Goal: Information Seeking & Learning: Learn about a topic

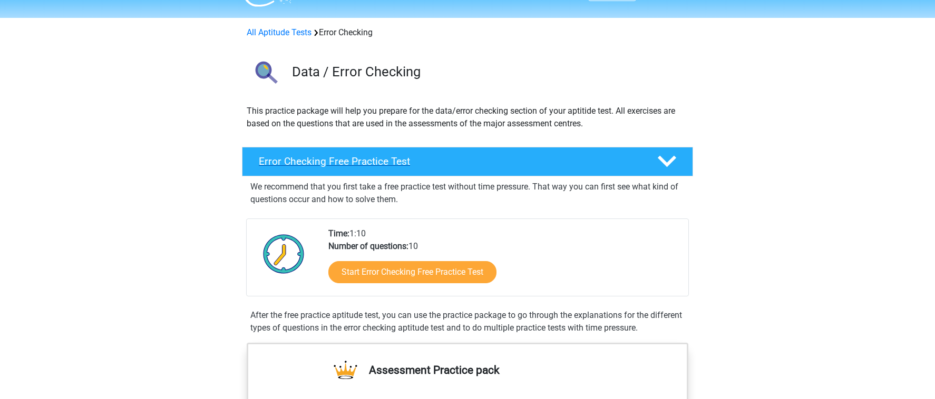
scroll to position [38, 0]
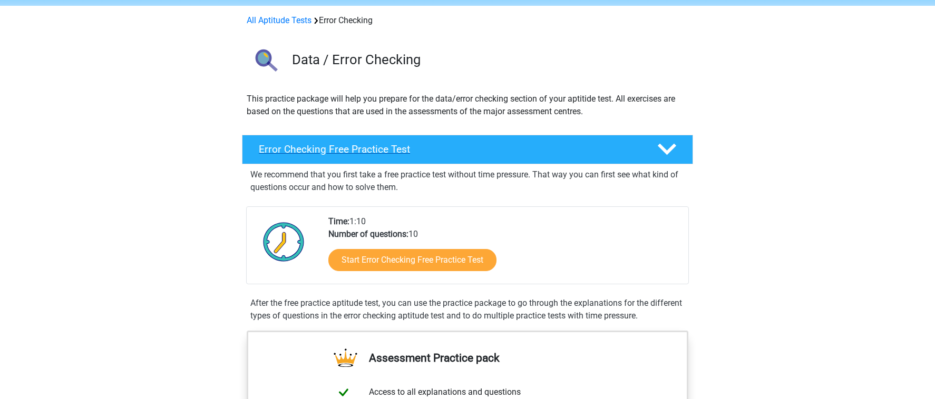
click at [432, 149] on h4 "Error Checking Free Practice Test" at bounding box center [449, 149] width 381 height 12
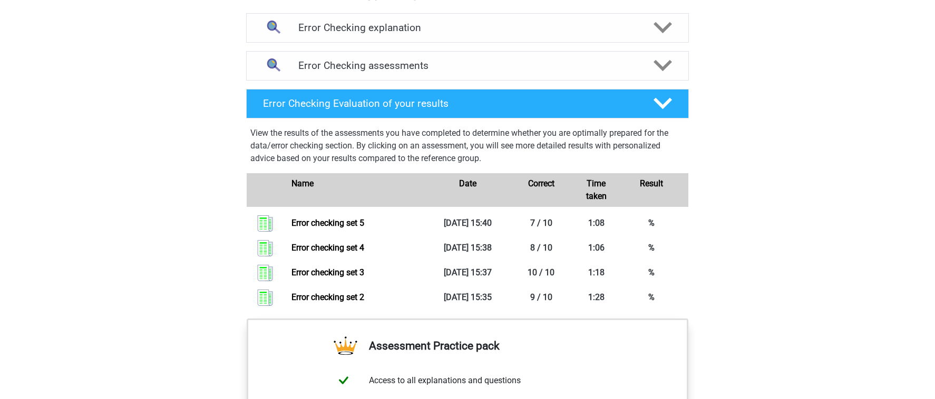
scroll to position [445, 0]
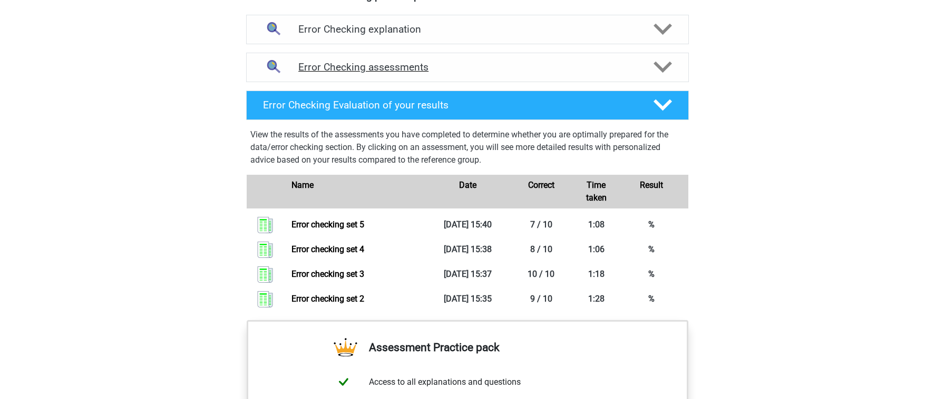
click at [488, 72] on h4 "Error Checking assessments" at bounding box center [467, 67] width 338 height 12
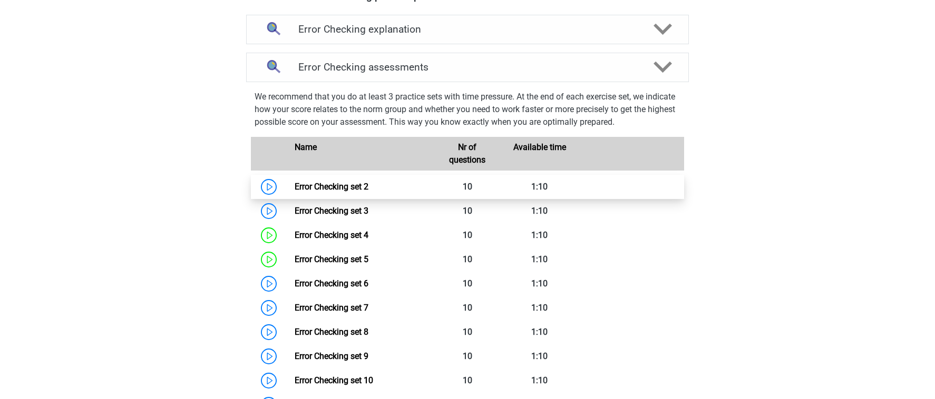
click at [368, 189] on link "Error Checking set 2" at bounding box center [331, 187] width 74 height 10
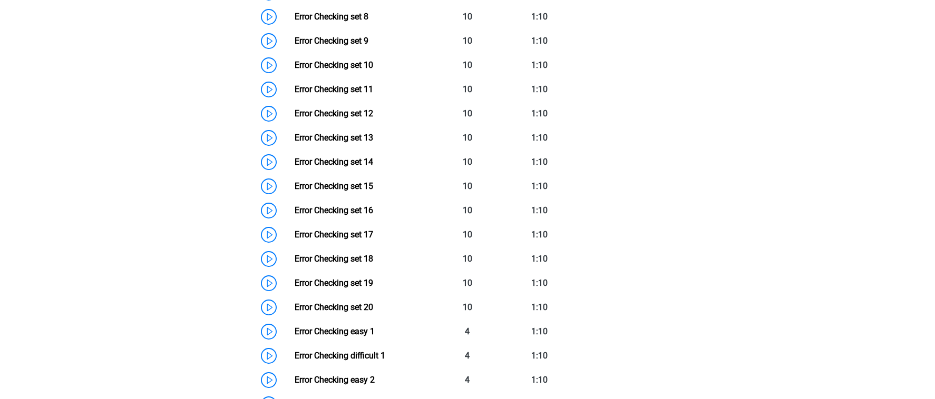
scroll to position [1088, 0]
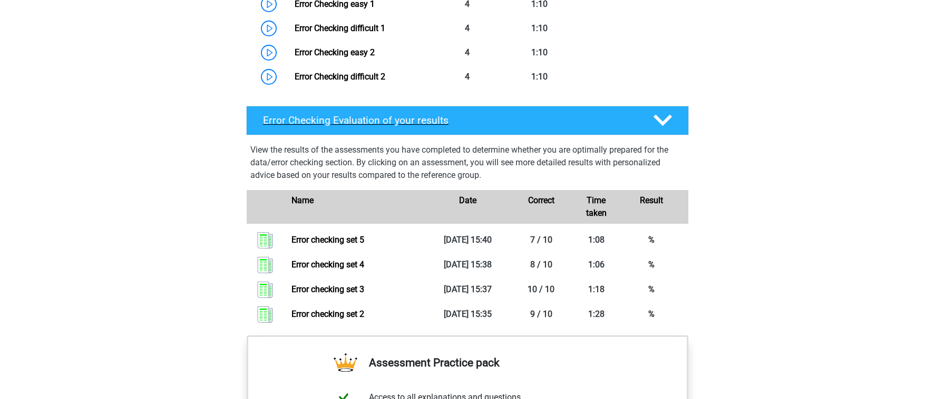
click at [484, 111] on div "Error Checking Evaluation of your results" at bounding box center [467, 121] width 443 height 30
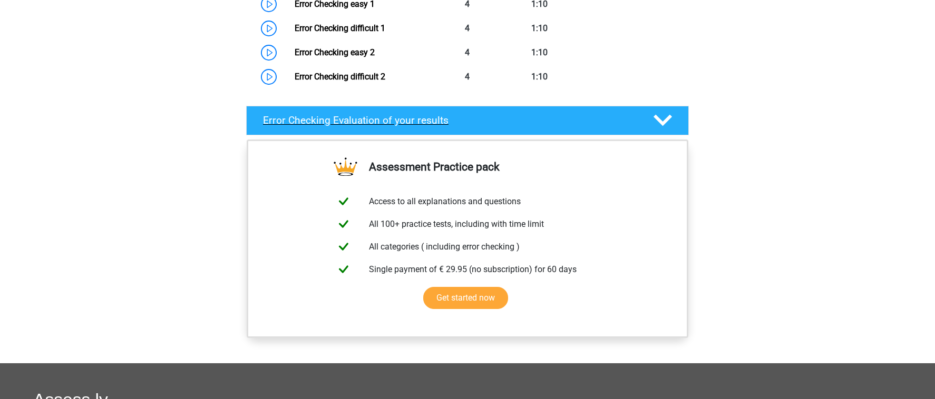
click at [484, 113] on div "Error Checking Evaluation of your results" at bounding box center [467, 121] width 443 height 30
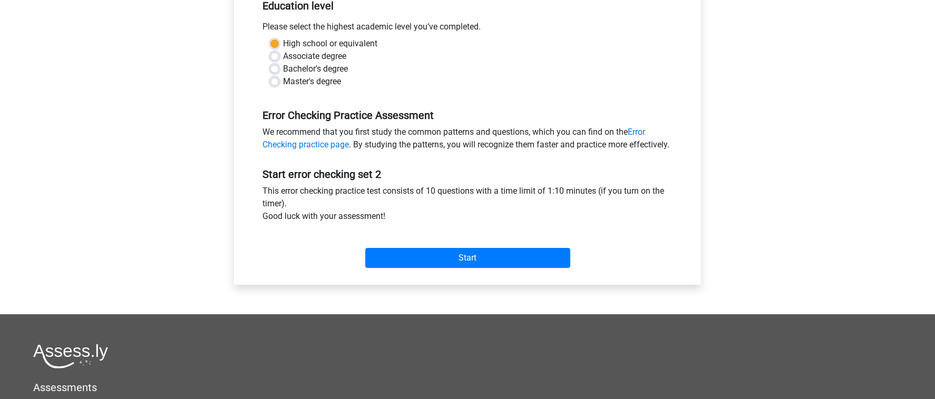
scroll to position [237, 0]
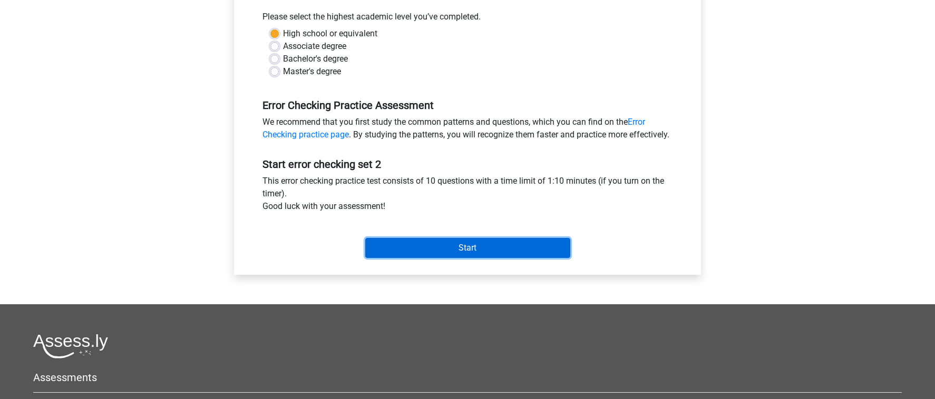
click at [432, 258] on input "Start" at bounding box center [467, 248] width 205 height 20
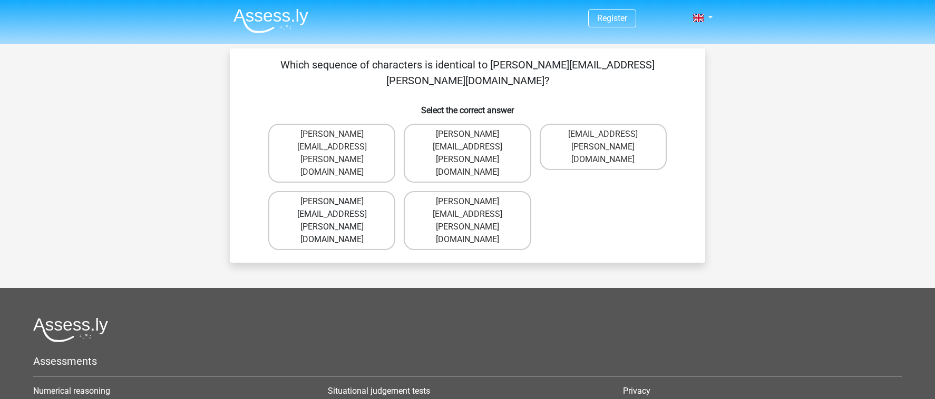
click at [378, 191] on label "Connor.Patterson@Gmail.co.uk" at bounding box center [331, 220] width 127 height 59
click at [339, 202] on input "Connor.Patterson@Gmail.co.uk" at bounding box center [335, 205] width 7 height 7
radio input "true"
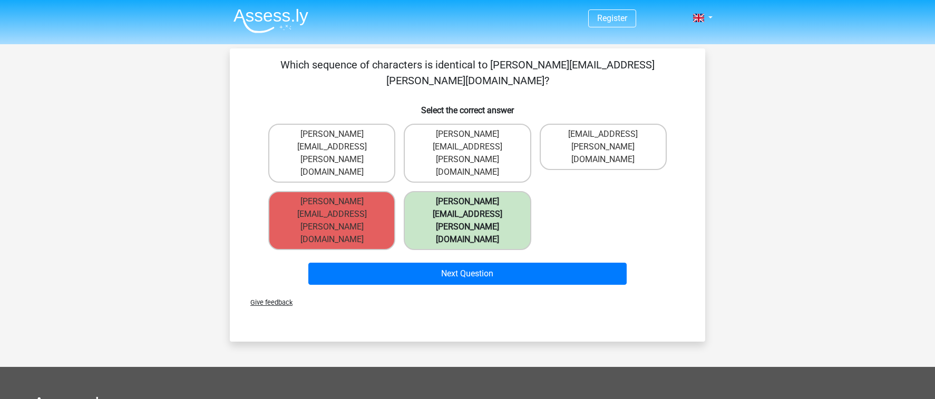
click at [437, 191] on label "Connor.Patterson@gmail.co.uk" at bounding box center [467, 220] width 127 height 59
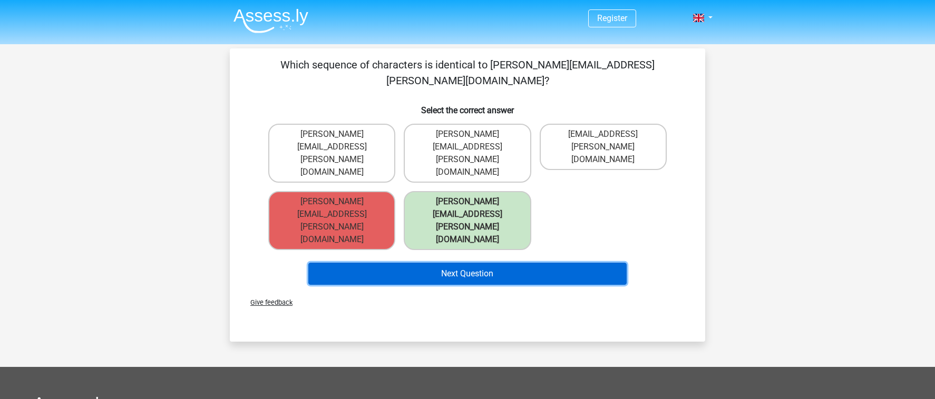
click at [485, 263] on button "Next Question" at bounding box center [467, 274] width 319 height 22
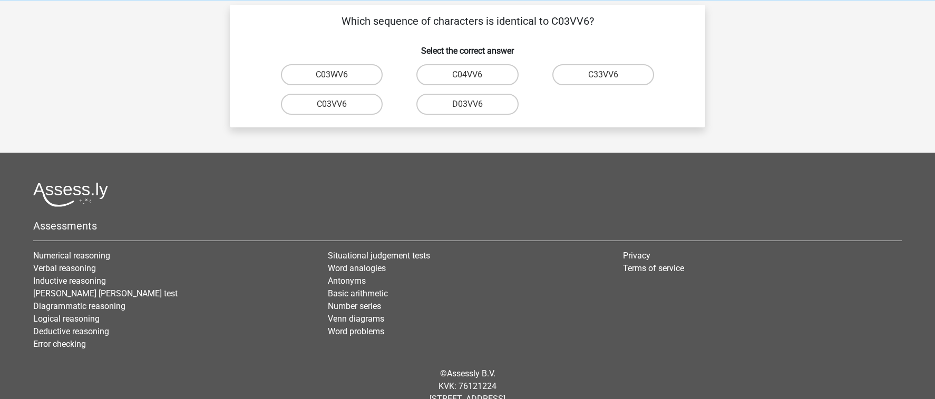
scroll to position [38, 0]
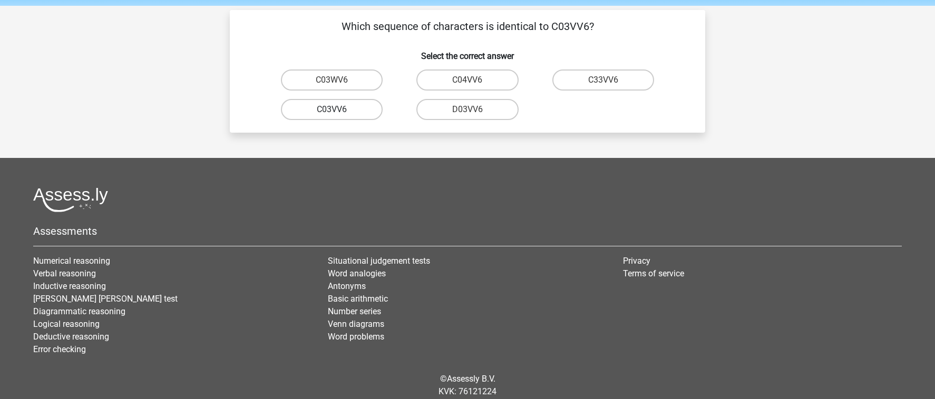
click at [359, 108] on label "C03VV6" at bounding box center [332, 109] width 102 height 21
click at [339, 110] on input "C03VV6" at bounding box center [335, 113] width 7 height 7
radio input "true"
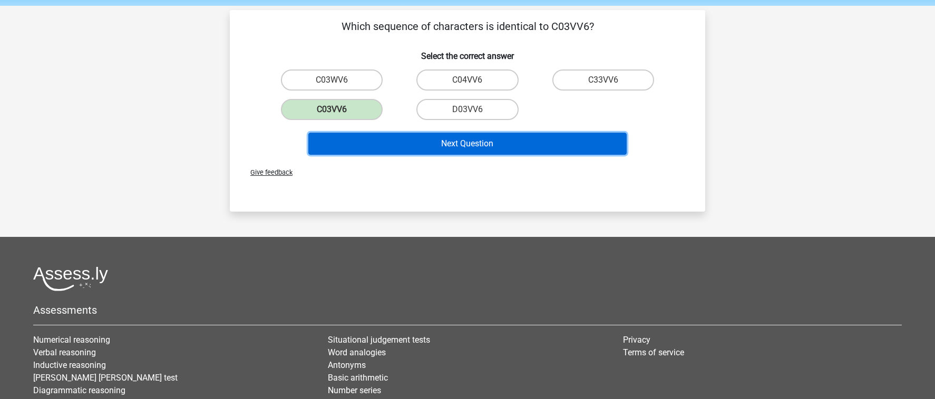
click at [421, 144] on button "Next Question" at bounding box center [467, 144] width 319 height 22
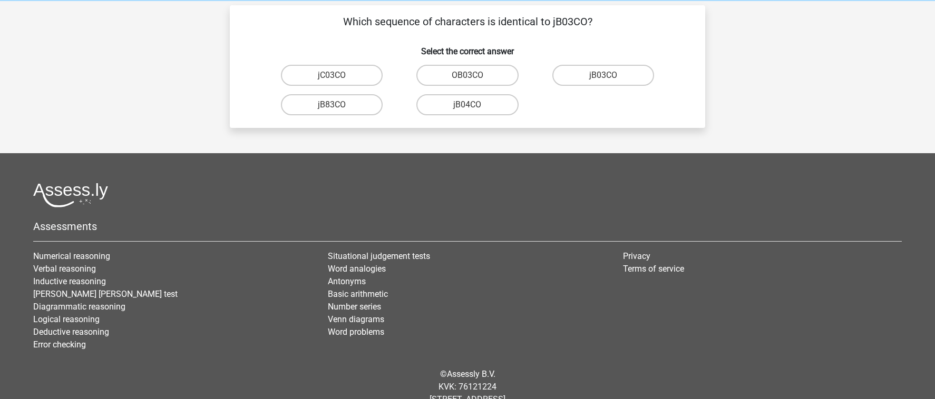
scroll to position [43, 0]
click at [608, 68] on label "jB03CO" at bounding box center [603, 75] width 102 height 21
click at [608, 76] on input "jB03CO" at bounding box center [606, 79] width 7 height 7
radio input "true"
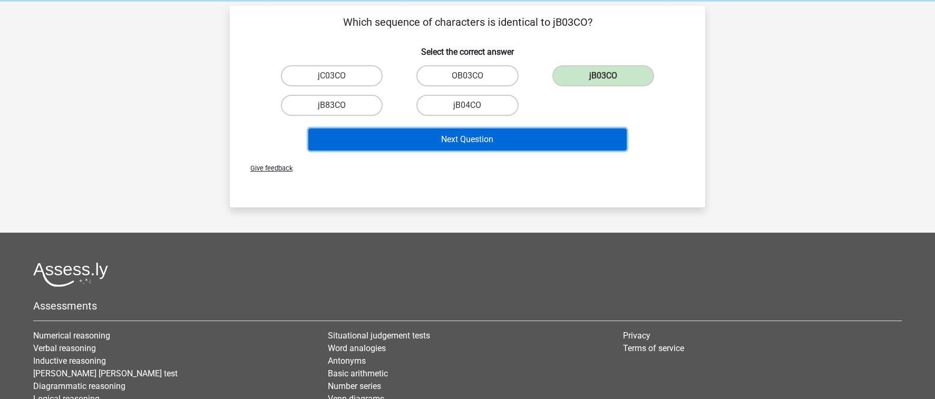
click at [524, 140] on button "Next Question" at bounding box center [467, 140] width 319 height 22
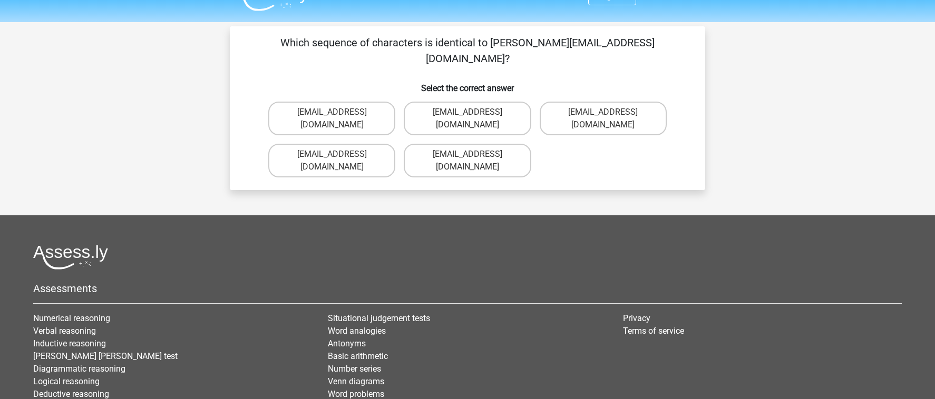
scroll to position [4, 0]
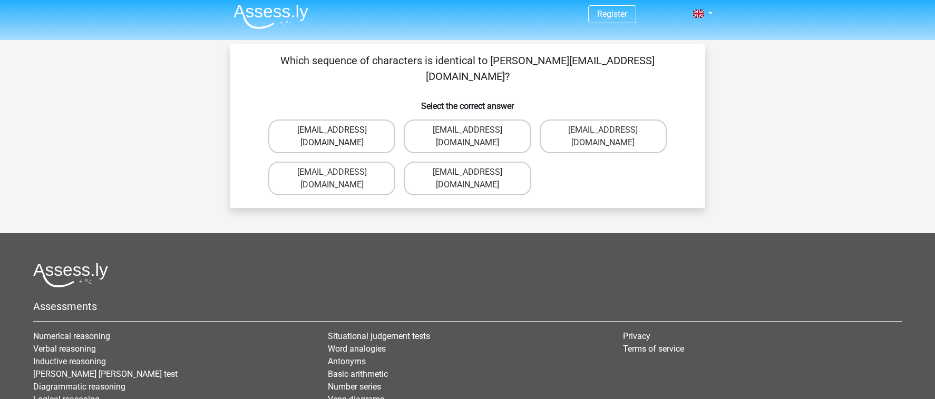
click at [371, 120] on label "Jack_Conley@hotmail.uk.com" at bounding box center [331, 137] width 127 height 34
click at [339, 130] on input "Jack_Conley@hotmail.uk.com" at bounding box center [335, 133] width 7 height 7
radio input "true"
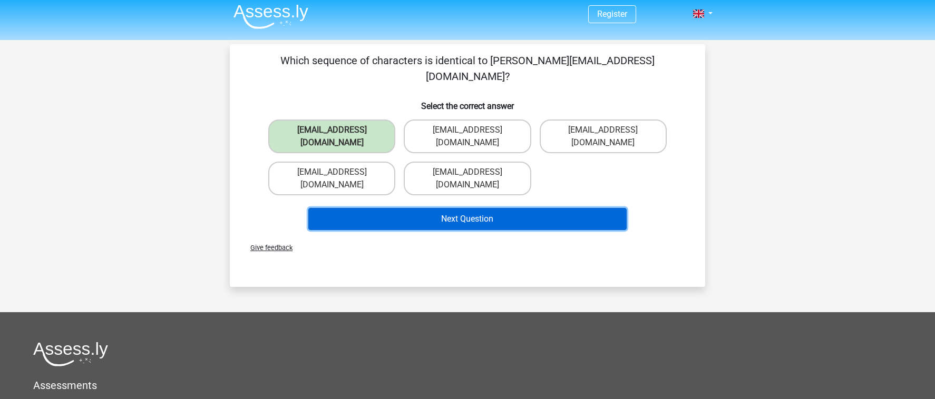
click at [438, 208] on button "Next Question" at bounding box center [467, 219] width 319 height 22
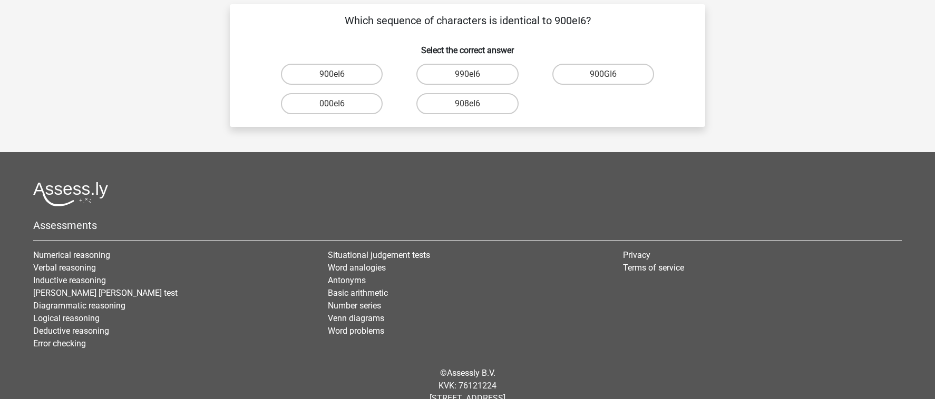
scroll to position [38, 0]
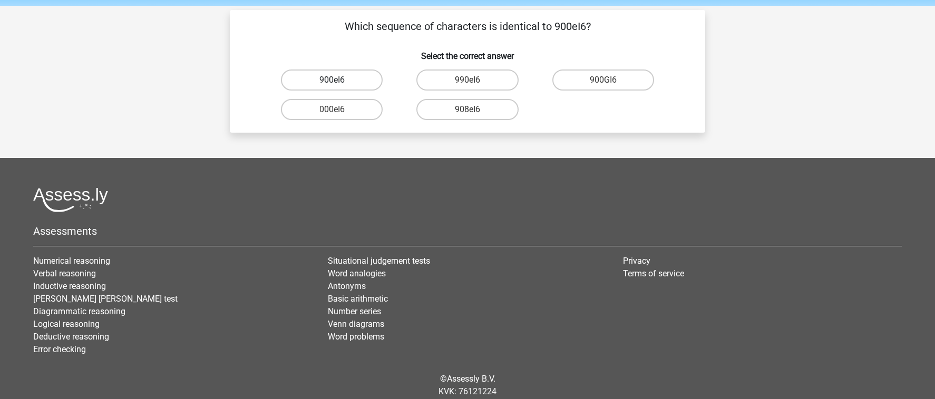
click at [361, 86] on label "900eI6" at bounding box center [332, 80] width 102 height 21
click at [339, 86] on input "900eI6" at bounding box center [335, 83] width 7 height 7
radio input "true"
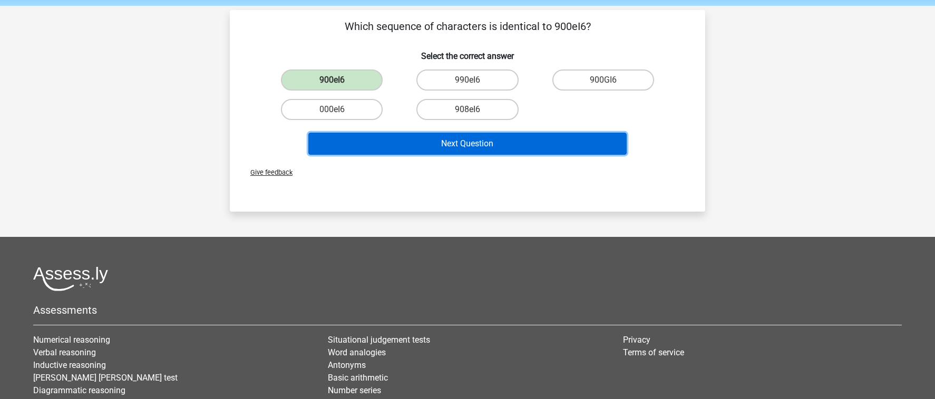
click at [453, 140] on button "Next Question" at bounding box center [467, 144] width 319 height 22
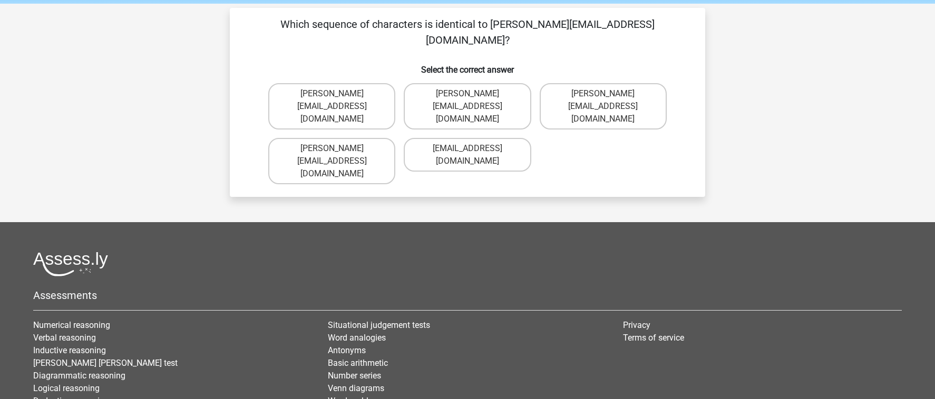
scroll to position [40, 0]
click at [365, 139] on label "Michael_Meade@joymail.gr" at bounding box center [331, 162] width 127 height 46
click at [339, 149] on input "Michael_Meade@joymail.gr" at bounding box center [335, 152] width 7 height 7
radio input "true"
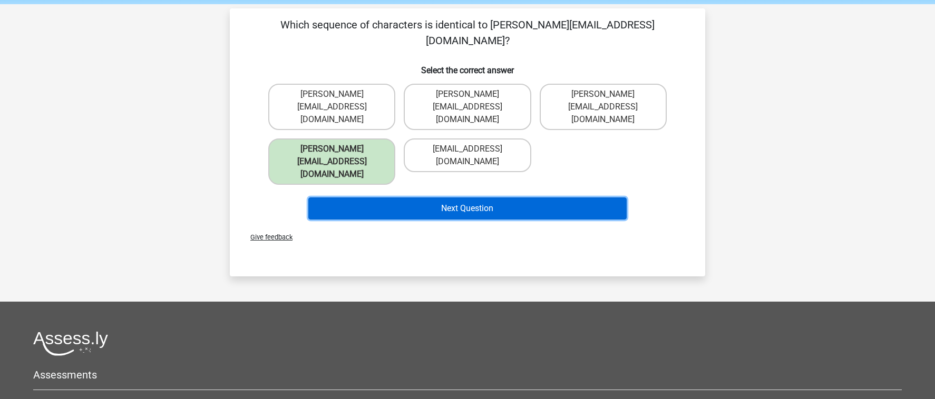
click at [431, 198] on button "Next Question" at bounding box center [467, 209] width 319 height 22
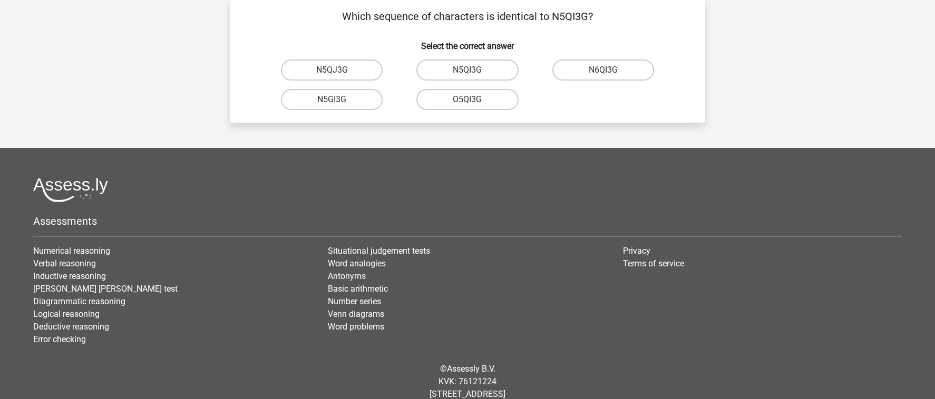
scroll to position [46, 0]
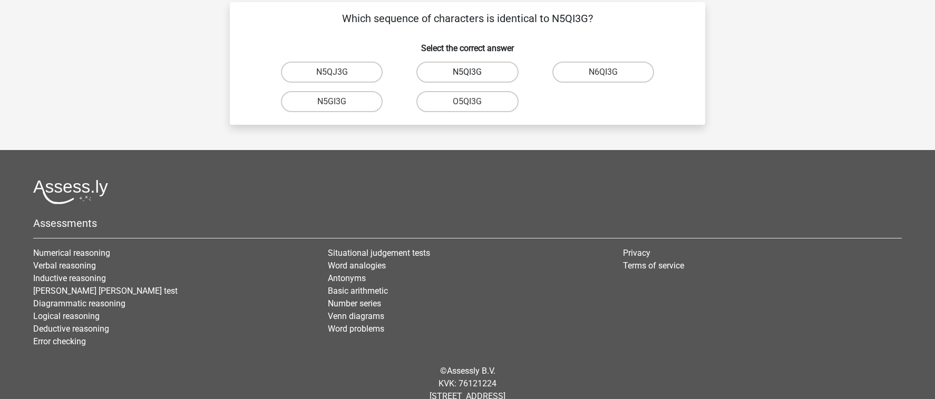
click at [461, 71] on label "N5QI3G" at bounding box center [467, 72] width 102 height 21
click at [467, 72] on input "N5QI3G" at bounding box center [470, 75] width 7 height 7
radio input "true"
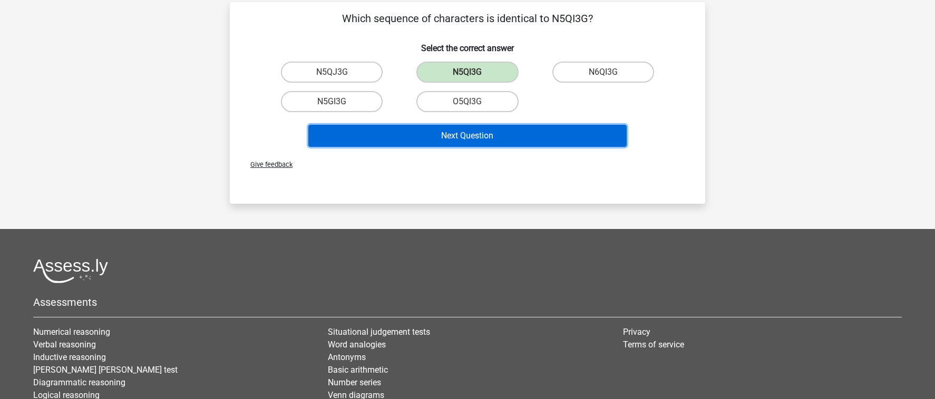
click at [463, 132] on button "Next Question" at bounding box center [467, 136] width 319 height 22
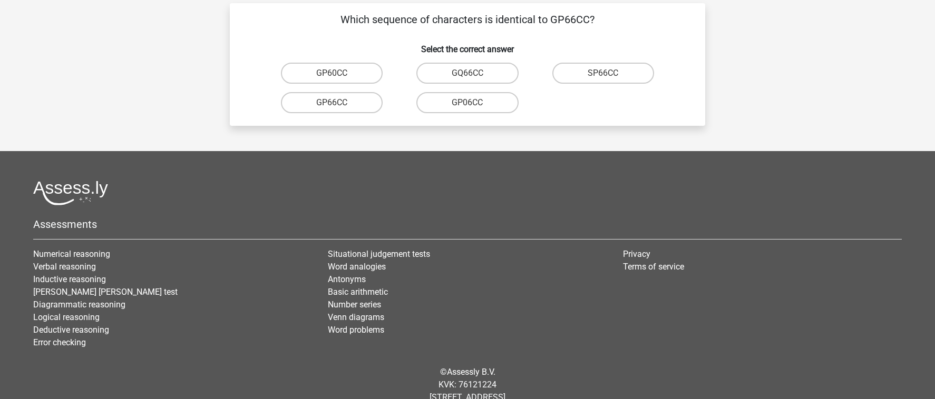
scroll to position [44, 0]
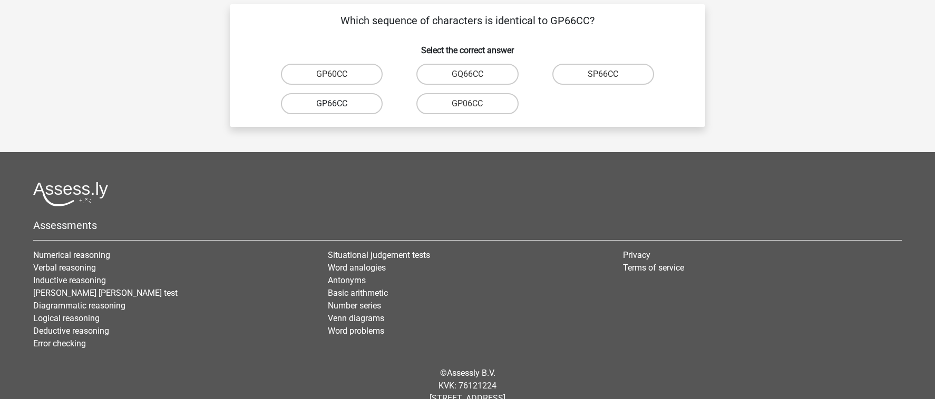
click at [348, 107] on label "GP66CC" at bounding box center [332, 103] width 102 height 21
click at [339, 107] on input "GP66CC" at bounding box center [335, 107] width 7 height 7
radio input "true"
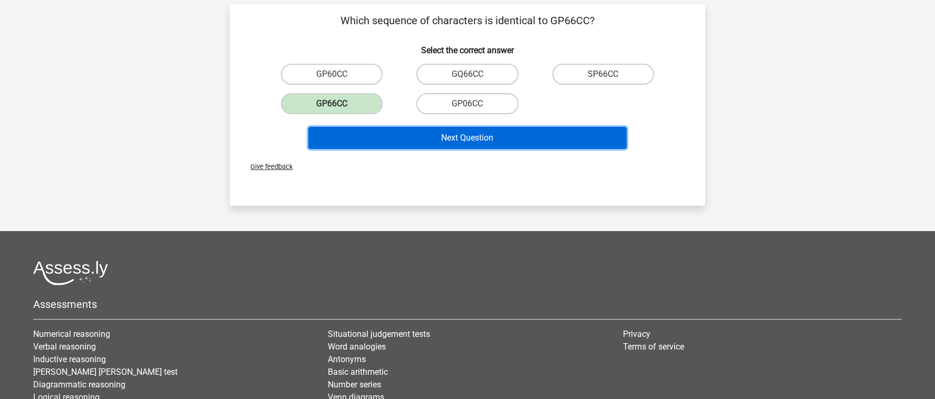
click at [457, 139] on button "Next Question" at bounding box center [467, 138] width 319 height 22
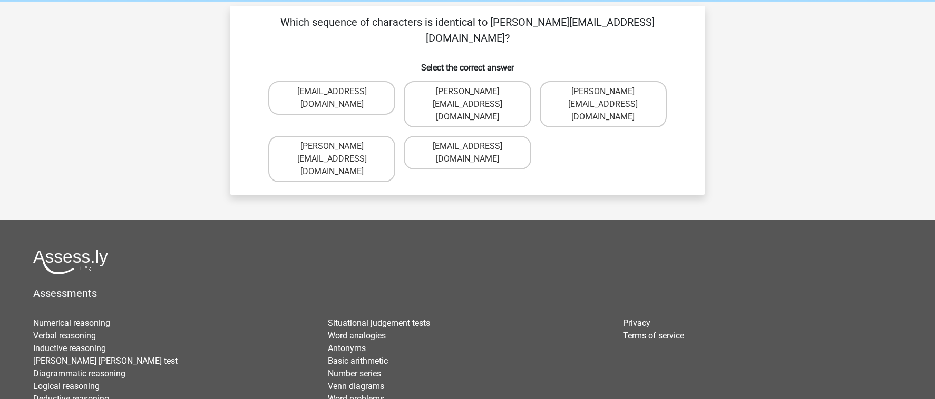
scroll to position [36, 0]
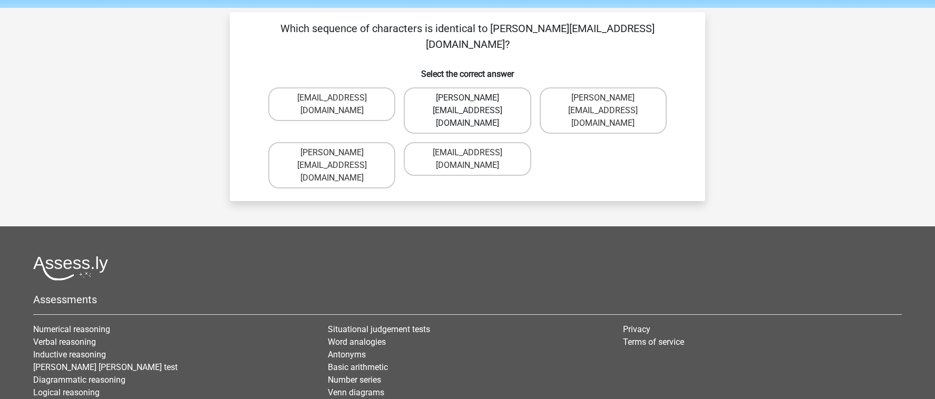
click at [507, 87] on label "Thomas_Mead@joinmail.uk.co" at bounding box center [467, 110] width 127 height 46
click at [474, 98] on input "Thomas_Mead@joinmail.uk.co" at bounding box center [470, 101] width 7 height 7
radio input "true"
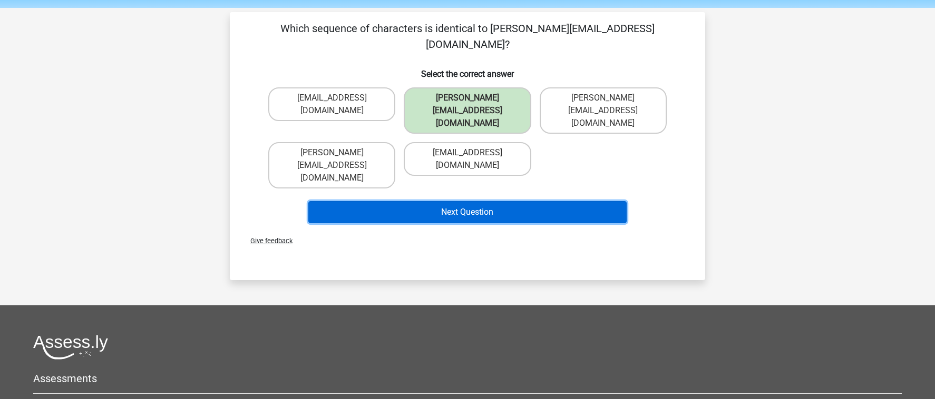
click at [502, 201] on button "Next Question" at bounding box center [467, 212] width 319 height 22
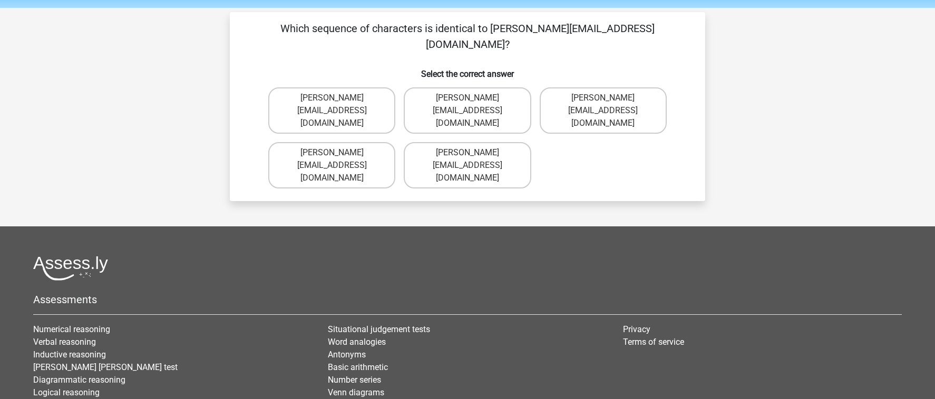
scroll to position [35, 0]
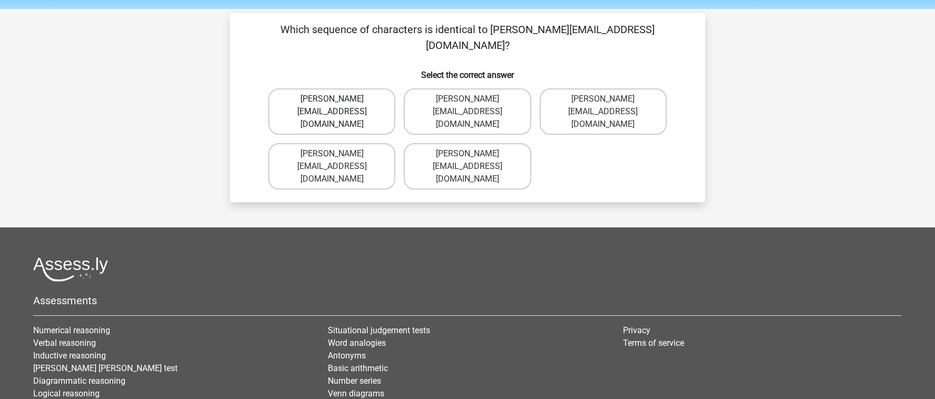
click at [373, 89] on label "Richard-Pierson@hotmails.co.com" at bounding box center [331, 112] width 127 height 46
click at [339, 99] on input "Richard-Pierson@hotmails.co.com" at bounding box center [335, 102] width 7 height 7
radio input "true"
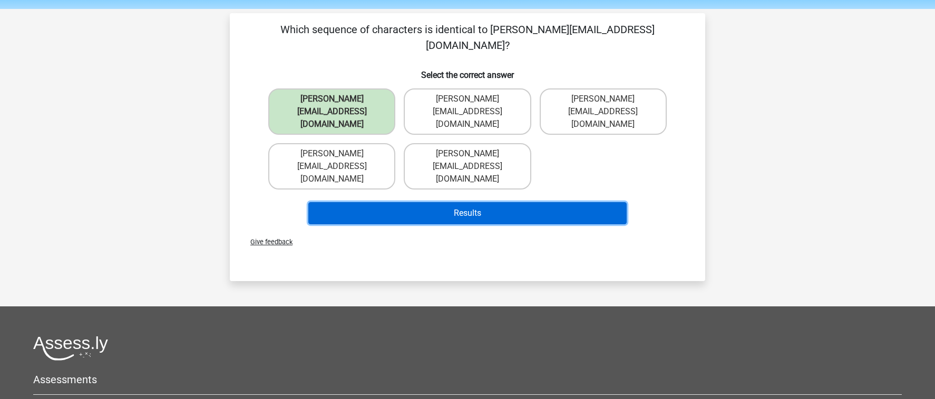
click at [472, 202] on button "Results" at bounding box center [467, 213] width 319 height 22
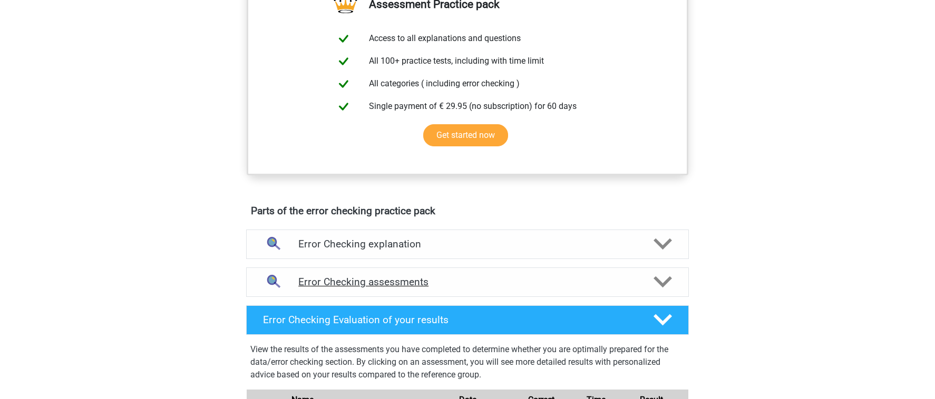
scroll to position [393, 0]
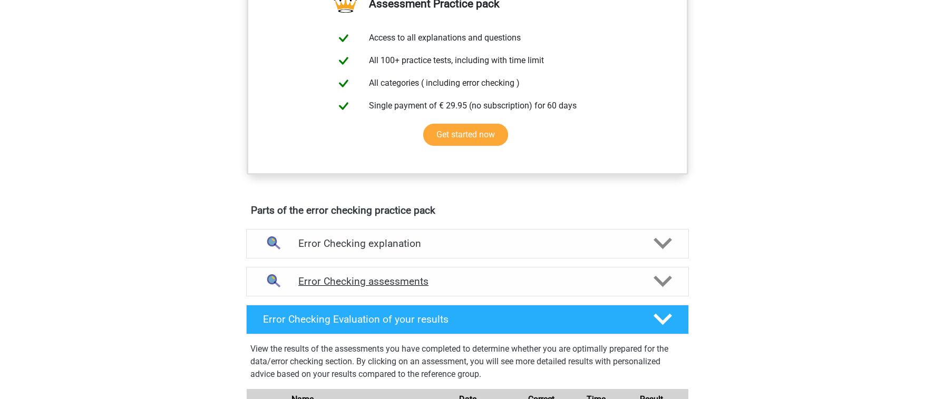
click at [528, 287] on h4 "Error Checking assessments" at bounding box center [467, 282] width 338 height 12
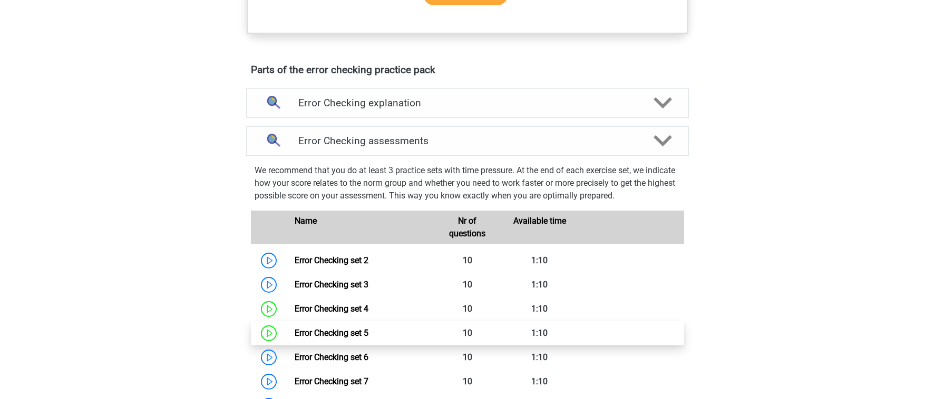
scroll to position [558, 0]
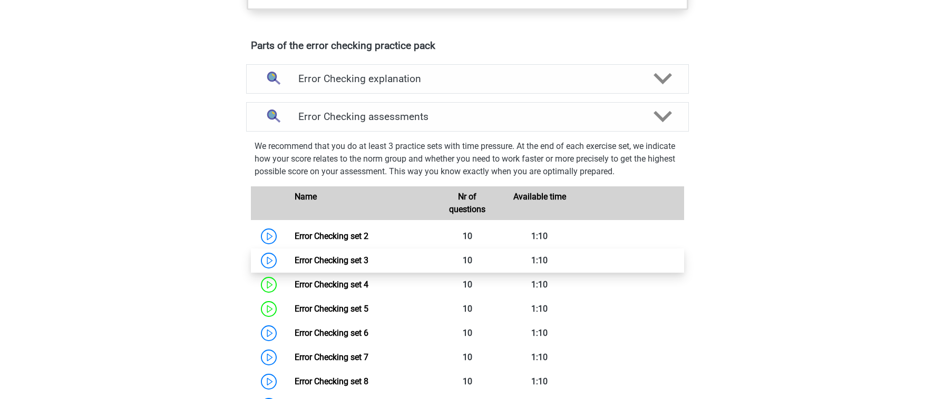
click at [368, 263] on link "Error Checking set 3" at bounding box center [331, 261] width 74 height 10
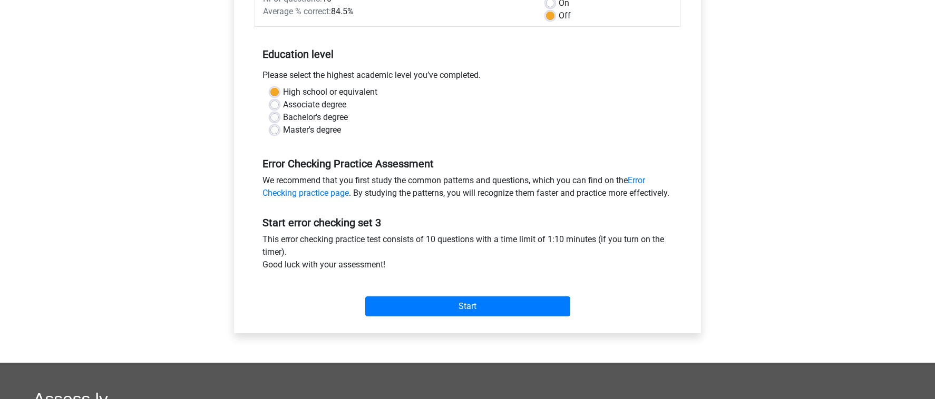
scroll to position [234, 0]
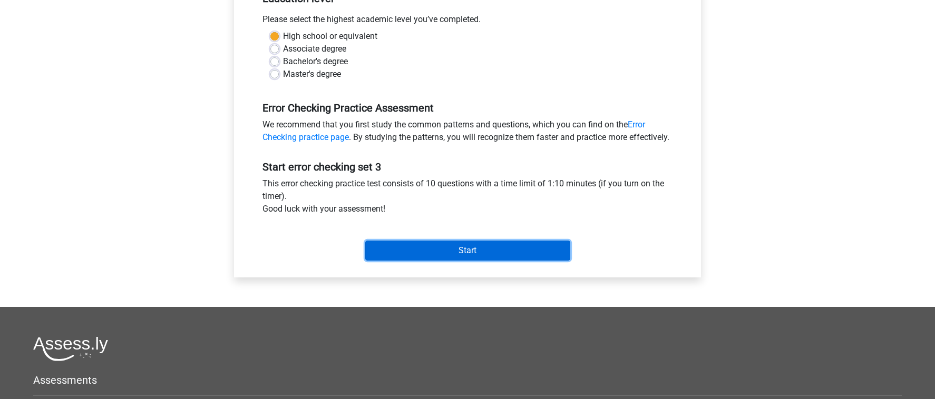
click at [422, 261] on input "Start" at bounding box center [467, 251] width 205 height 20
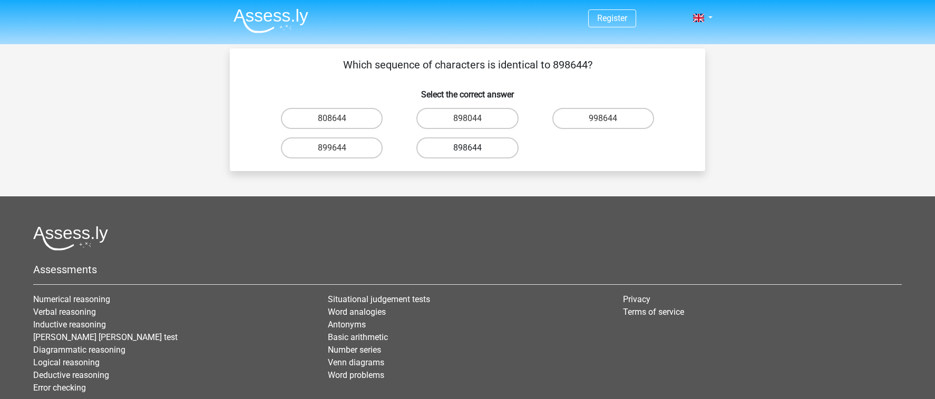
click at [460, 149] on label "898644" at bounding box center [467, 148] width 102 height 21
click at [467, 149] on input "898644" at bounding box center [470, 151] width 7 height 7
radio input "true"
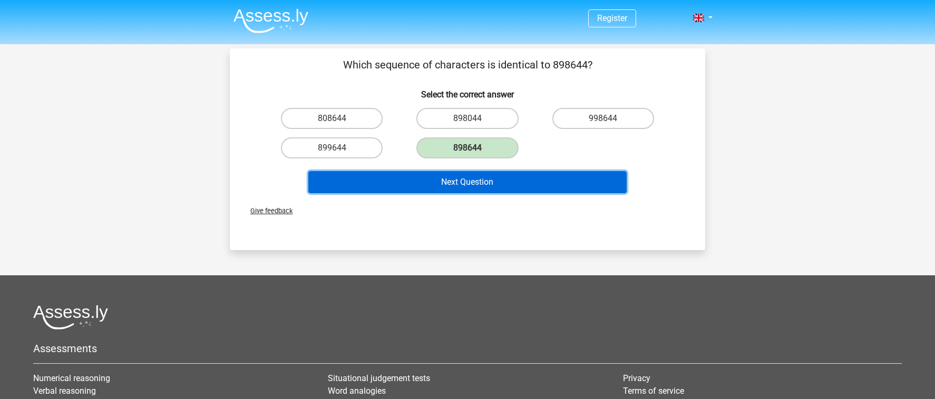
click at [464, 173] on button "Next Question" at bounding box center [467, 182] width 319 height 22
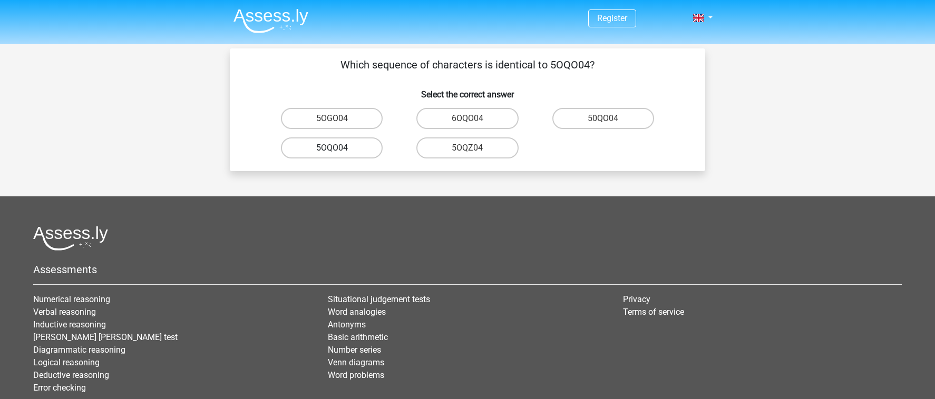
click at [368, 150] on label "5OQO04" at bounding box center [332, 148] width 102 height 21
click at [339, 150] on input "5OQO04" at bounding box center [335, 151] width 7 height 7
radio input "true"
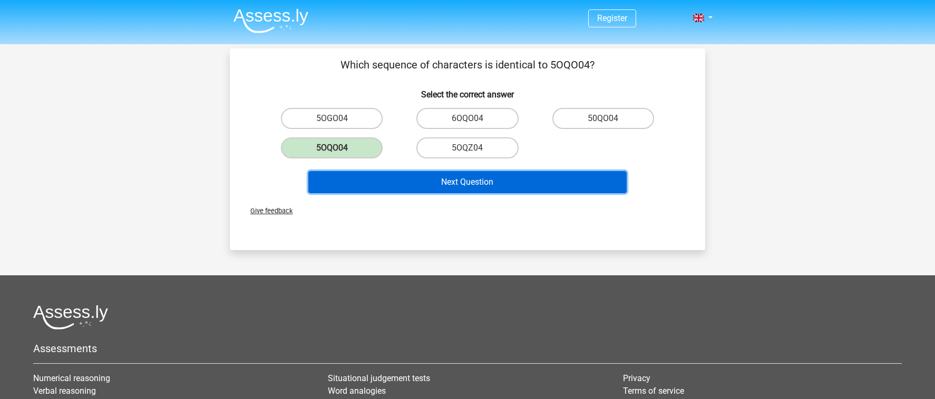
click at [411, 179] on button "Next Question" at bounding box center [467, 182] width 319 height 22
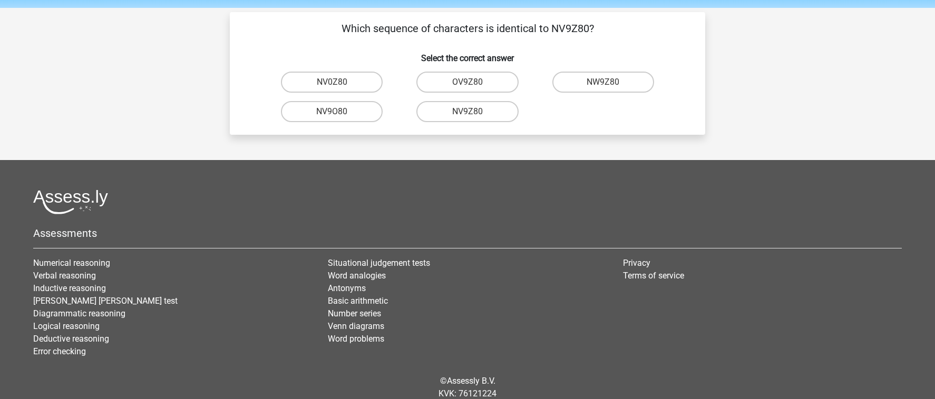
scroll to position [30, 0]
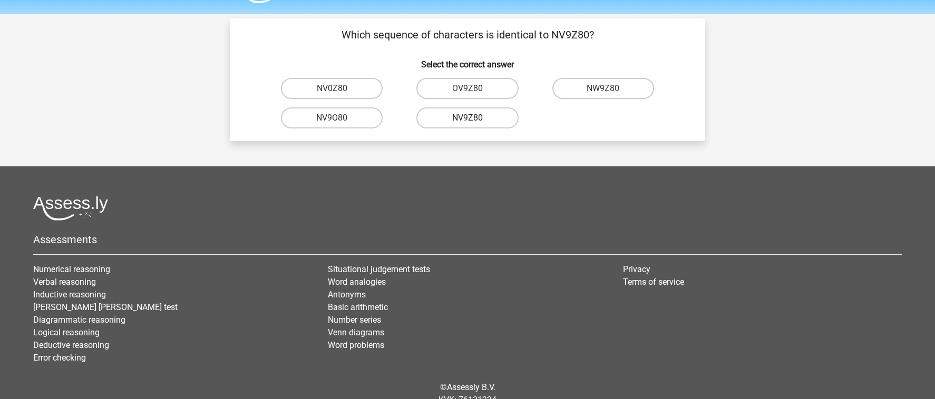
click at [483, 116] on label "NV9Z80" at bounding box center [467, 117] width 102 height 21
click at [474, 118] on input "NV9Z80" at bounding box center [470, 121] width 7 height 7
radio input "true"
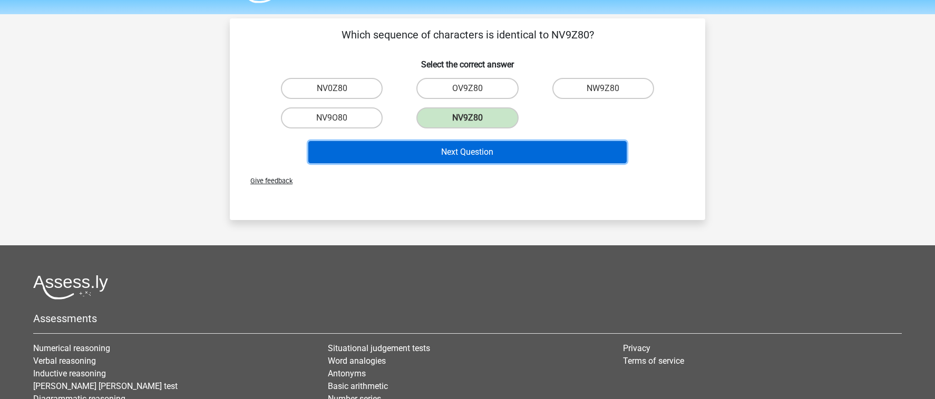
click at [496, 144] on button "Next Question" at bounding box center [467, 152] width 319 height 22
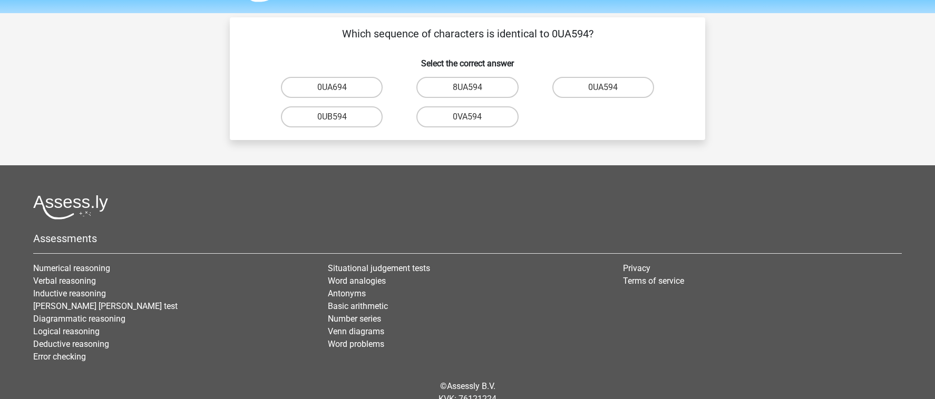
scroll to position [30, 0]
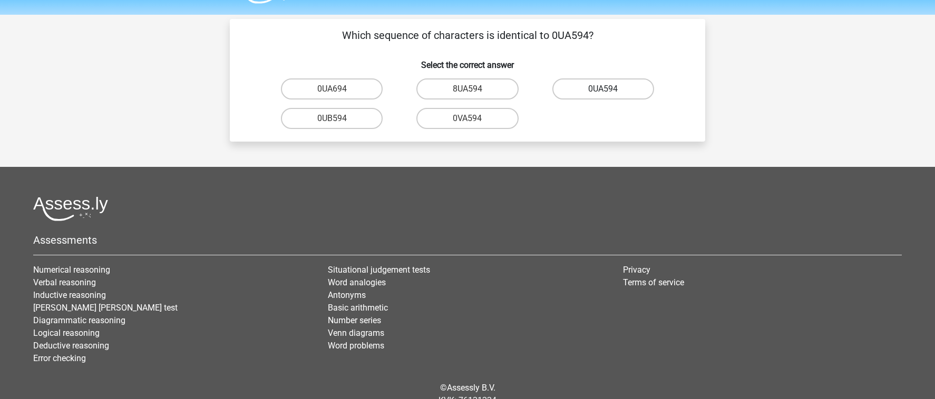
click at [602, 82] on label "0UA594" at bounding box center [603, 88] width 102 height 21
click at [603, 89] on input "0UA594" at bounding box center [606, 92] width 7 height 7
radio input "true"
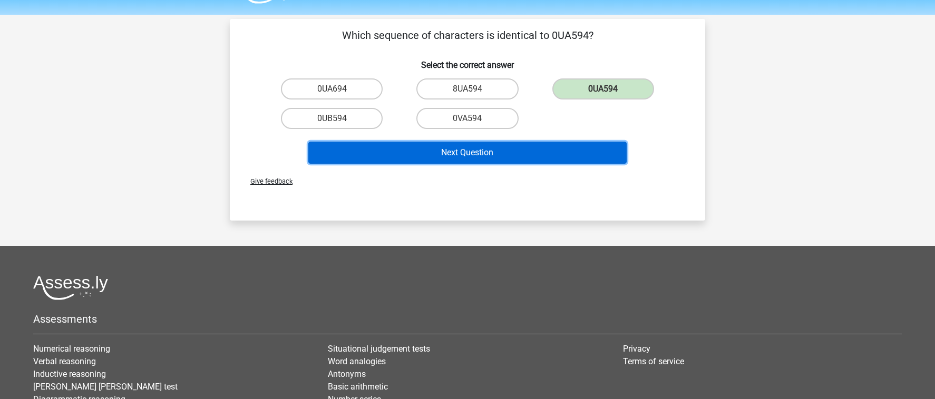
click at [500, 160] on button "Next Question" at bounding box center [467, 153] width 319 height 22
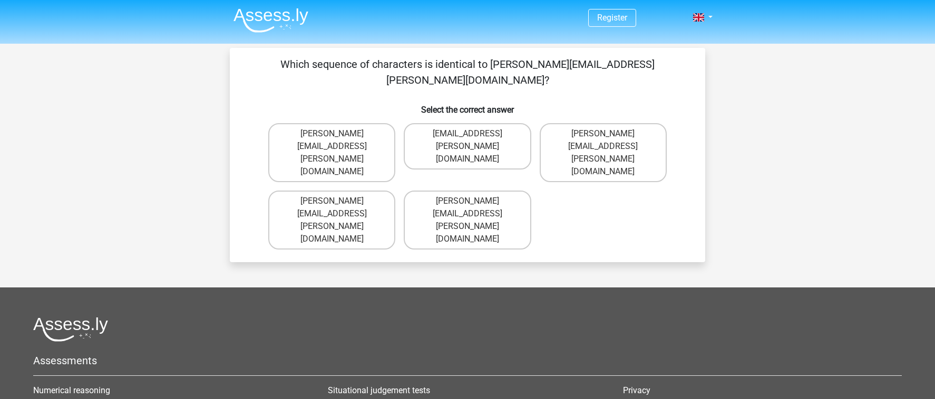
scroll to position [0, 0]
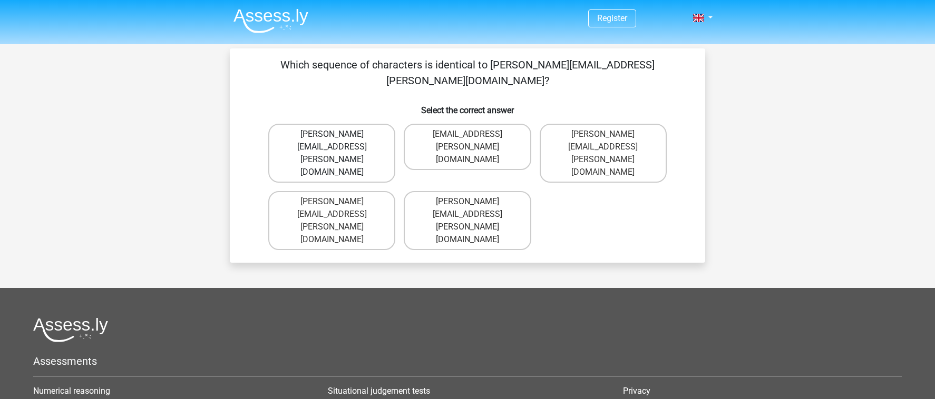
click at [363, 124] on label "Noah+Patterson@joymail.gr" at bounding box center [331, 153] width 127 height 59
click at [339, 134] on input "Noah+Patterson@joymail.gr" at bounding box center [335, 137] width 7 height 7
radio input "true"
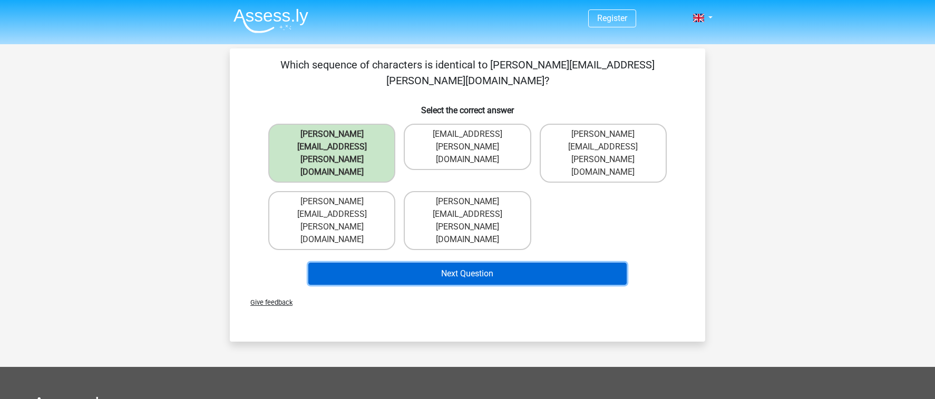
click at [458, 263] on button "Next Question" at bounding box center [467, 274] width 319 height 22
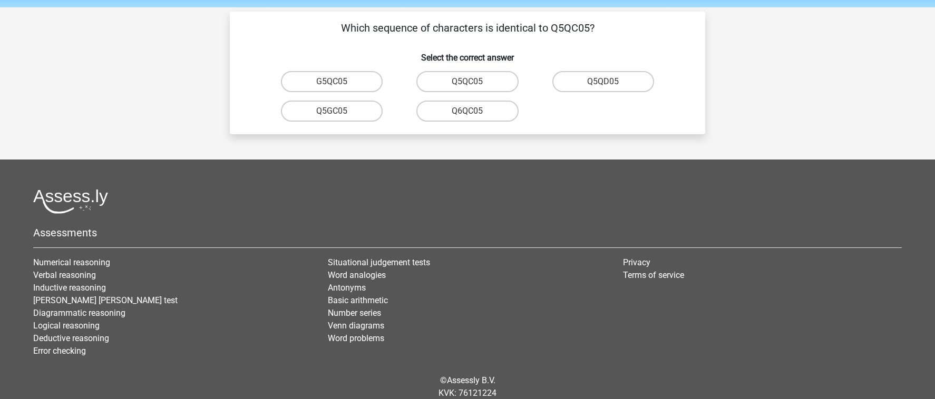
scroll to position [30, 0]
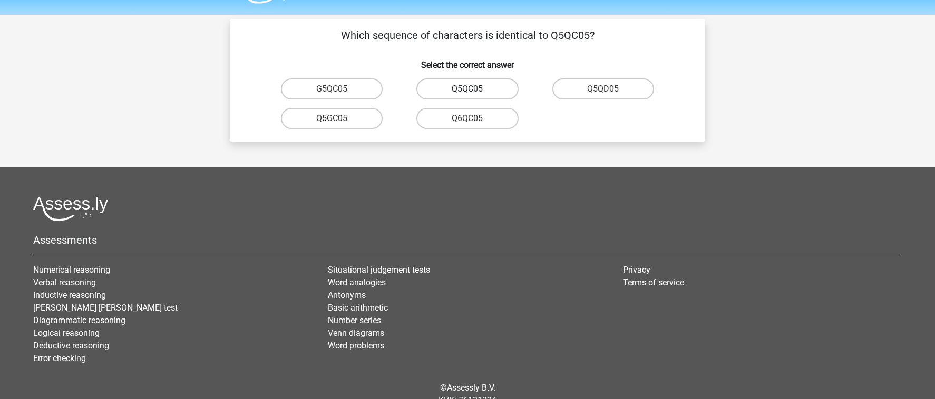
click at [494, 89] on label "Q5QC05" at bounding box center [467, 88] width 102 height 21
click at [474, 89] on input "Q5QC05" at bounding box center [470, 92] width 7 height 7
radio input "true"
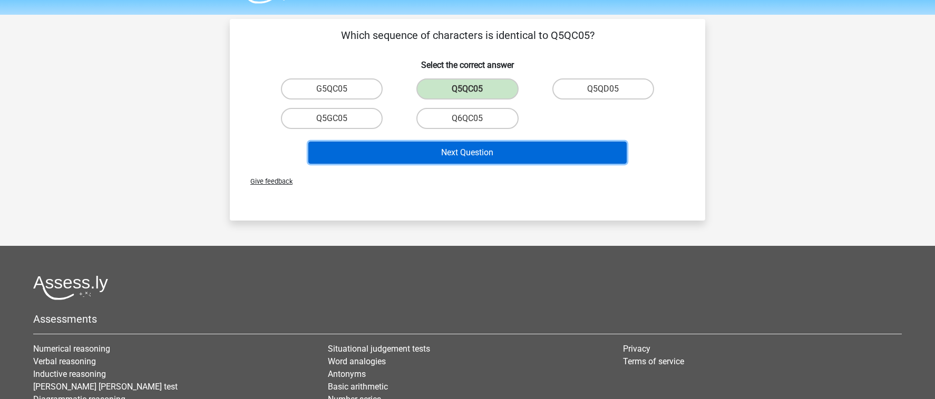
click at [479, 152] on button "Next Question" at bounding box center [467, 153] width 319 height 22
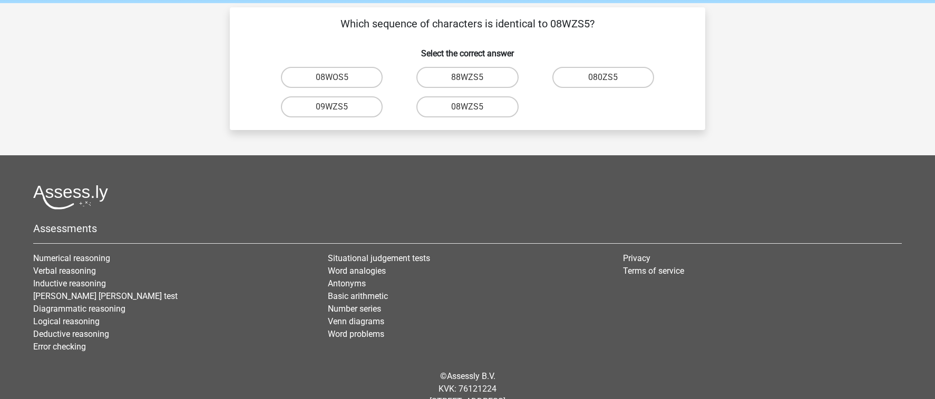
scroll to position [33, 0]
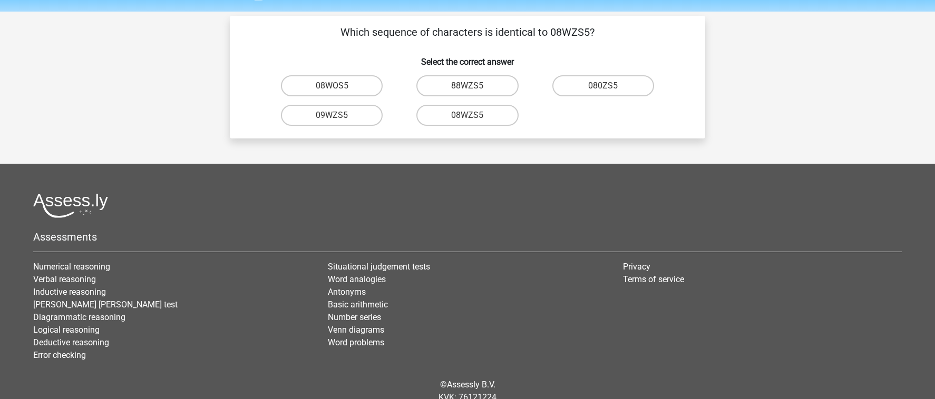
click at [473, 116] on input "08WZS5" at bounding box center [470, 118] width 7 height 7
radio input "true"
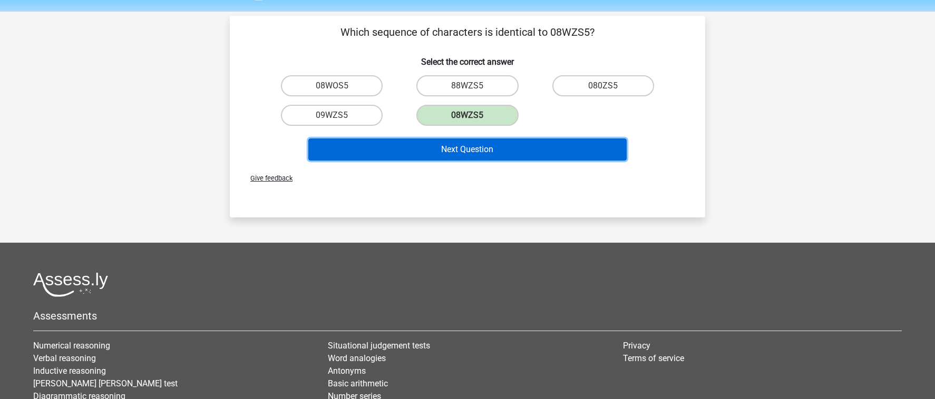
click at [476, 148] on button "Next Question" at bounding box center [467, 150] width 319 height 22
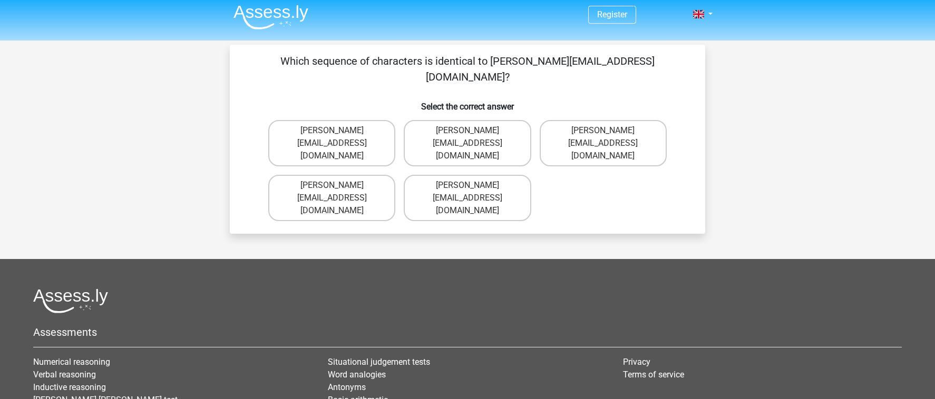
scroll to position [0, 0]
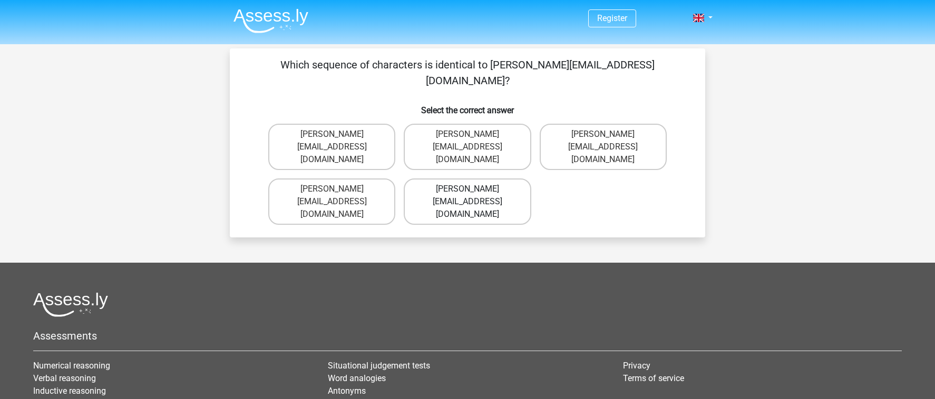
click at [496, 179] on label "Edward-Mead@joinmail.co.uk" at bounding box center [467, 202] width 127 height 46
click at [474, 189] on input "Edward-Mead@joinmail.co.uk" at bounding box center [470, 192] width 7 height 7
radio input "true"
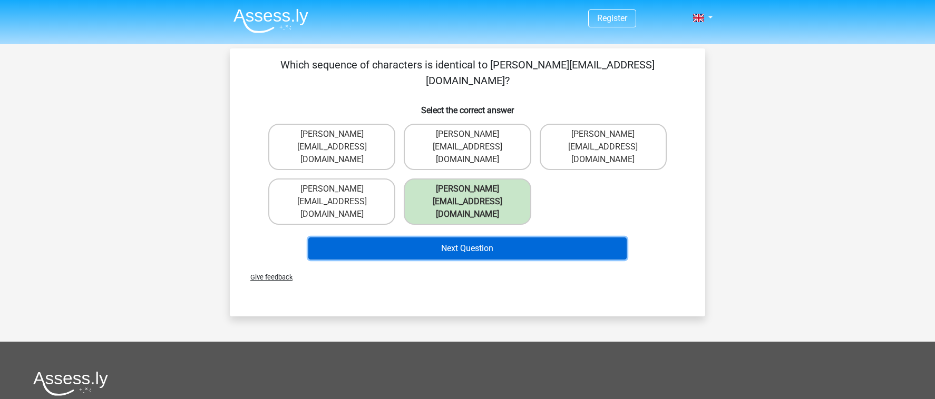
click at [493, 238] on button "Next Question" at bounding box center [467, 249] width 319 height 22
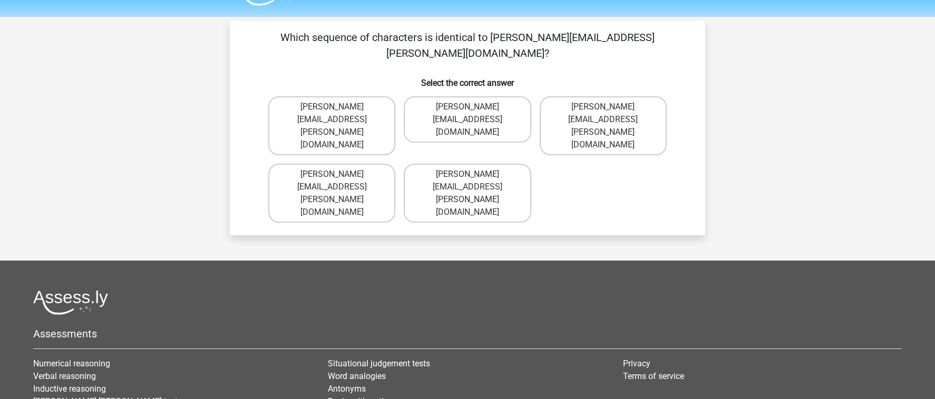
scroll to position [26, 0]
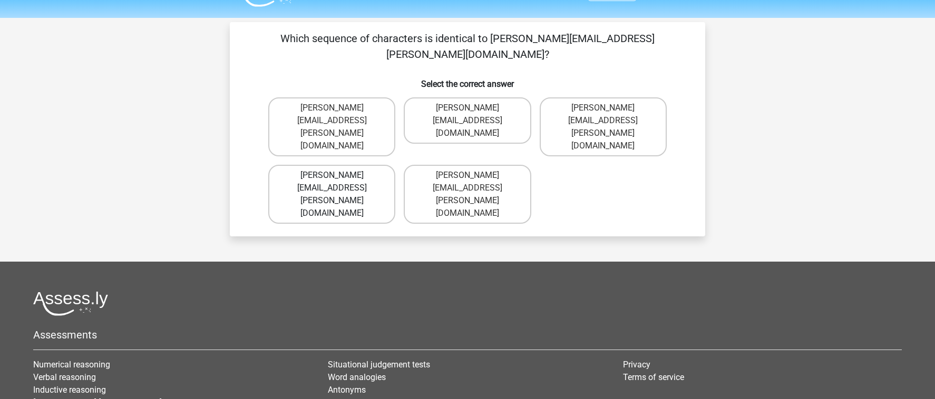
click at [375, 165] on label "Freddie+Knight@joymail.co.uk" at bounding box center [331, 194] width 127 height 59
click at [339, 175] on input "Freddie+Knight@joymail.co.uk" at bounding box center [335, 178] width 7 height 7
radio input "true"
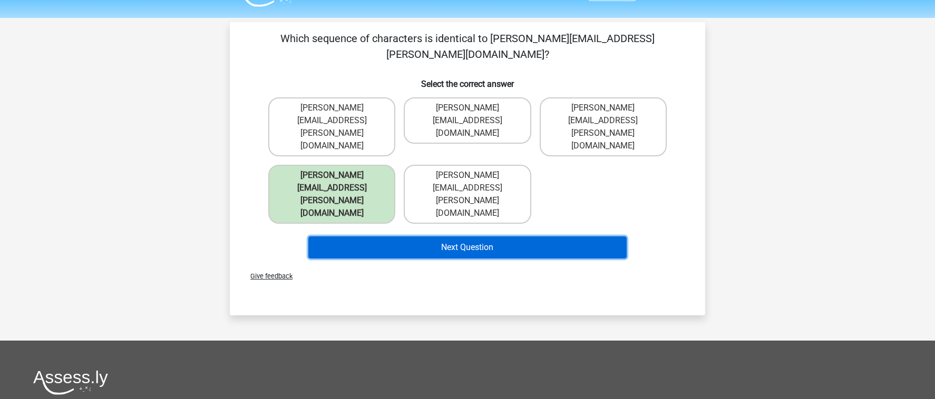
click at [414, 237] on button "Next Question" at bounding box center [467, 248] width 319 height 22
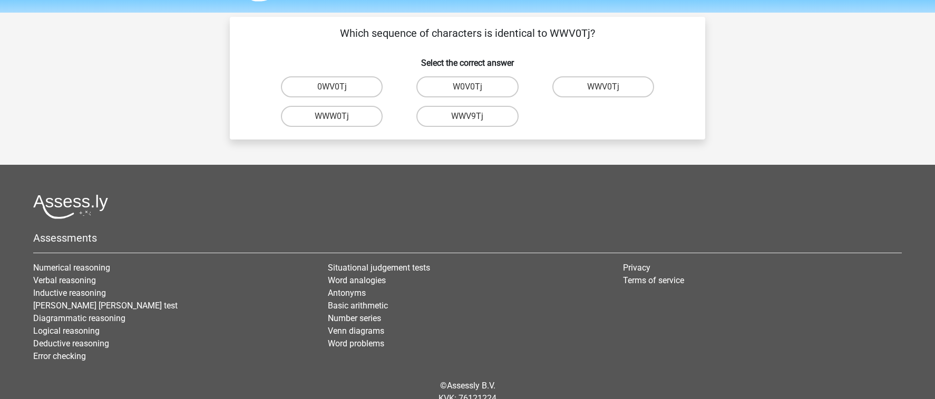
scroll to position [31, 0]
click at [602, 85] on label "WWV0Tj" at bounding box center [603, 87] width 102 height 21
click at [603, 87] on input "WWV0Tj" at bounding box center [606, 90] width 7 height 7
radio input "true"
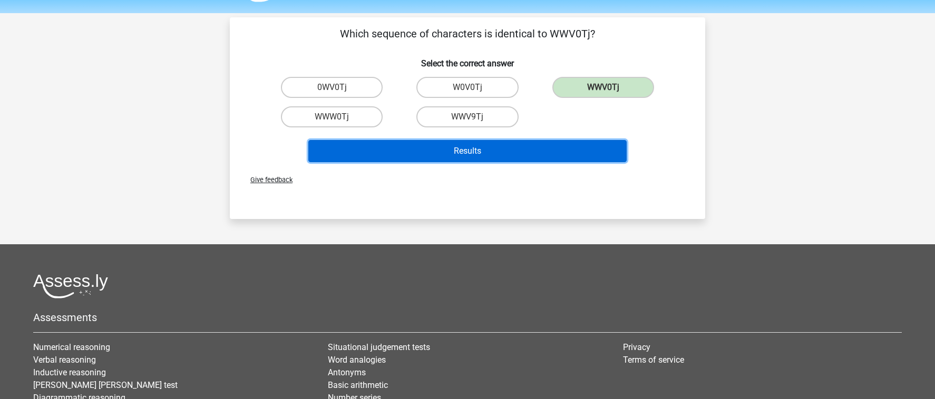
click at [525, 154] on button "Results" at bounding box center [467, 151] width 319 height 22
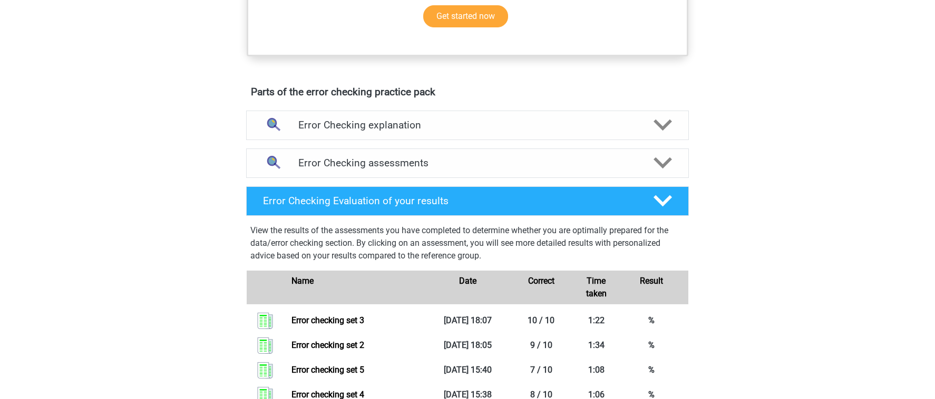
scroll to position [445, 0]
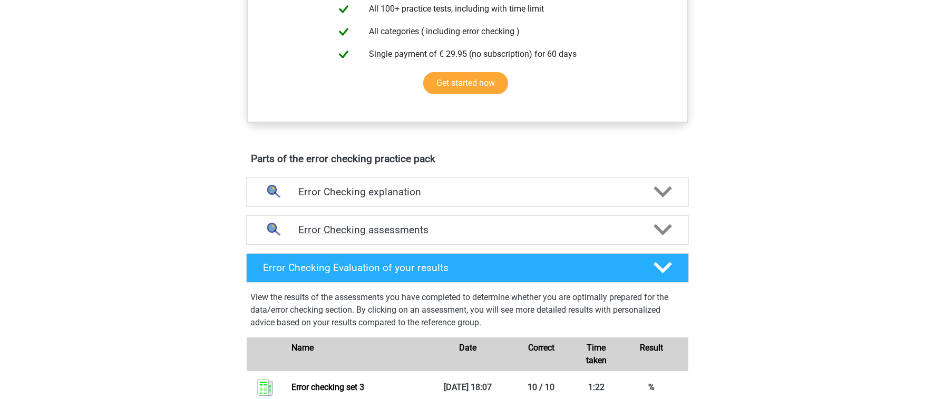
click at [524, 237] on div "Error Checking assessments" at bounding box center [467, 230] width 443 height 30
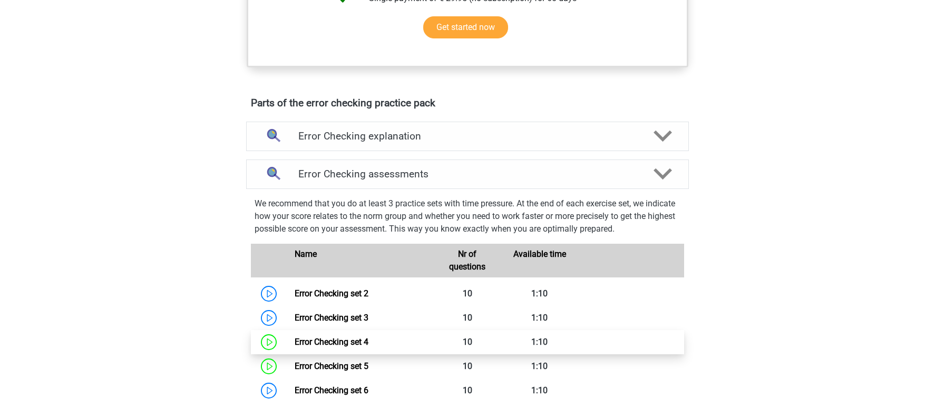
scroll to position [509, 0]
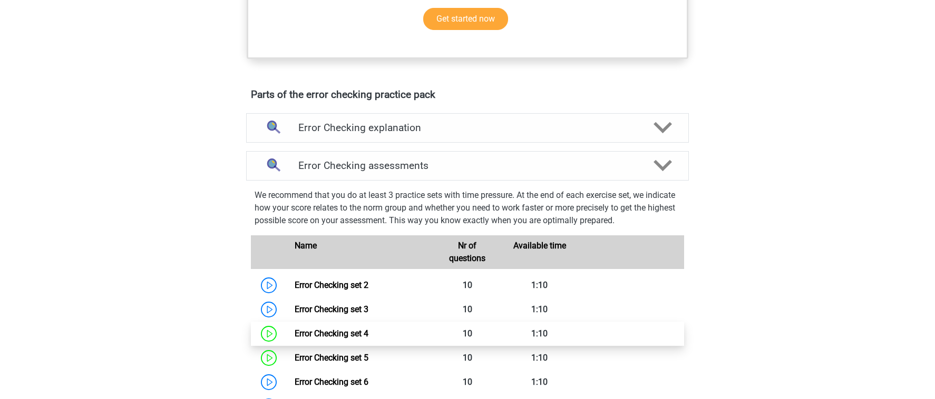
click at [368, 337] on link "Error Checking set 4" at bounding box center [331, 334] width 74 height 10
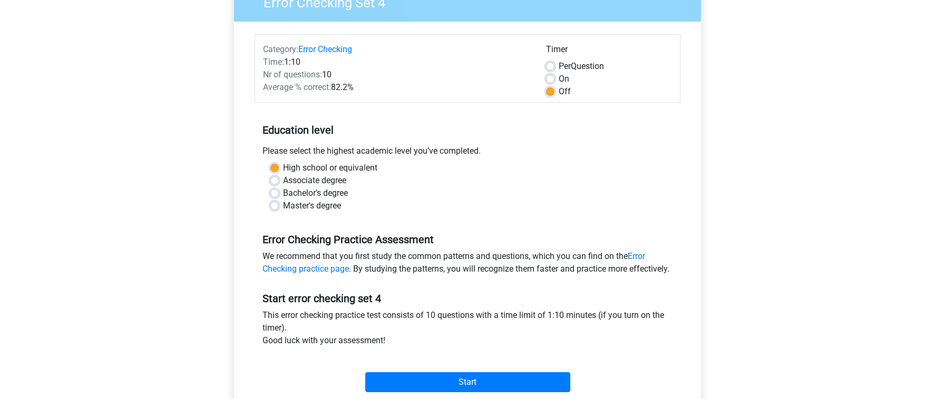
scroll to position [212, 0]
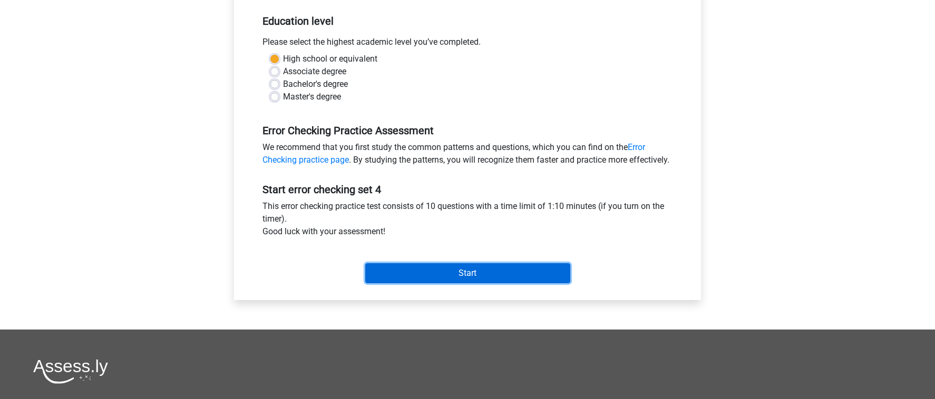
click at [438, 283] on input "Start" at bounding box center [467, 273] width 205 height 20
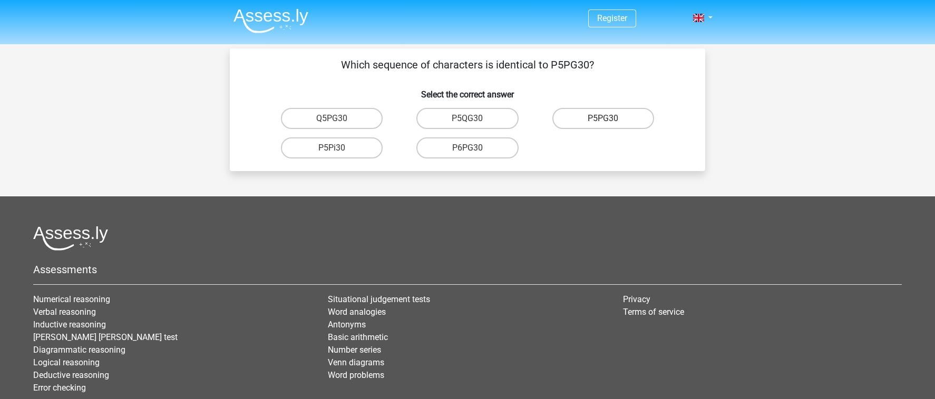
click at [603, 110] on label "P5PG30" at bounding box center [603, 118] width 102 height 21
click at [603, 119] on input "P5PG30" at bounding box center [606, 122] width 7 height 7
radio input "true"
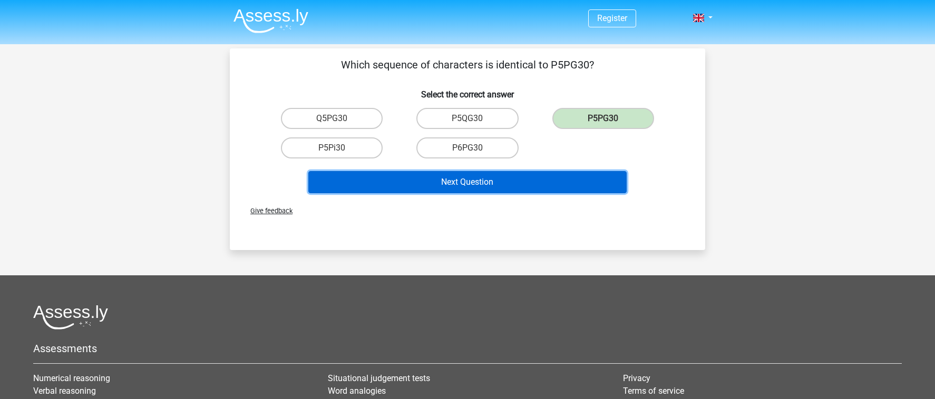
click at [516, 175] on button "Next Question" at bounding box center [467, 182] width 319 height 22
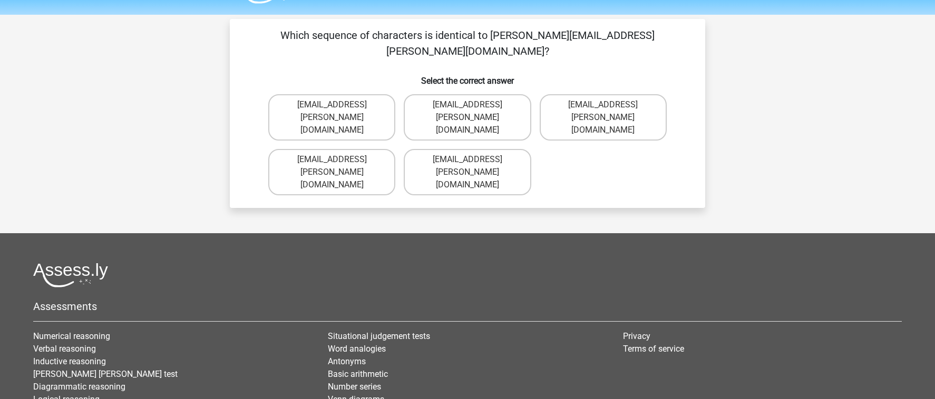
scroll to position [27, 0]
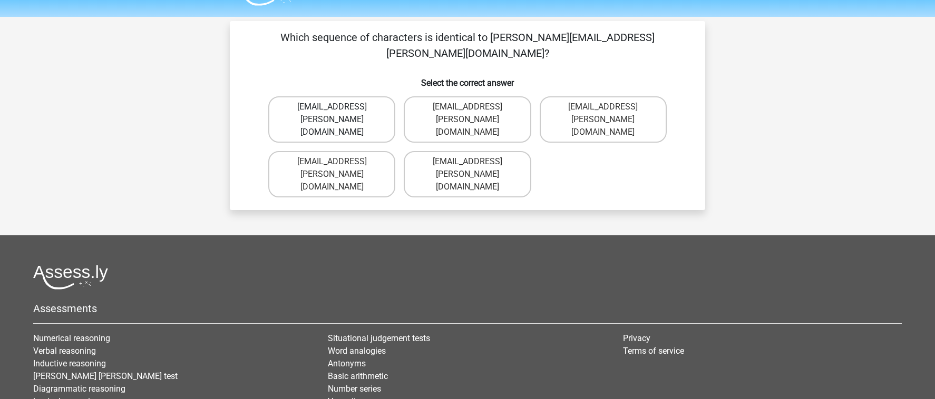
click at [372, 96] on label "[EMAIL_ADDRESS][PERSON_NAME][DOMAIN_NAME]" at bounding box center [331, 119] width 127 height 46
click at [339, 107] on input "[EMAIL_ADDRESS][PERSON_NAME][DOMAIN_NAME]" at bounding box center [335, 110] width 7 height 7
radio input "true"
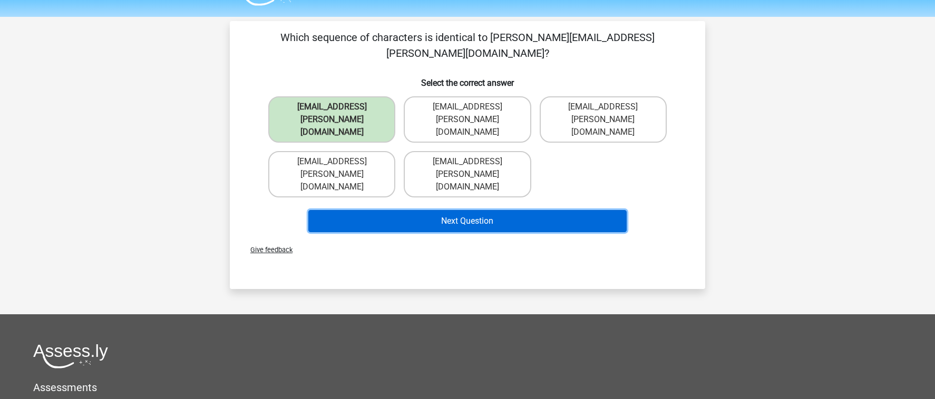
click at [437, 210] on button "Next Question" at bounding box center [467, 221] width 319 height 22
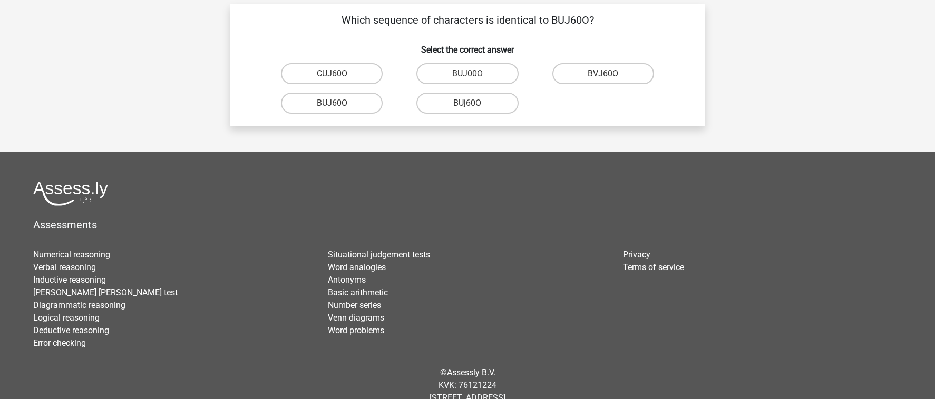
scroll to position [39, 0]
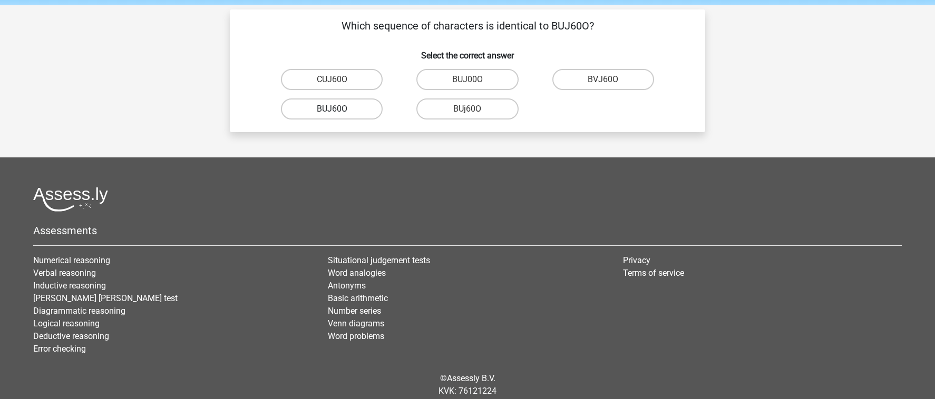
click at [358, 111] on label "BUJ60O" at bounding box center [332, 109] width 102 height 21
click at [339, 111] on input "BUJ60O" at bounding box center [335, 112] width 7 height 7
radio input "true"
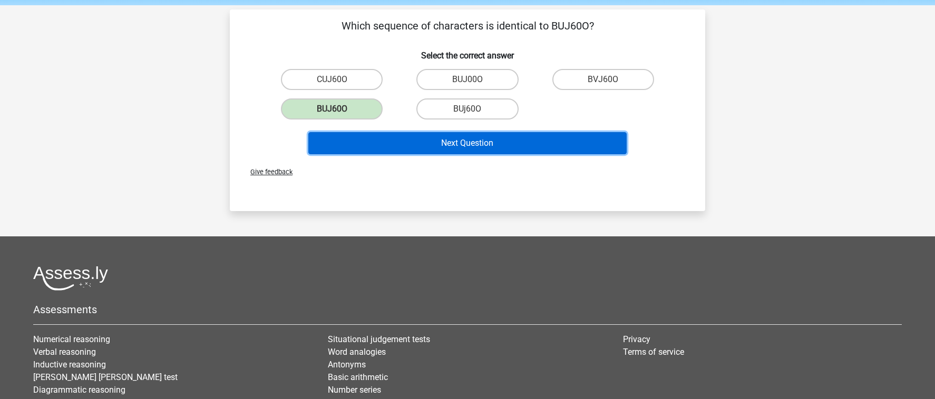
click at [414, 146] on button "Next Question" at bounding box center [467, 143] width 319 height 22
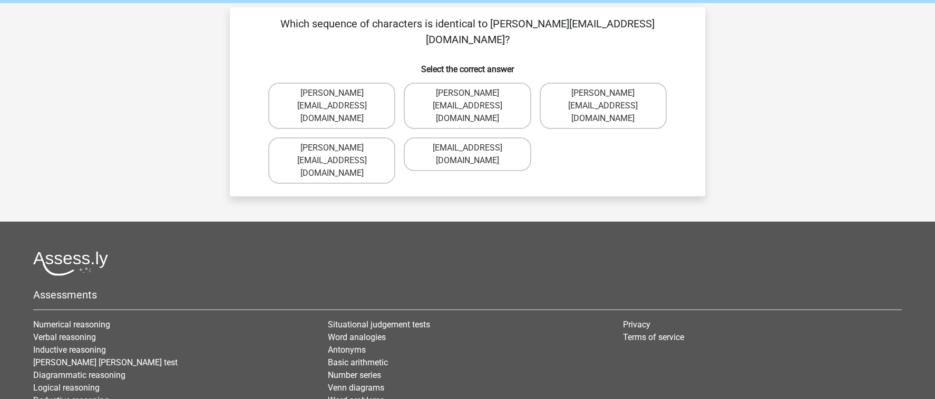
scroll to position [33, 0]
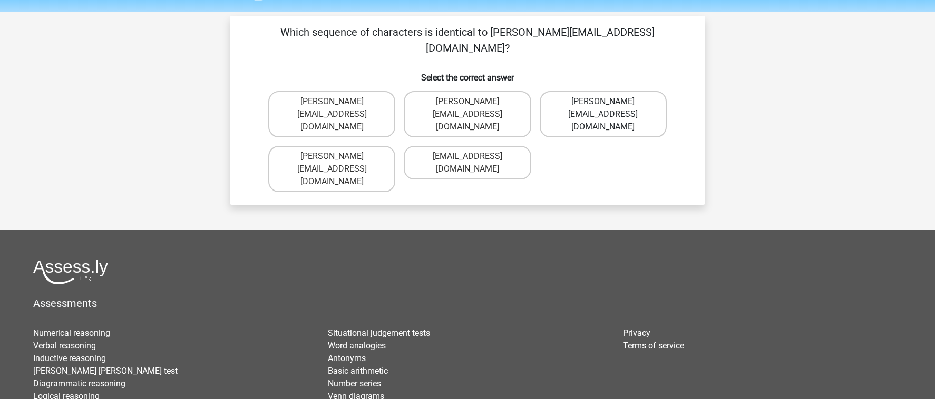
click at [639, 91] on label "Sophia.Vanderbilt@joymail.uk.com" at bounding box center [602, 114] width 127 height 46
click at [610, 102] on input "Sophia.Vanderbilt@joymail.uk.com" at bounding box center [606, 105] width 7 height 7
radio input "true"
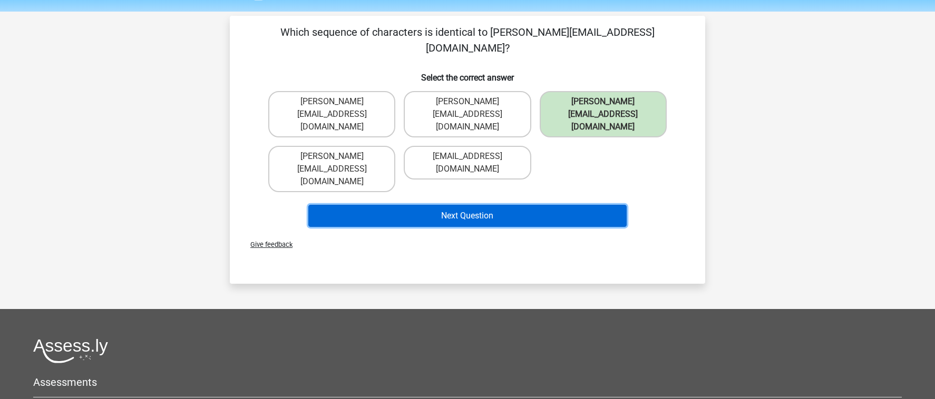
click at [573, 205] on button "Next Question" at bounding box center [467, 216] width 319 height 22
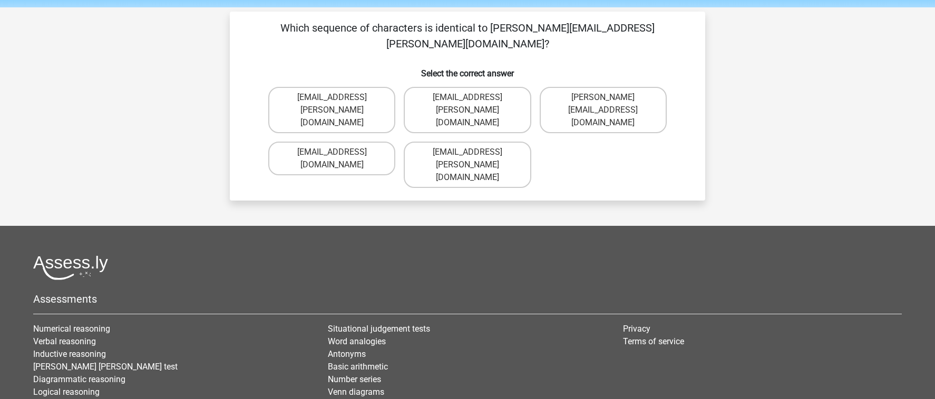
scroll to position [31, 0]
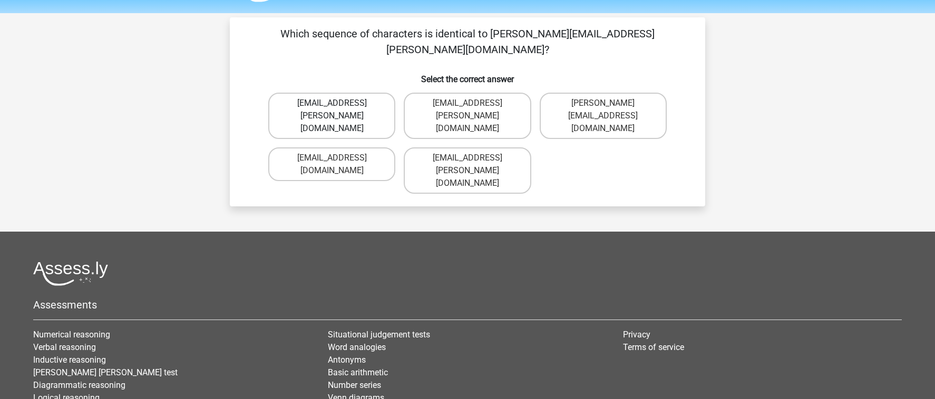
click at [371, 93] on label "Oscar+Adams@hotmail.br" at bounding box center [331, 116] width 127 height 46
click at [339, 103] on input "Oscar+Adams@hotmail.br" at bounding box center [335, 106] width 7 height 7
radio input "true"
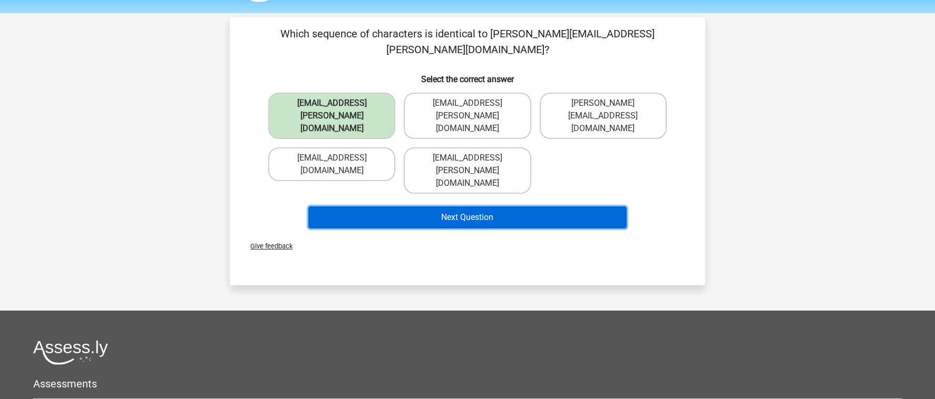
click at [442, 207] on button "Next Question" at bounding box center [467, 218] width 319 height 22
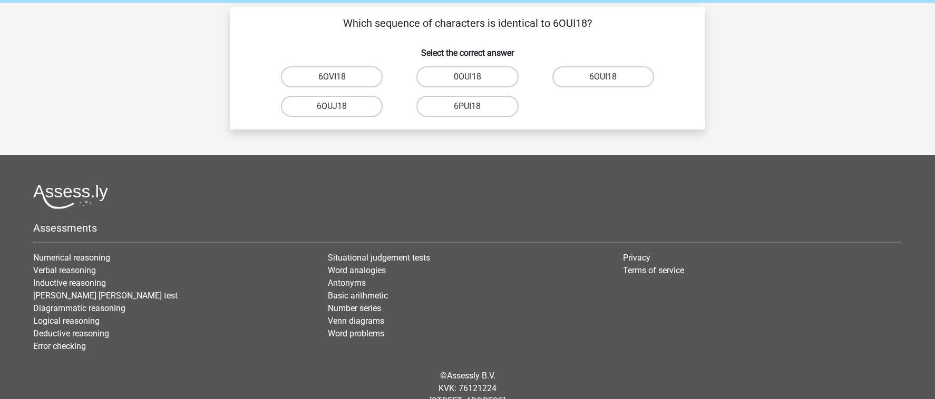
scroll to position [34, 0]
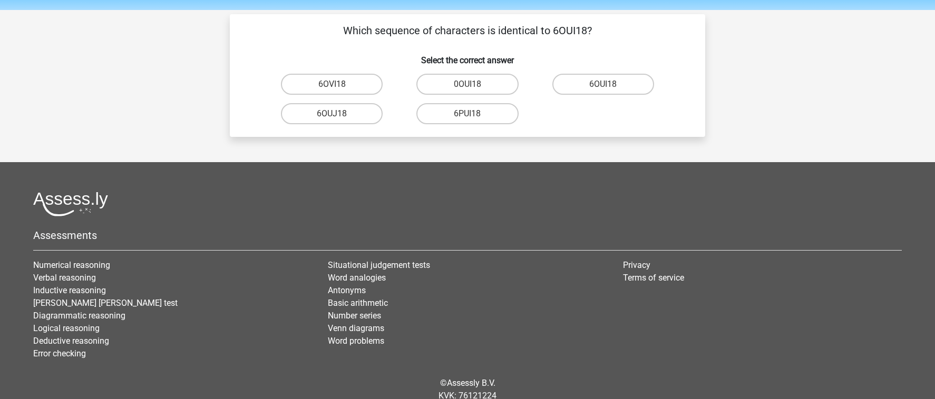
click at [607, 86] on input "6OUI18" at bounding box center [606, 87] width 7 height 7
radio input "true"
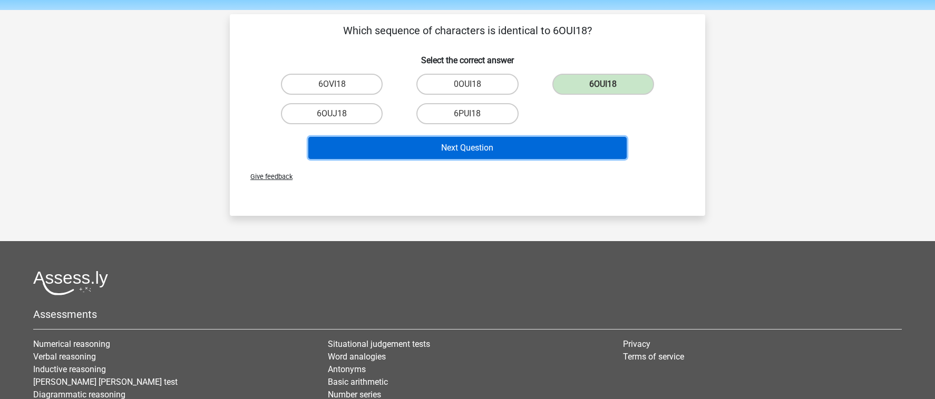
click at [543, 143] on button "Next Question" at bounding box center [467, 148] width 319 height 22
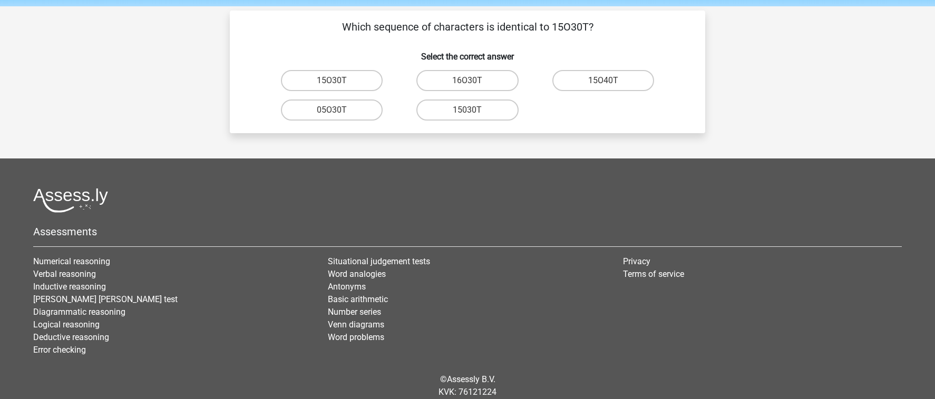
scroll to position [33, 0]
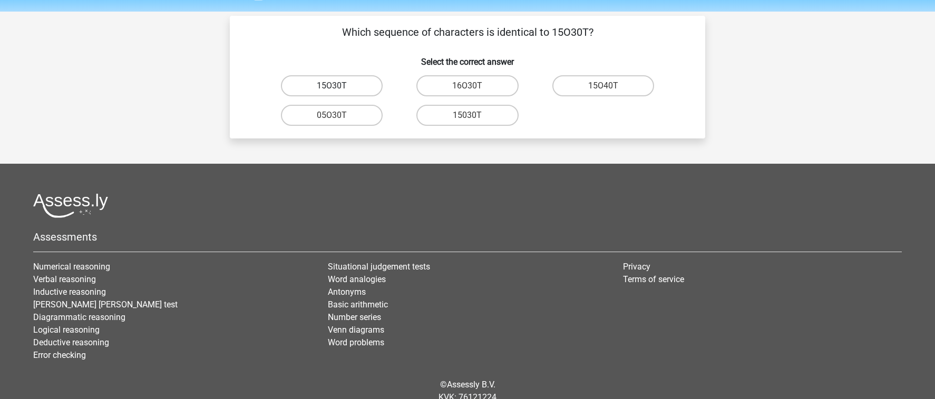
click at [354, 89] on label "15O30T" at bounding box center [332, 85] width 102 height 21
click at [339, 89] on input "15O30T" at bounding box center [335, 89] width 7 height 7
radio input "true"
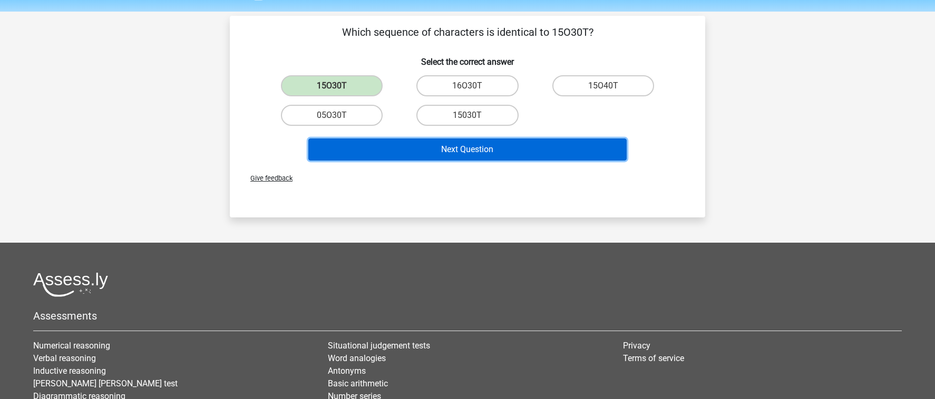
click at [441, 155] on button "Next Question" at bounding box center [467, 150] width 319 height 22
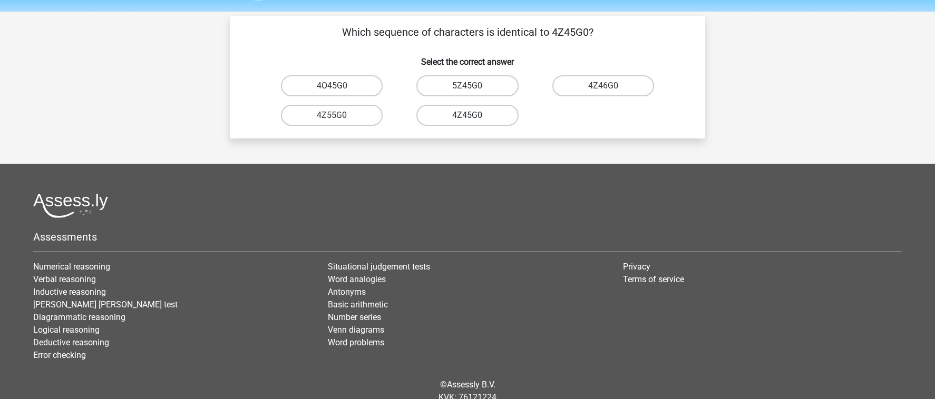
click at [483, 116] on label "4Z45G0" at bounding box center [467, 115] width 102 height 21
click at [474, 116] on input "4Z45G0" at bounding box center [470, 118] width 7 height 7
radio input "true"
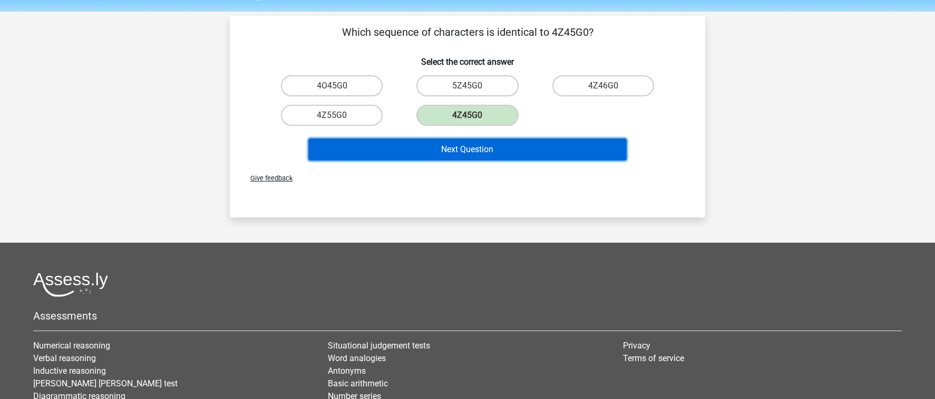
click at [485, 149] on button "Next Question" at bounding box center [467, 150] width 319 height 22
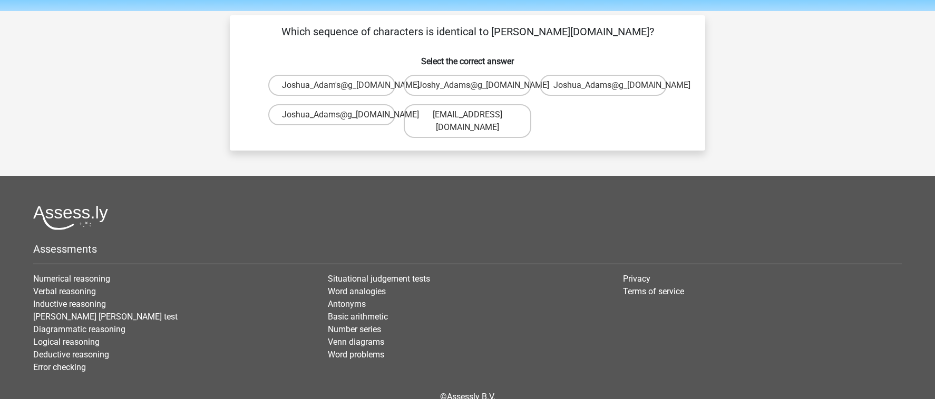
scroll to position [0, 0]
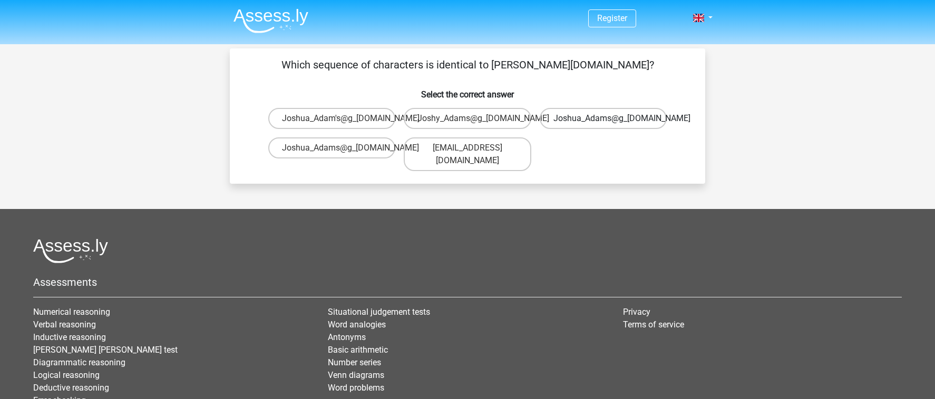
click at [654, 119] on label "Joshua_Adams@g_mail.co.uk" at bounding box center [602, 118] width 127 height 21
click at [610, 119] on input "Joshua_Adams@g_mail.co.uk" at bounding box center [606, 122] width 7 height 7
radio input "true"
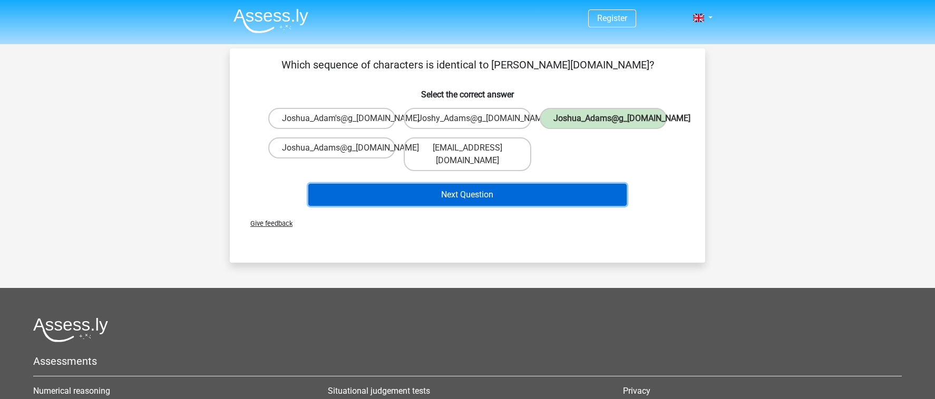
click at [587, 184] on button "Next Question" at bounding box center [467, 195] width 319 height 22
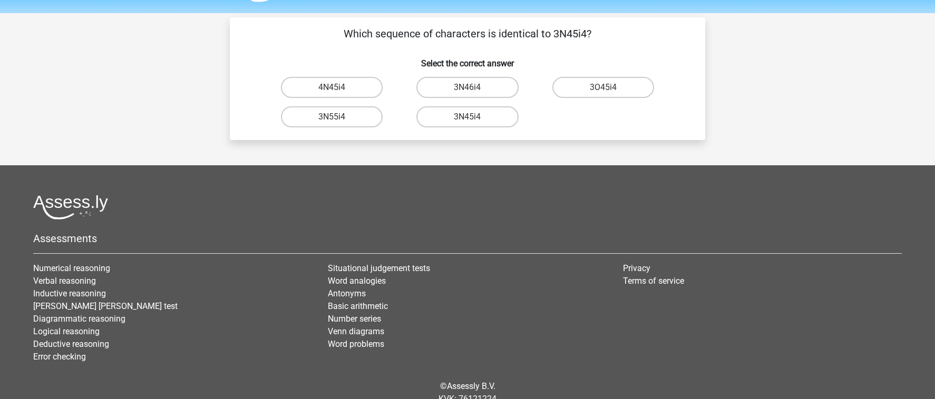
scroll to position [29, 0]
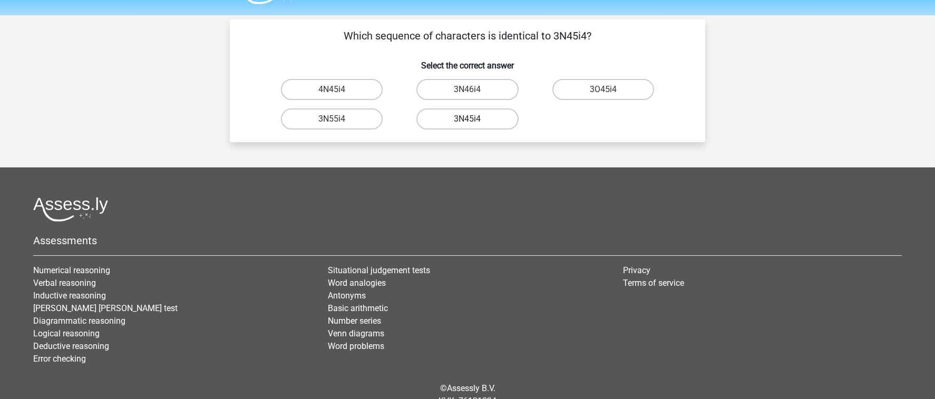
click at [490, 120] on label "3N45i4" at bounding box center [467, 119] width 102 height 21
click at [474, 120] on input "3N45i4" at bounding box center [470, 122] width 7 height 7
radio input "true"
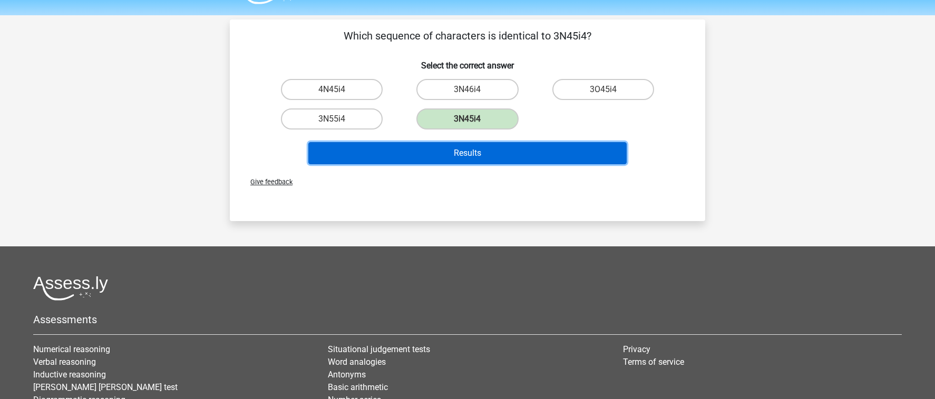
click at [508, 156] on button "Results" at bounding box center [467, 153] width 319 height 22
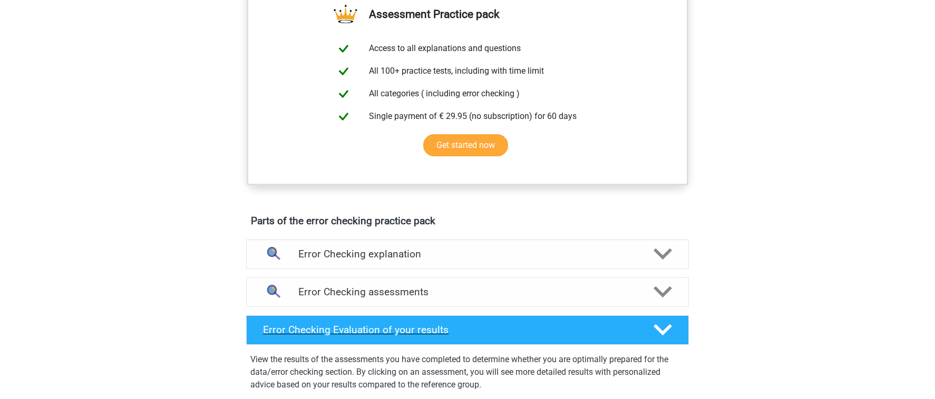
scroll to position [391, 0]
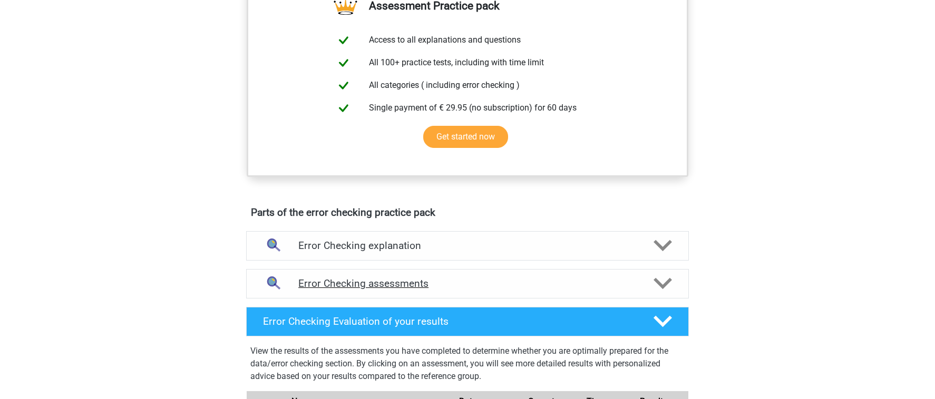
click at [493, 280] on h4 "Error Checking assessments" at bounding box center [467, 284] width 338 height 12
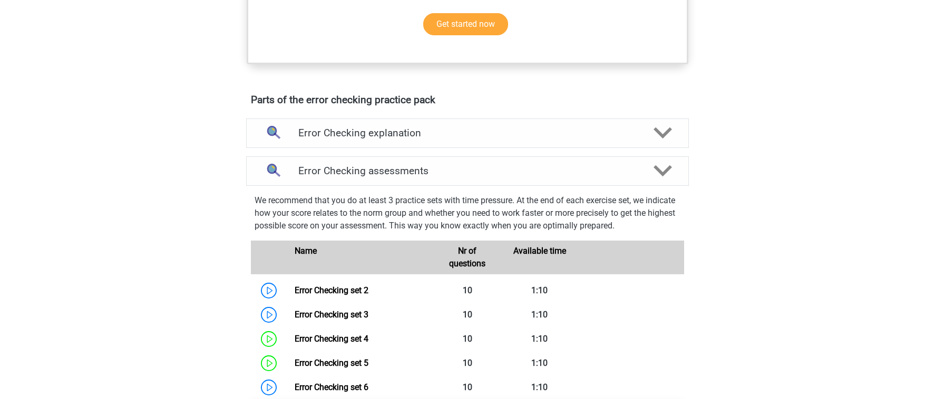
scroll to position [611, 0]
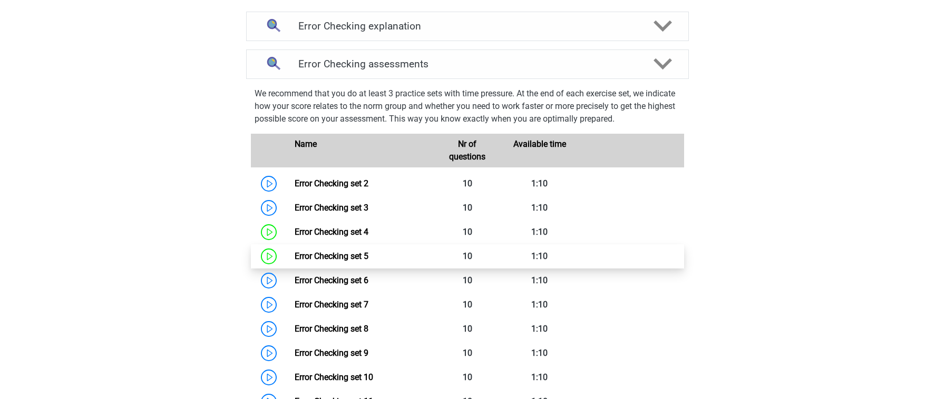
click at [368, 259] on link "Error Checking set 5" at bounding box center [331, 256] width 74 height 10
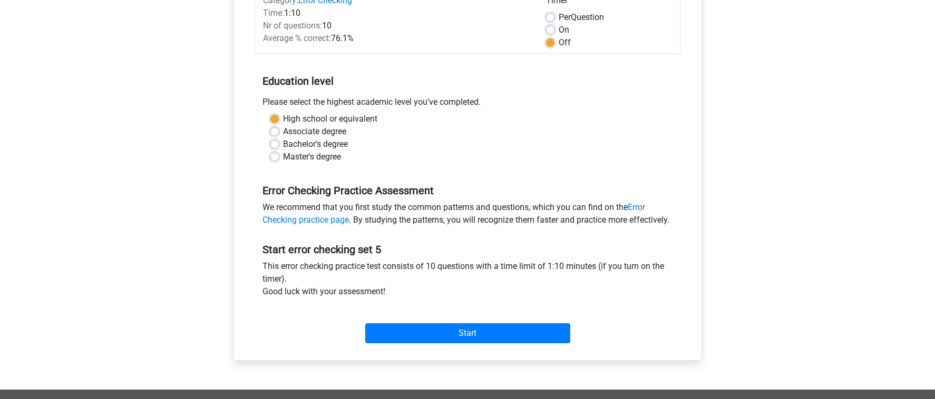
scroll to position [242, 0]
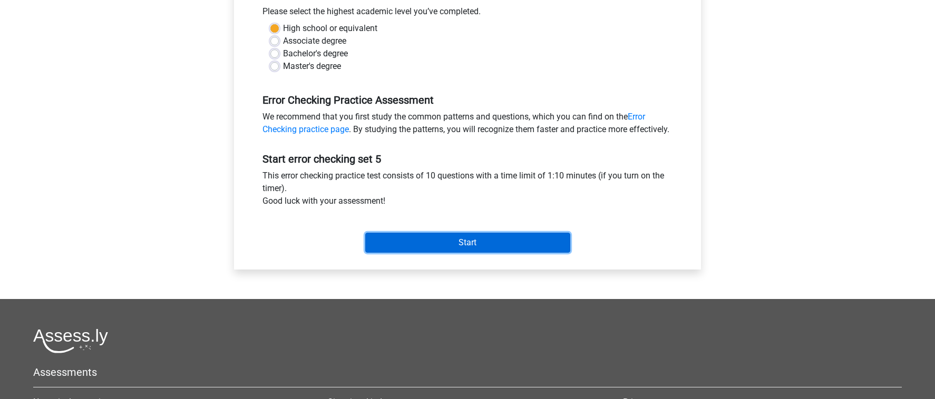
click at [437, 250] on input "Start" at bounding box center [467, 243] width 205 height 20
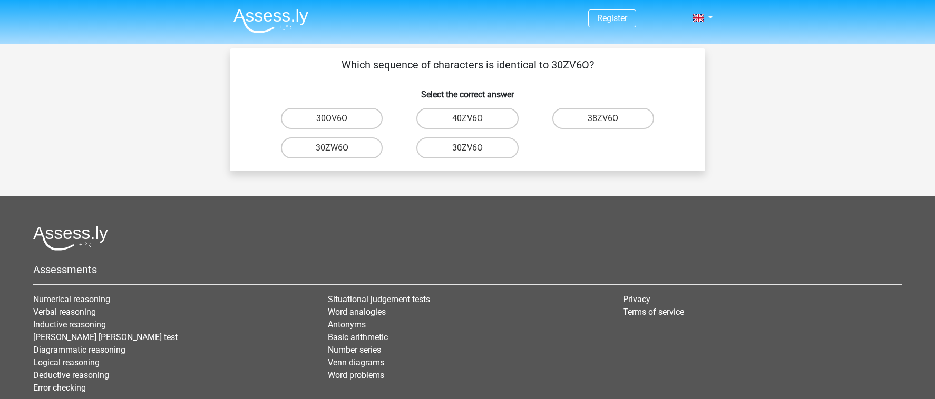
click at [472, 151] on input "30ZV6O" at bounding box center [470, 151] width 7 height 7
radio input "true"
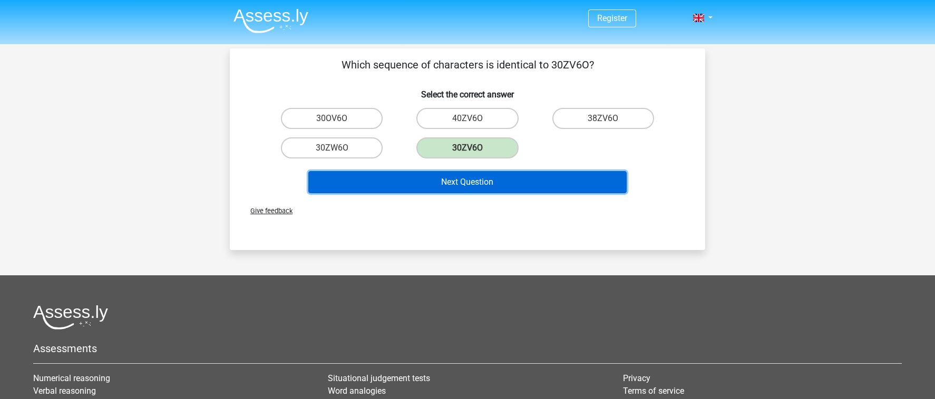
click at [479, 179] on button "Next Question" at bounding box center [467, 182] width 319 height 22
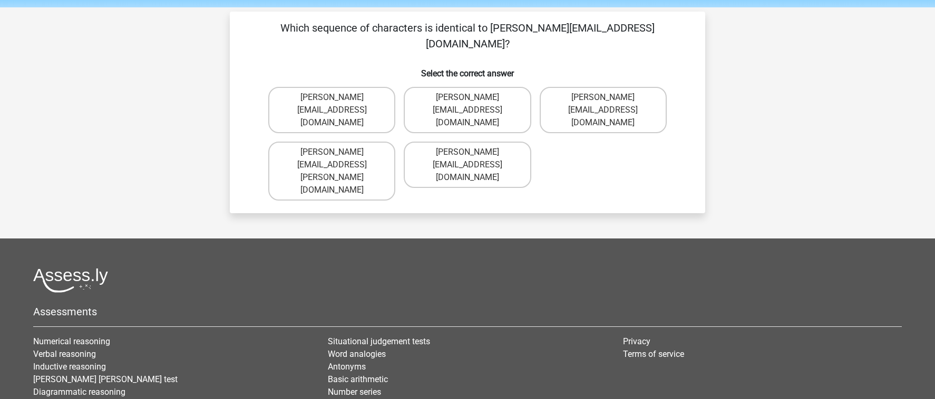
scroll to position [11, 0]
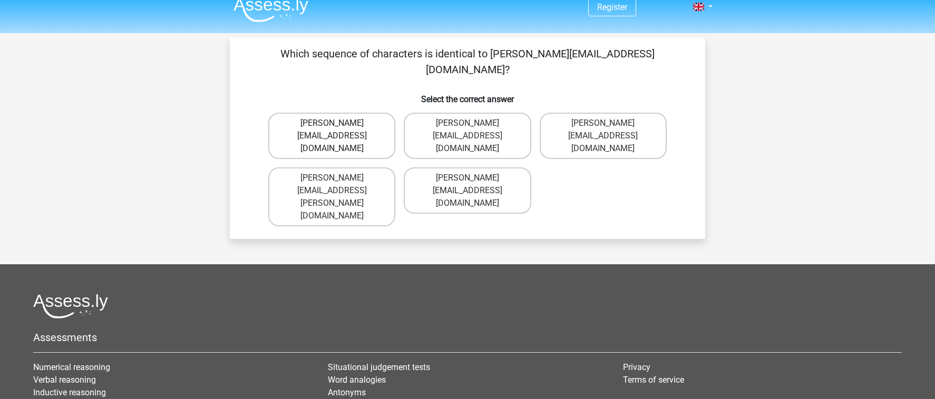
click at [382, 113] on label "Muhammad+Carroll@memail.gl" at bounding box center [331, 136] width 127 height 46
click at [339, 123] on input "Muhammad+Carroll@memail.gl" at bounding box center [335, 126] width 7 height 7
radio input "true"
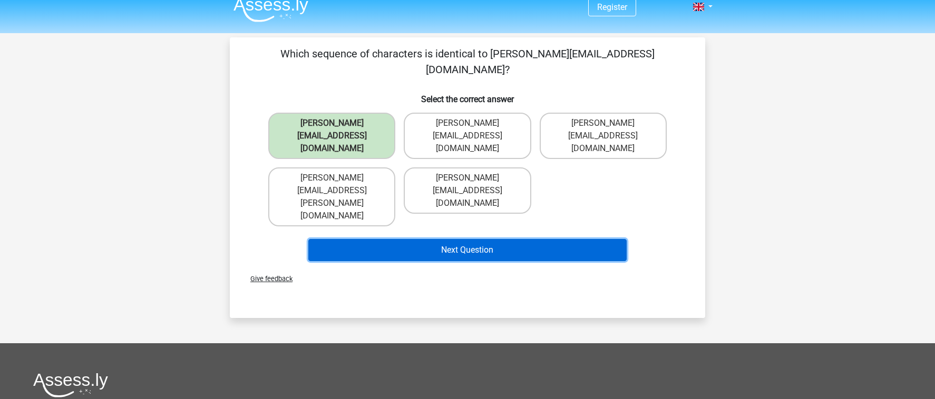
click at [456, 239] on button "Next Question" at bounding box center [467, 250] width 319 height 22
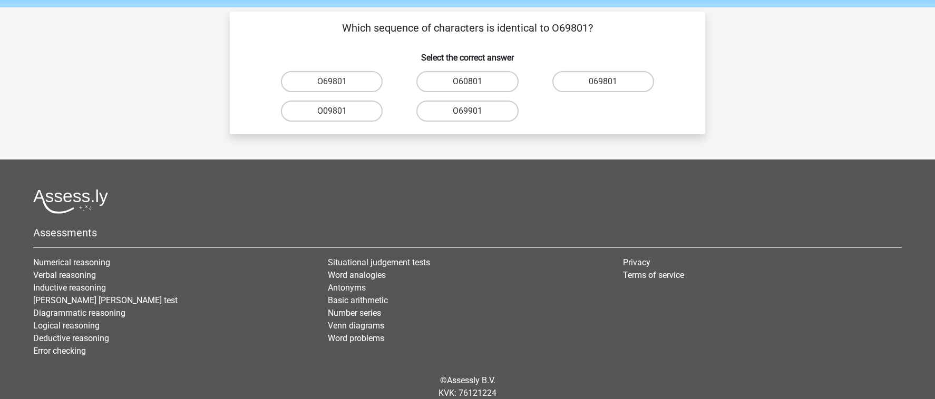
scroll to position [30, 0]
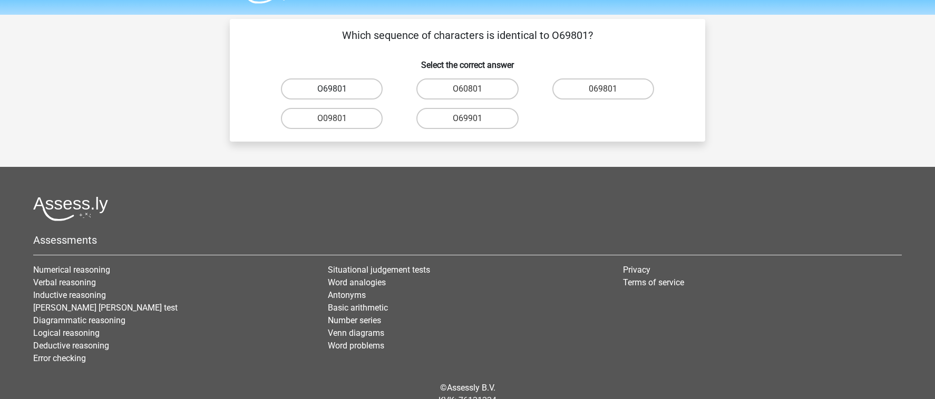
click at [370, 88] on label "O69801" at bounding box center [332, 88] width 102 height 21
click at [339, 89] on input "O69801" at bounding box center [335, 92] width 7 height 7
radio input "true"
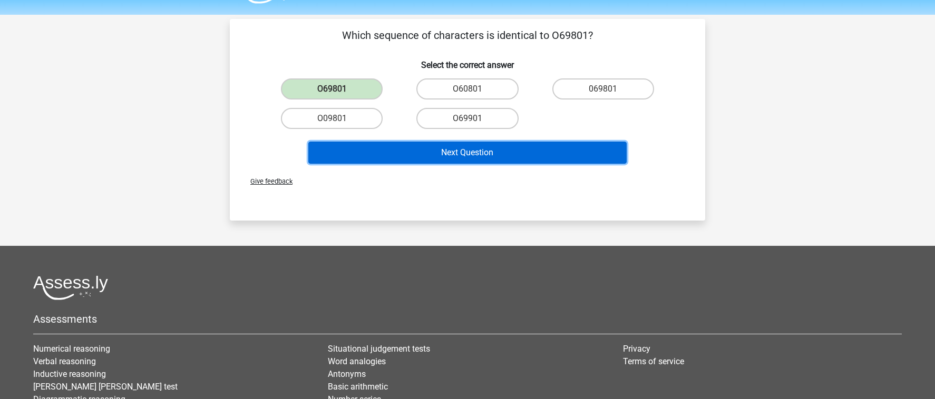
click at [440, 163] on button "Next Question" at bounding box center [467, 153] width 319 height 22
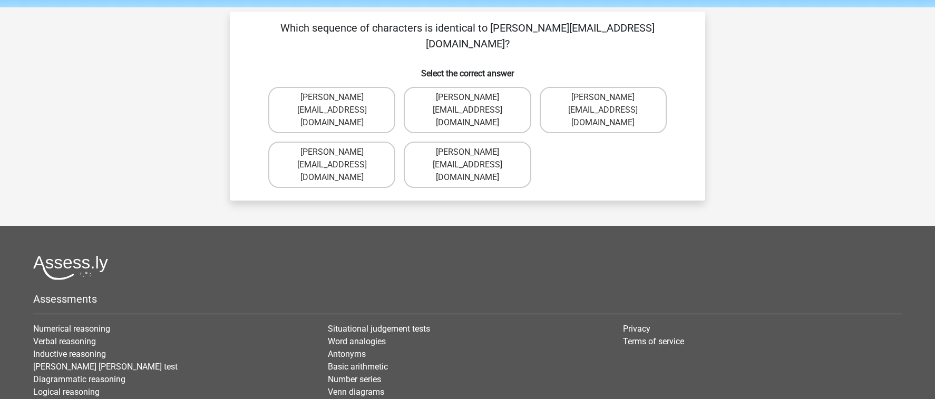
scroll to position [31, 0]
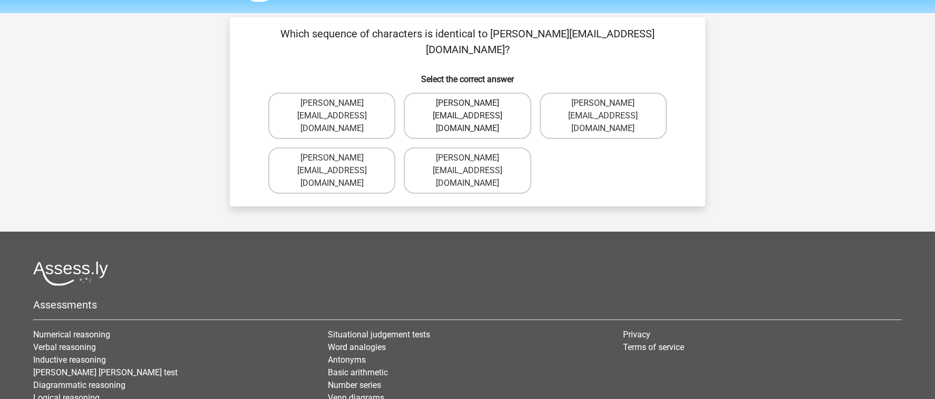
click at [503, 95] on label "George-Churchil@jointmail.com.co" at bounding box center [467, 116] width 127 height 46
click at [474, 103] on input "George-Churchil@jointmail.com.co" at bounding box center [470, 106] width 7 height 7
radio input "true"
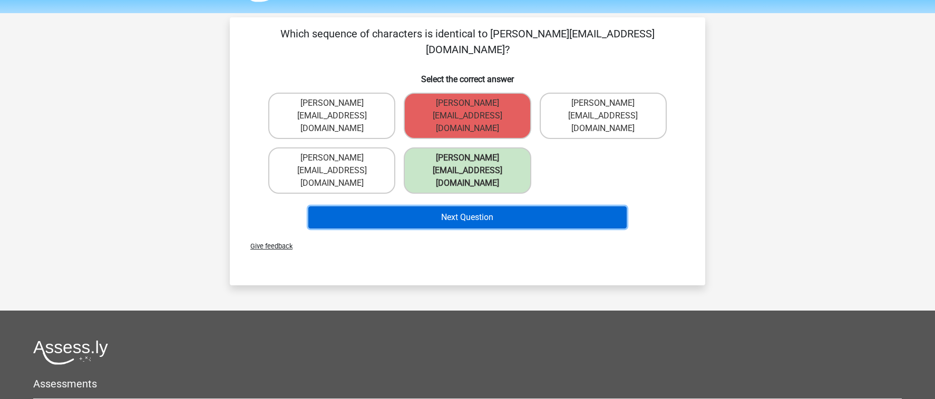
click at [502, 207] on button "Next Question" at bounding box center [467, 218] width 319 height 22
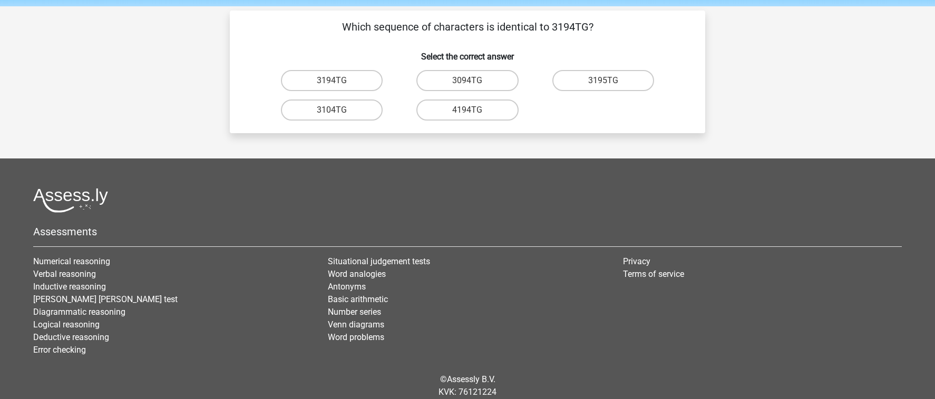
scroll to position [37, 0]
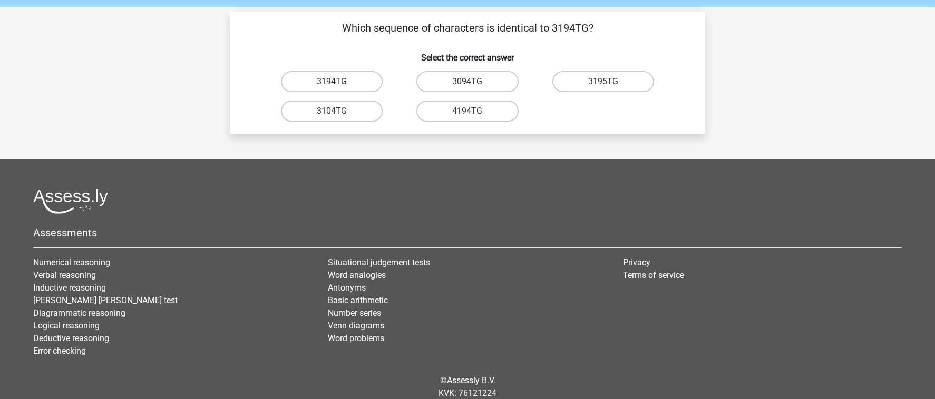
click at [360, 78] on label "3194TG" at bounding box center [332, 81] width 102 height 21
click at [339, 82] on input "3194TG" at bounding box center [335, 85] width 7 height 7
radio input "true"
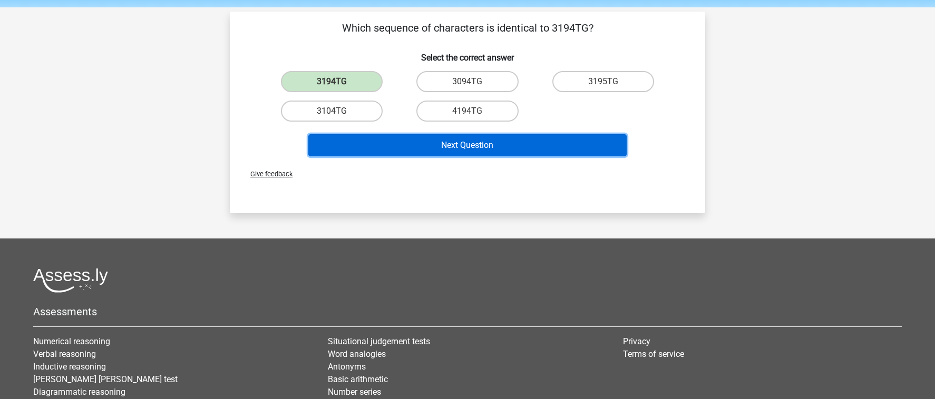
click at [448, 146] on button "Next Question" at bounding box center [467, 145] width 319 height 22
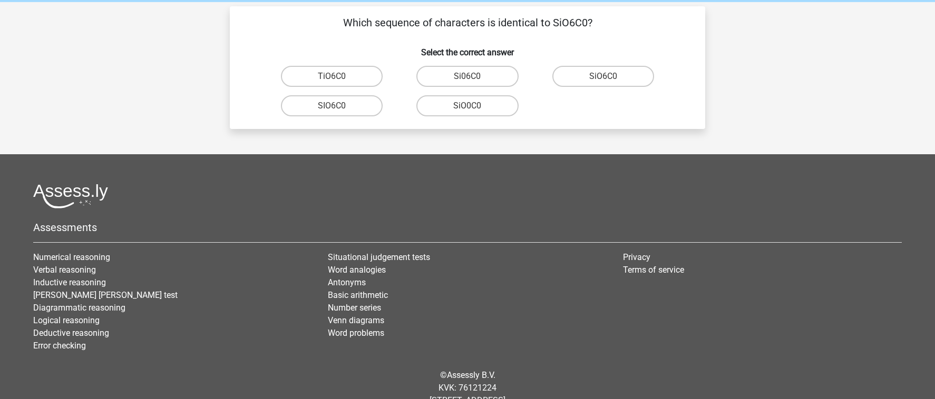
scroll to position [34, 0]
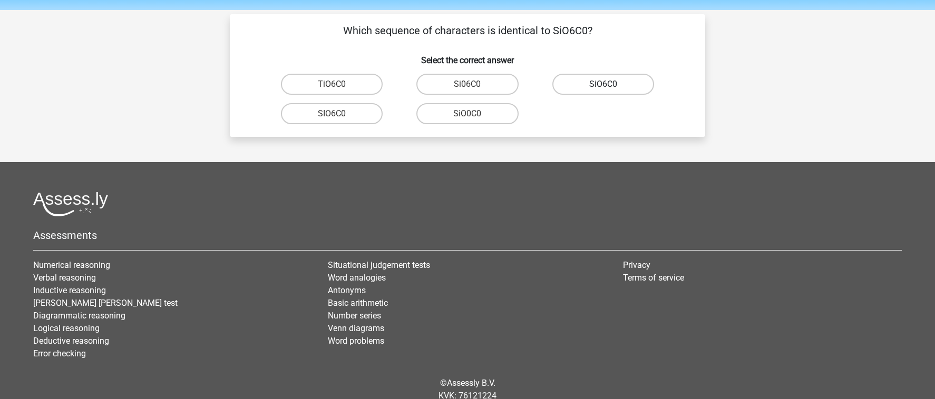
click at [605, 82] on label "SiO6C0" at bounding box center [603, 84] width 102 height 21
click at [605, 84] on input "SiO6C0" at bounding box center [606, 87] width 7 height 7
radio input "true"
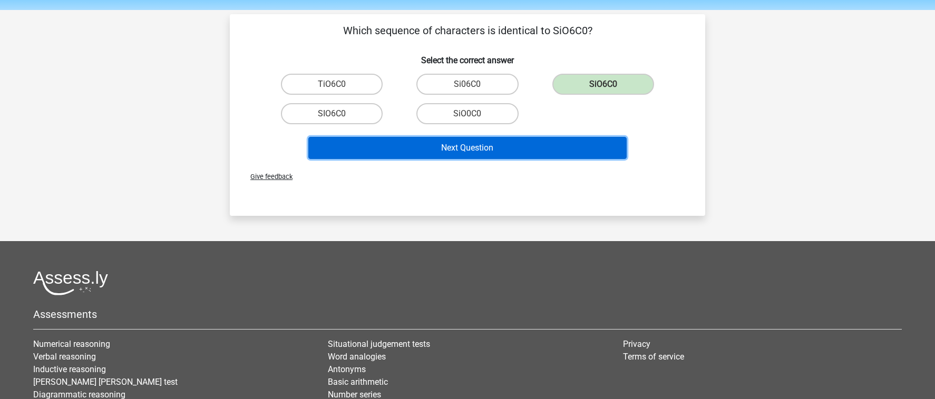
click at [582, 145] on button "Next Question" at bounding box center [467, 148] width 319 height 22
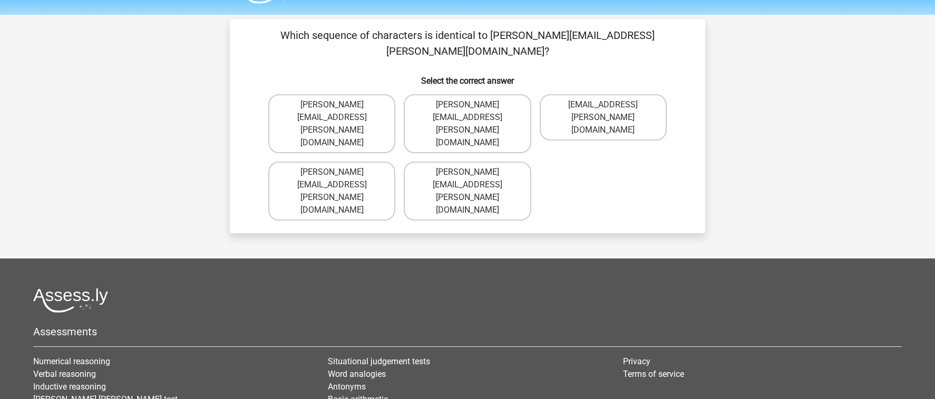
scroll to position [19, 0]
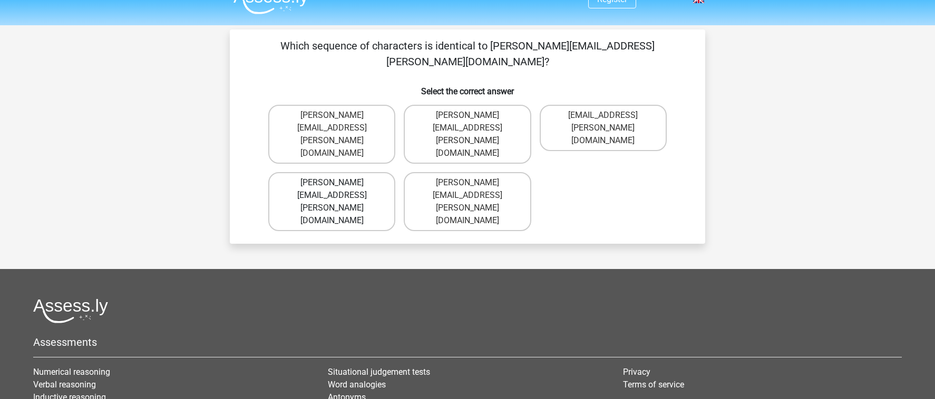
click at [366, 172] on label "Connor.Clarke@hotmails.gr" at bounding box center [331, 201] width 127 height 59
click at [339, 183] on input "Connor.Clarke@hotmails.gr" at bounding box center [335, 186] width 7 height 7
radio input "true"
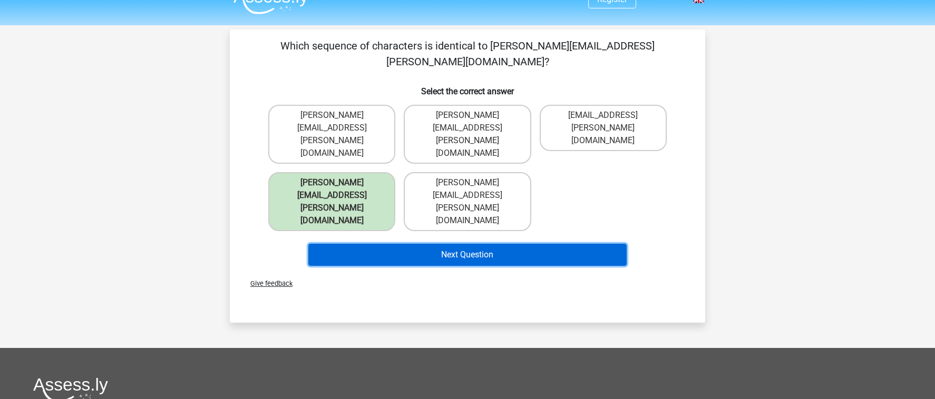
click at [430, 244] on button "Next Question" at bounding box center [467, 255] width 319 height 22
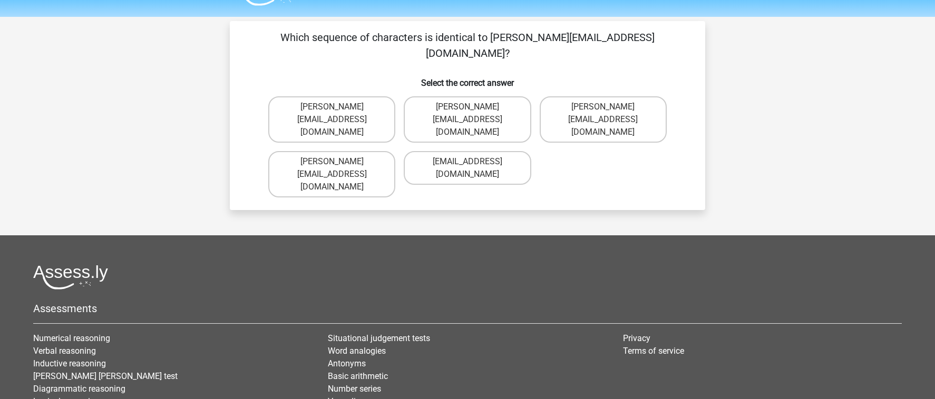
scroll to position [15, 0]
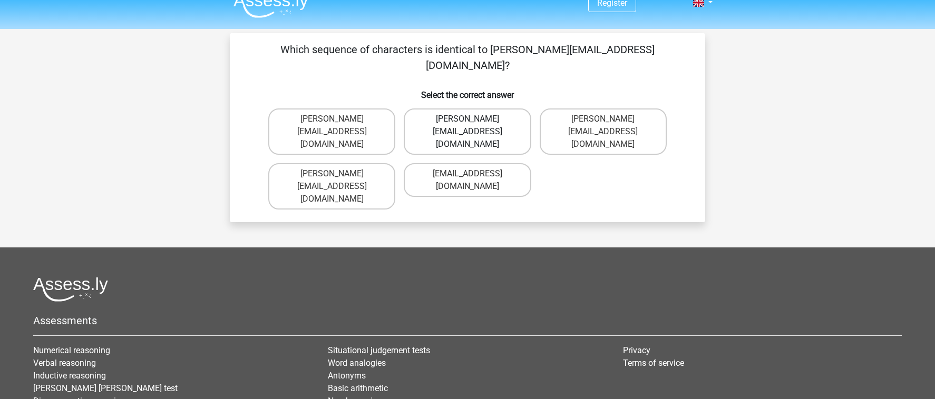
click at [496, 109] on label "Ella-Clay@email.uk.co" at bounding box center [467, 132] width 127 height 46
click at [474, 119] on input "Ella-Clay@email.uk.co" at bounding box center [470, 122] width 7 height 7
radio input "true"
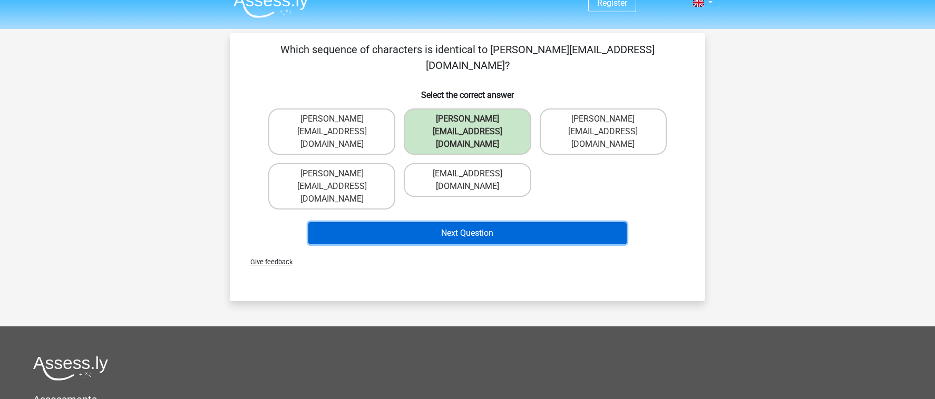
click at [506, 222] on button "Next Question" at bounding box center [467, 233] width 319 height 22
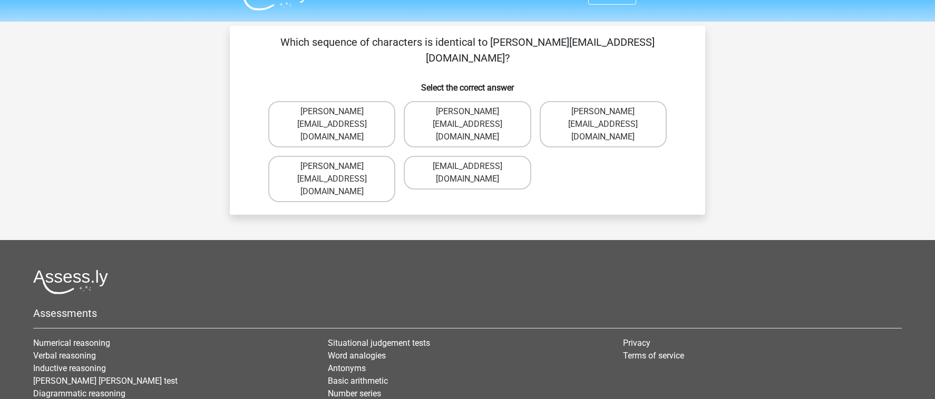
scroll to position [8, 0]
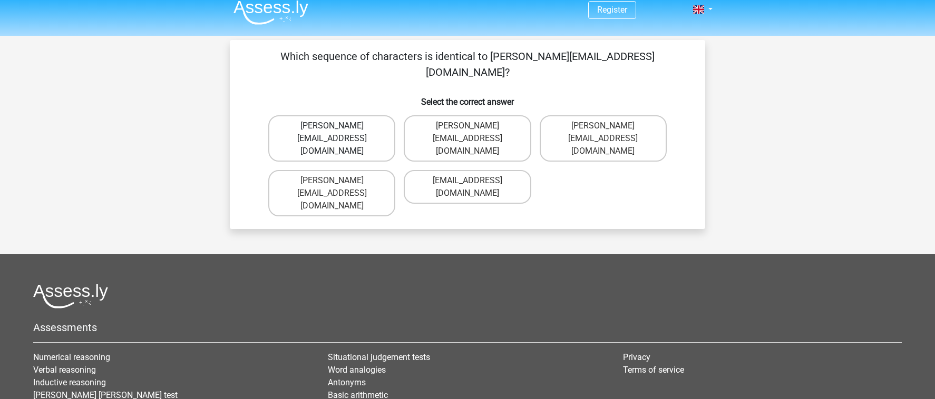
click at [374, 115] on label "Jacob_King@memail.gl" at bounding box center [331, 138] width 127 height 46
click at [339, 126] on input "Jacob_King@memail.gl" at bounding box center [335, 129] width 7 height 7
radio input "true"
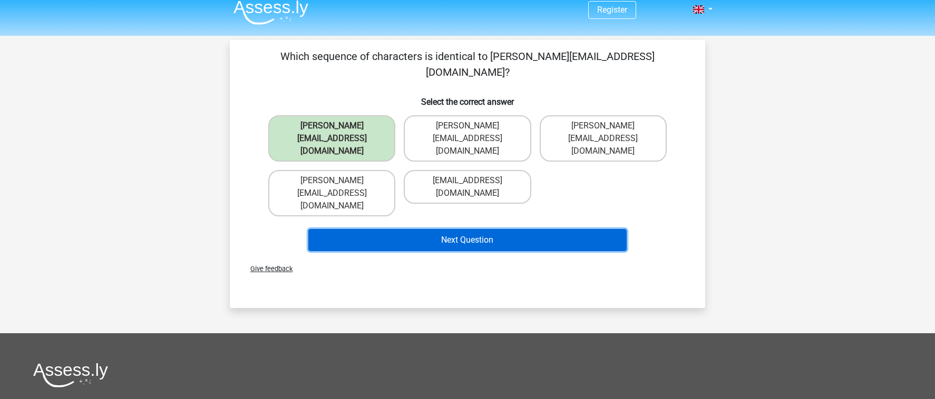
click at [453, 229] on button "Next Question" at bounding box center [467, 240] width 319 height 22
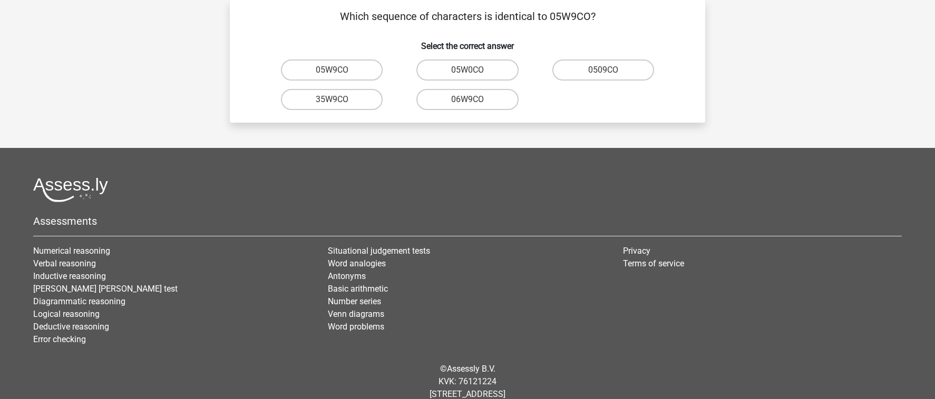
scroll to position [32, 0]
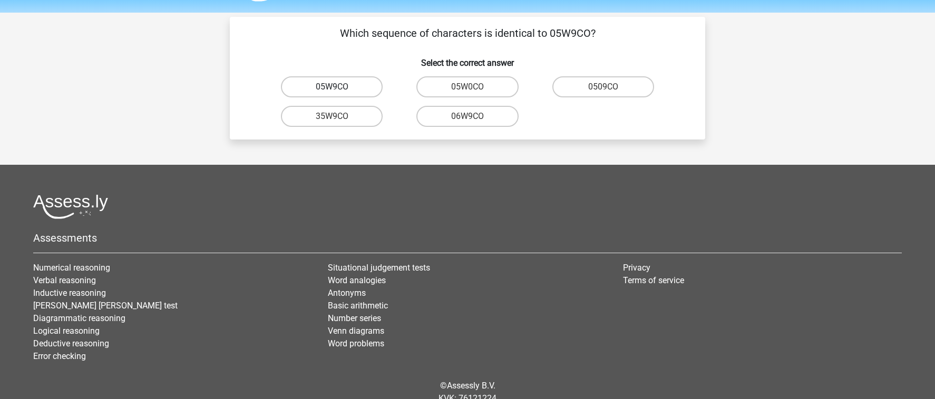
click at [366, 84] on label "05W9CO" at bounding box center [332, 86] width 102 height 21
click at [339, 87] on input "05W9CO" at bounding box center [335, 90] width 7 height 7
radio input "true"
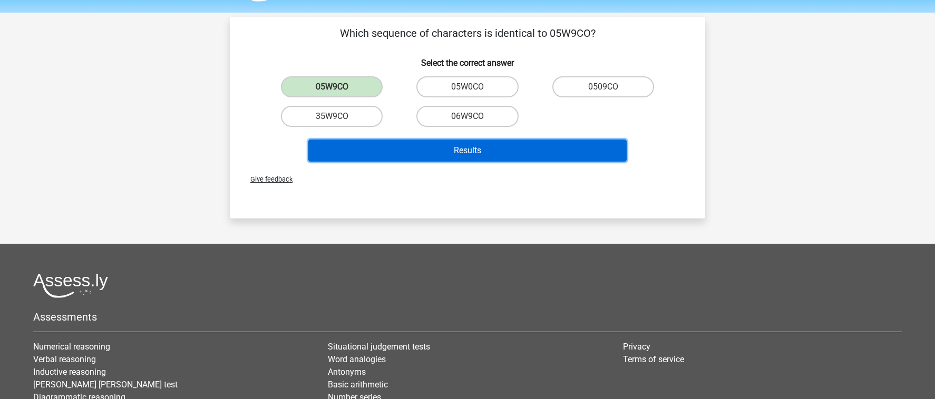
click at [433, 150] on button "Results" at bounding box center [467, 151] width 319 height 22
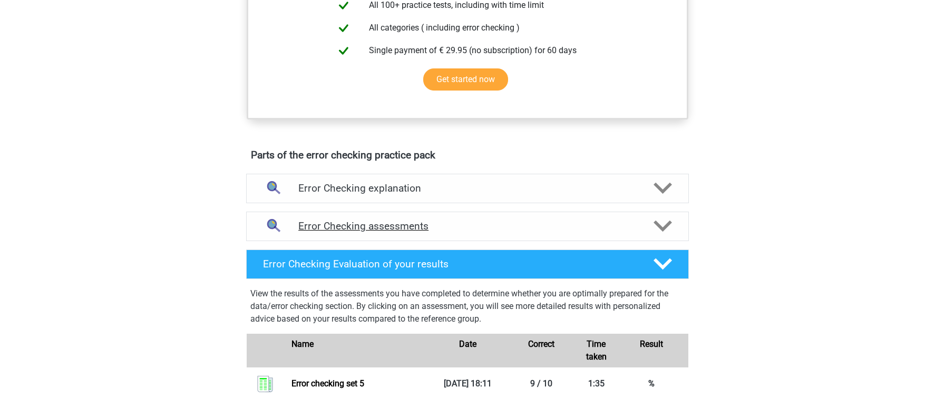
scroll to position [449, 0]
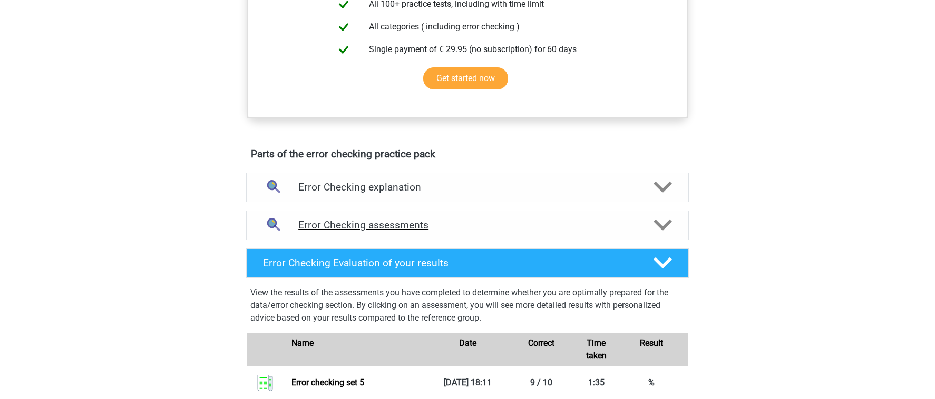
click at [629, 229] on h4 "Error Checking assessments" at bounding box center [467, 225] width 338 height 12
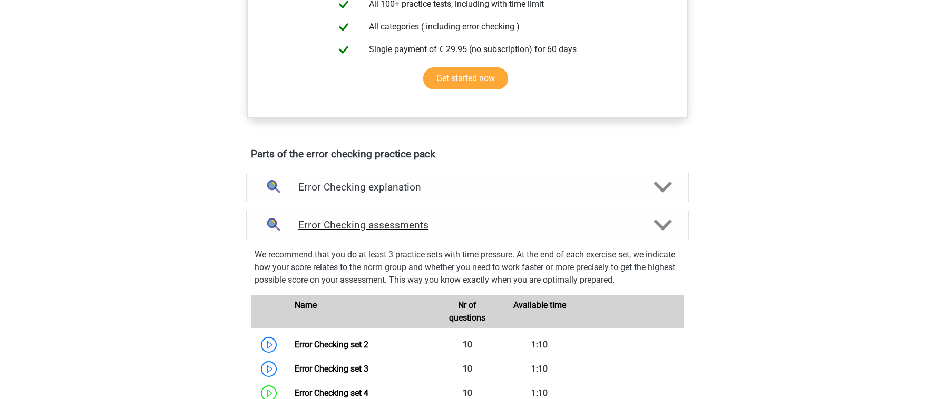
click at [629, 229] on h4 "Error Checking assessments" at bounding box center [467, 225] width 338 height 12
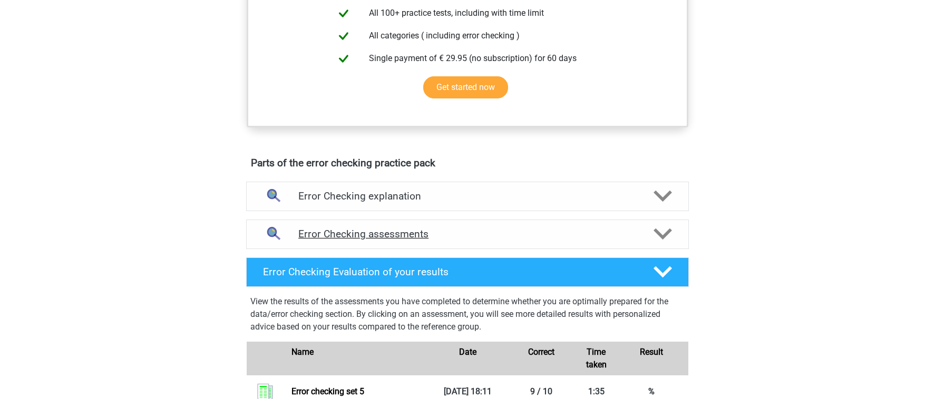
click at [554, 241] on div "Error Checking assessments" at bounding box center [467, 235] width 443 height 30
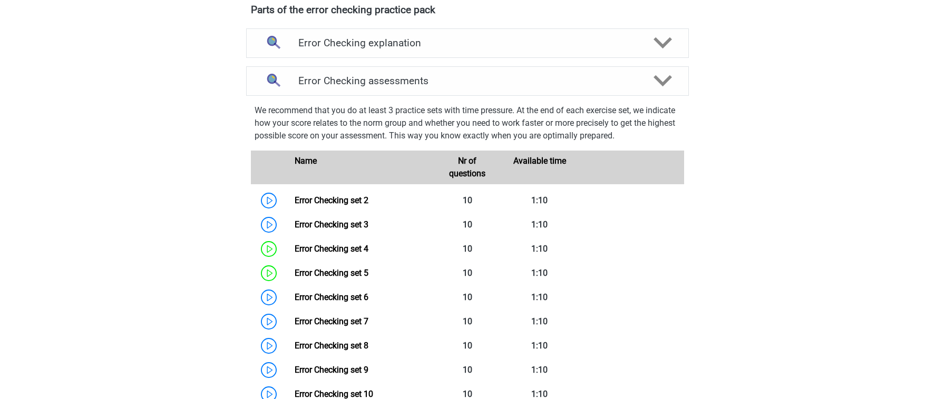
scroll to position [596, 0]
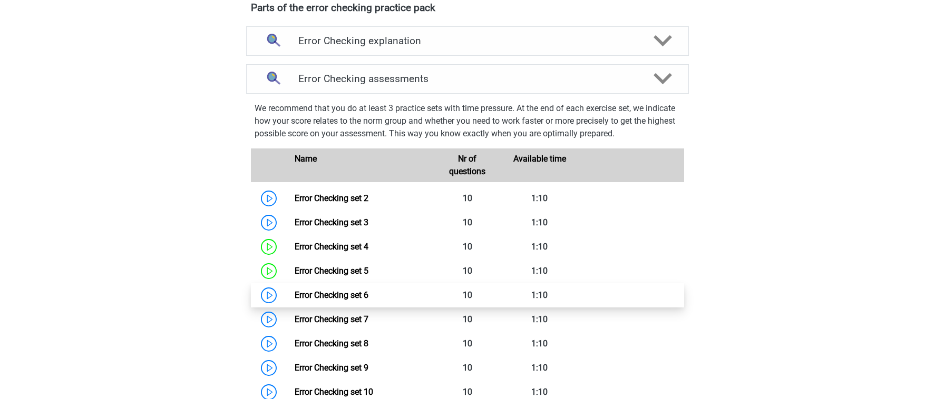
click at [362, 296] on link "Error Checking set 6" at bounding box center [331, 295] width 74 height 10
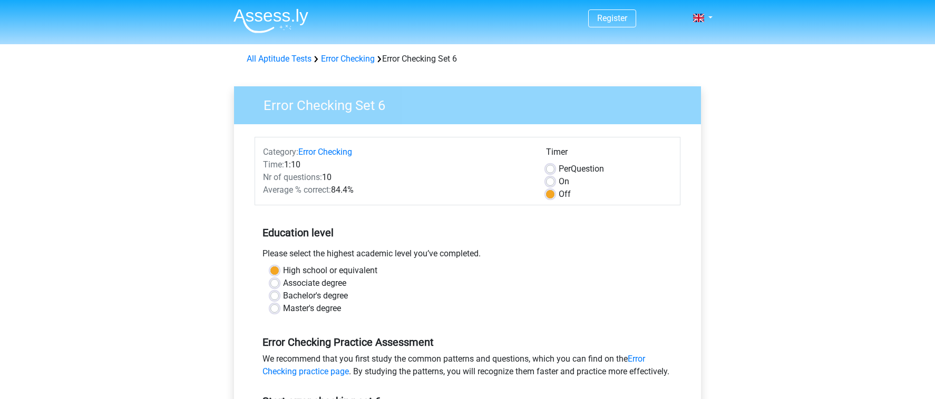
click at [558, 178] on label "On" at bounding box center [563, 181] width 11 height 13
click at [549, 178] on input "On" at bounding box center [550, 180] width 8 height 11
radio input "true"
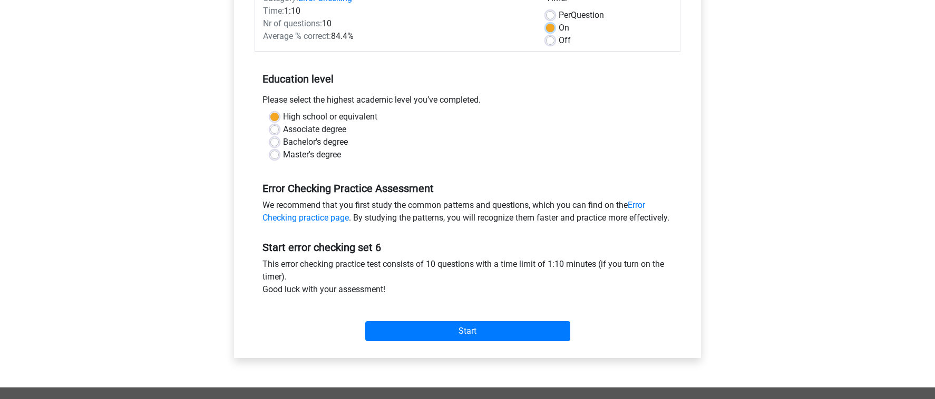
scroll to position [192, 0]
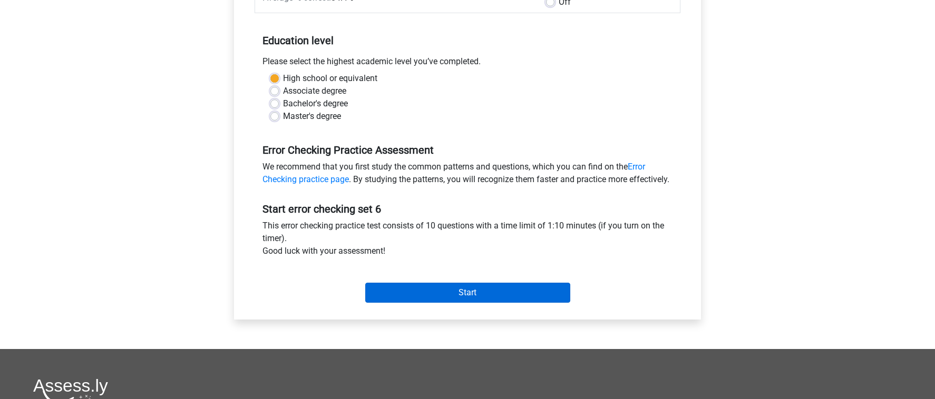
click at [460, 307] on div "Start" at bounding box center [467, 284] width 426 height 45
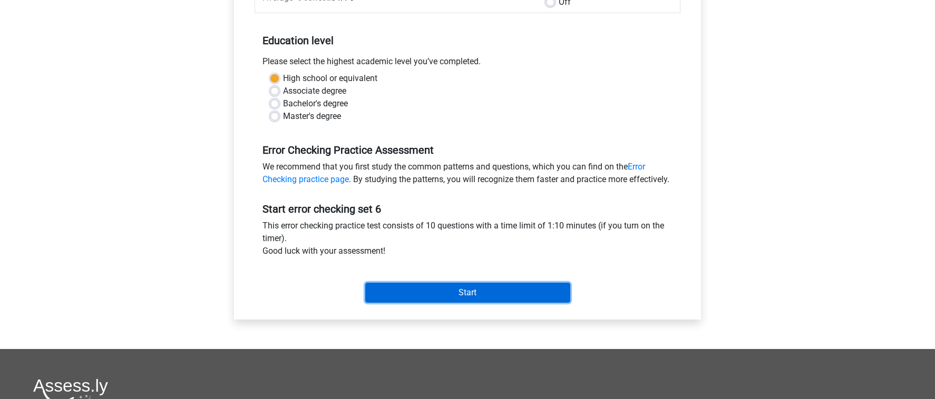
click at [465, 301] on input "Start" at bounding box center [467, 293] width 205 height 20
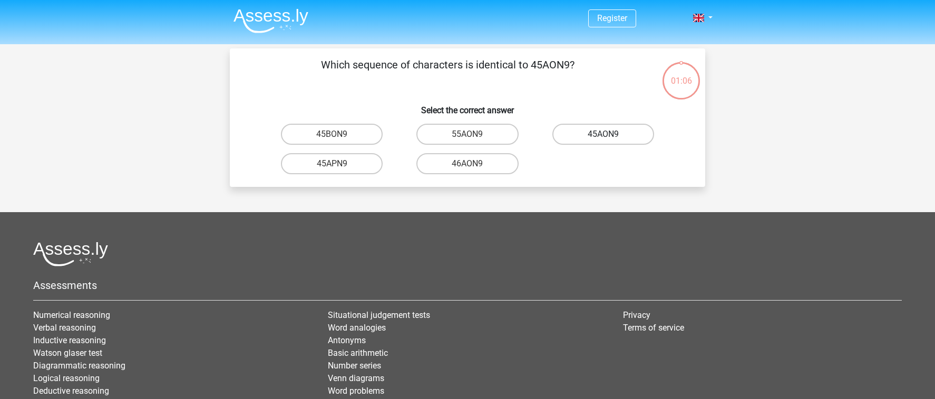
click at [617, 132] on label "45AON9" at bounding box center [603, 134] width 102 height 21
click at [610, 134] on input "45AON9" at bounding box center [606, 137] width 7 height 7
radio input "true"
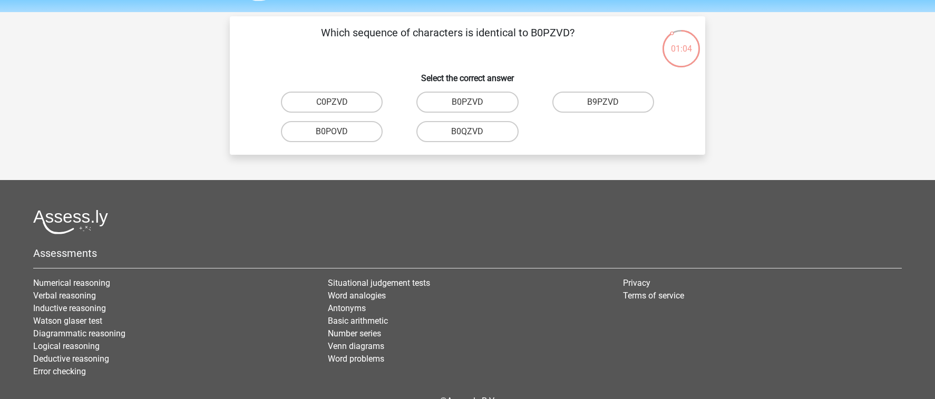
scroll to position [31, 0]
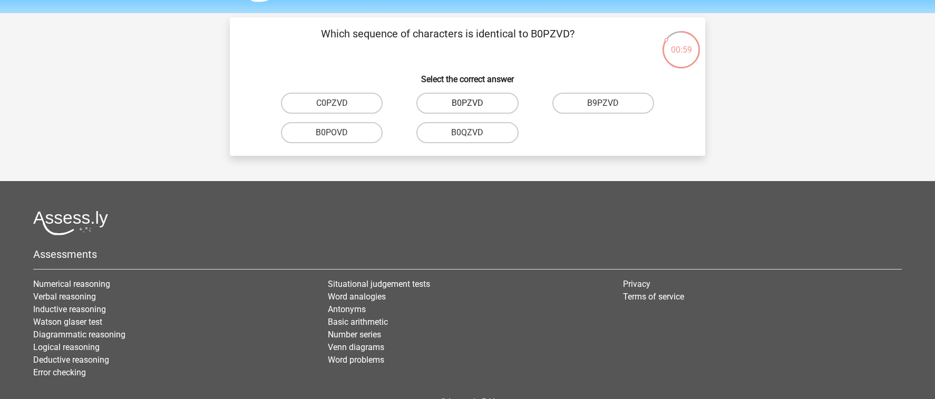
click at [489, 106] on label "B0PZVD" at bounding box center [467, 103] width 102 height 21
click at [474, 106] on input "B0PZVD" at bounding box center [470, 106] width 7 height 7
radio input "true"
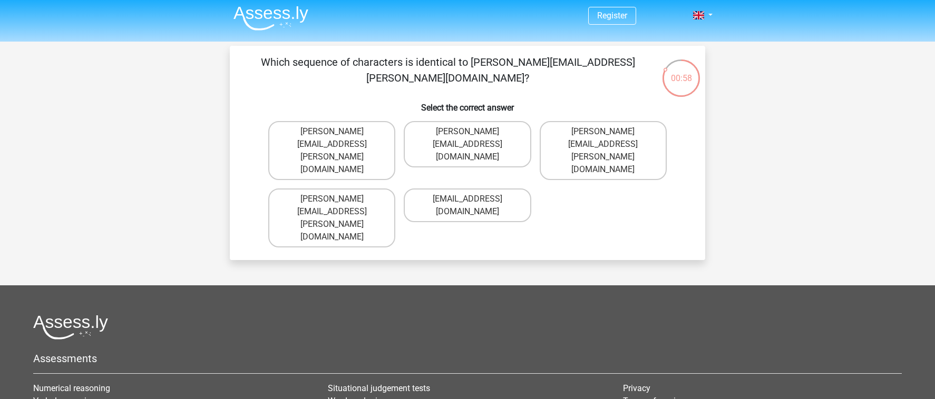
scroll to position [5, 0]
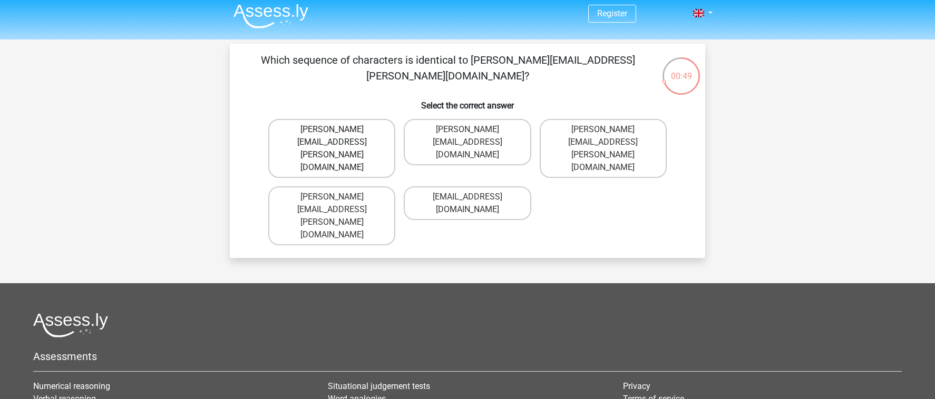
click at [381, 133] on label "[PERSON_NAME][EMAIL_ADDRESS][PERSON_NAME][DOMAIN_NAME]" at bounding box center [331, 148] width 127 height 59
click at [339, 133] on input "[PERSON_NAME][EMAIL_ADDRESS][PERSON_NAME][DOMAIN_NAME]" at bounding box center [335, 133] width 7 height 7
radio input "true"
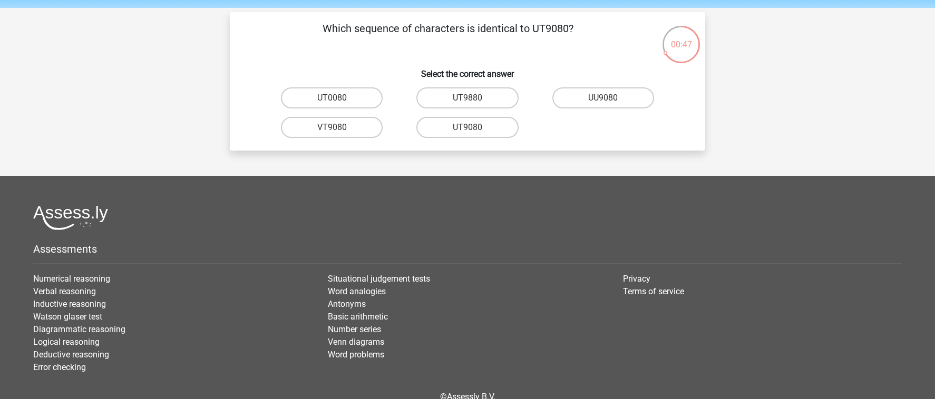
scroll to position [26, 0]
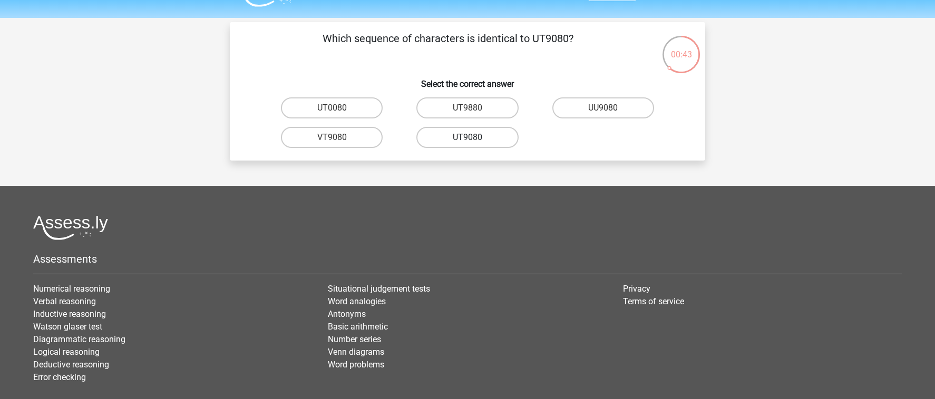
click at [483, 134] on label "UT9080" at bounding box center [467, 137] width 102 height 21
click at [474, 138] on input "UT9080" at bounding box center [470, 141] width 7 height 7
radio input "true"
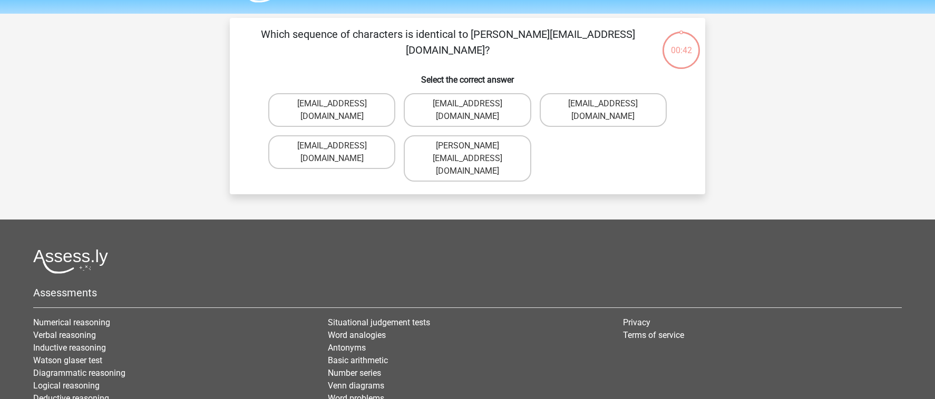
scroll to position [30, 0]
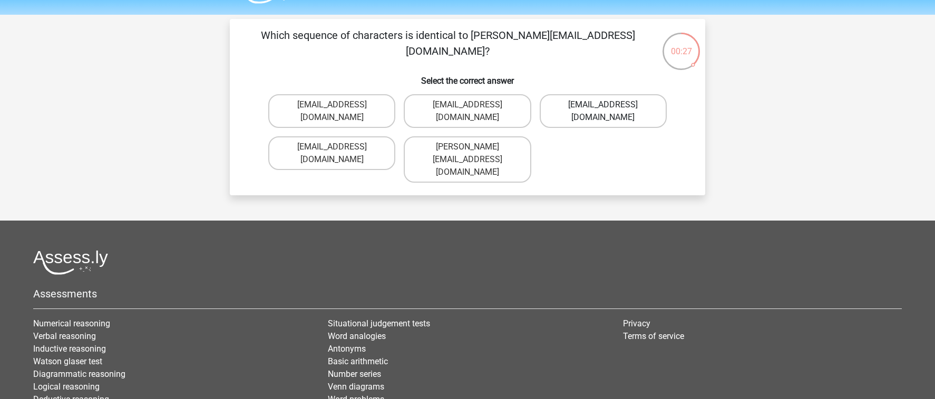
click at [644, 103] on label "Freya-Burns@jointmail.uk.co" at bounding box center [602, 111] width 127 height 34
click at [610, 105] on input "Freya-Burns@jointmail.uk.co" at bounding box center [606, 108] width 7 height 7
radio input "true"
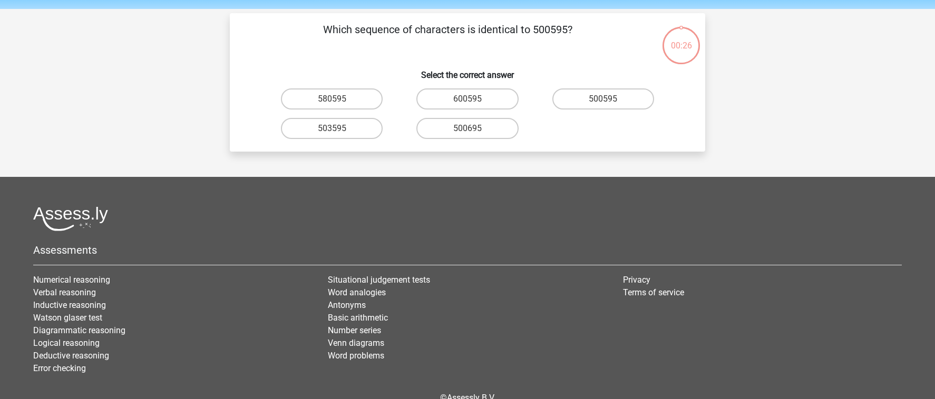
scroll to position [0, 0]
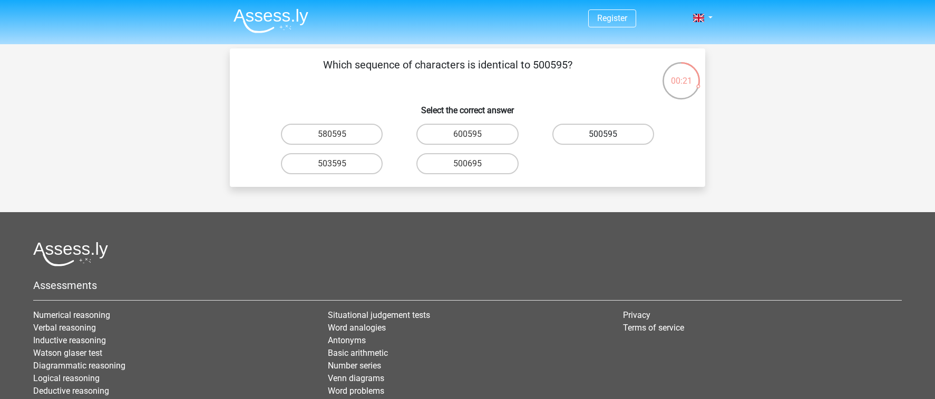
click at [614, 134] on label "500595" at bounding box center [603, 134] width 102 height 21
click at [610, 134] on input "500595" at bounding box center [606, 137] width 7 height 7
radio input "true"
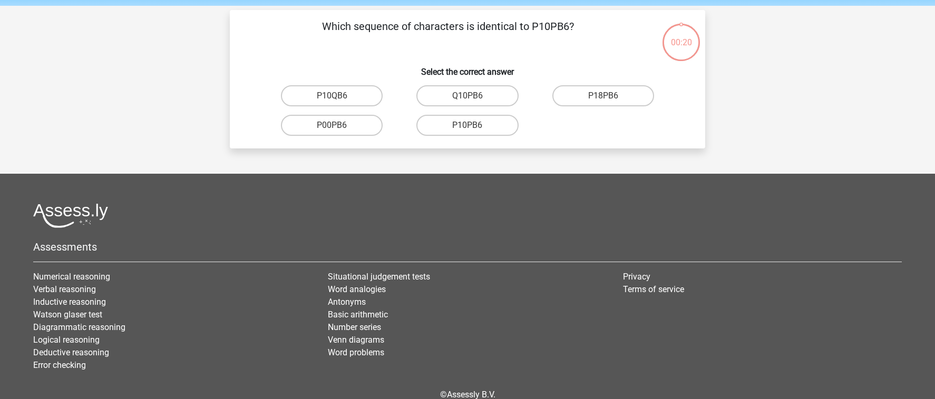
scroll to position [31, 0]
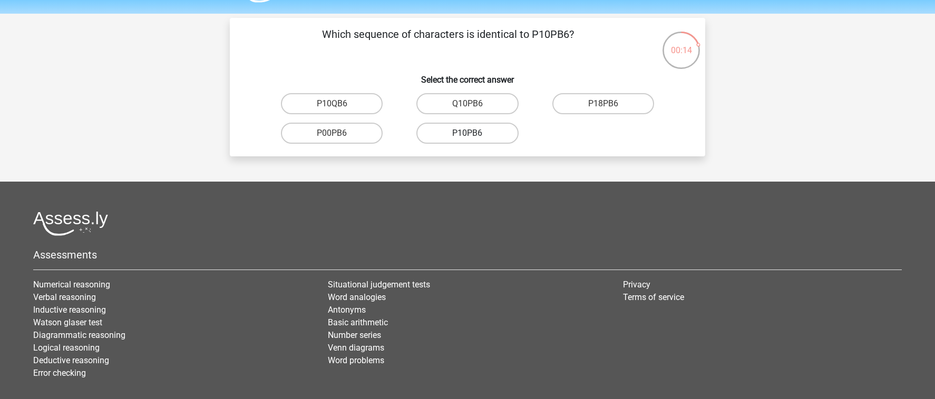
click at [487, 133] on label "P10PB6" at bounding box center [467, 133] width 102 height 21
click at [474, 133] on input "P10PB6" at bounding box center [470, 136] width 7 height 7
radio input "true"
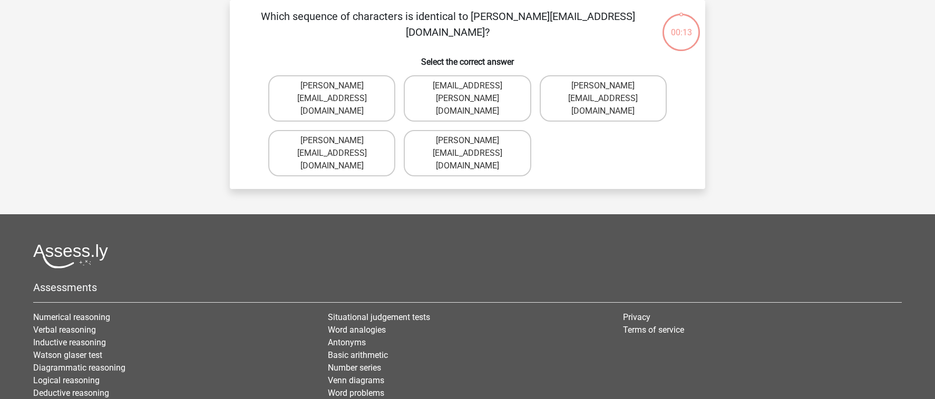
scroll to position [31, 0]
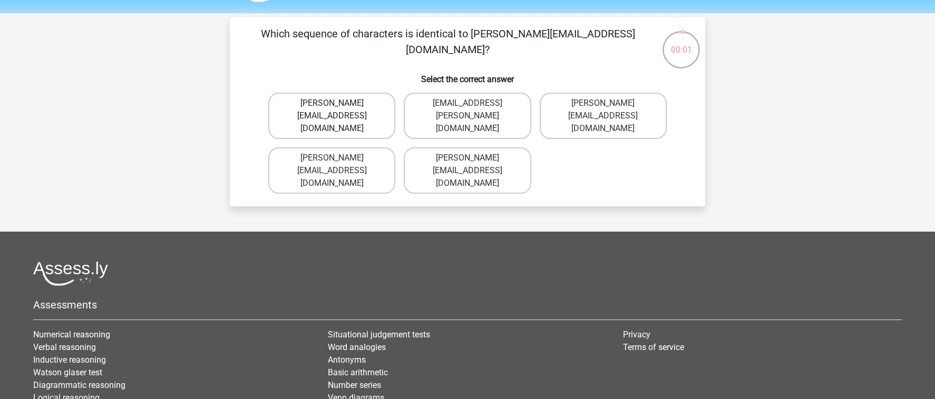
click at [380, 113] on label "Evelyn-Carpenter@e-mail.com.uk" at bounding box center [331, 116] width 127 height 46
click at [339, 110] on input "Evelyn-Carpenter@e-mail.com.uk" at bounding box center [335, 106] width 7 height 7
radio input "true"
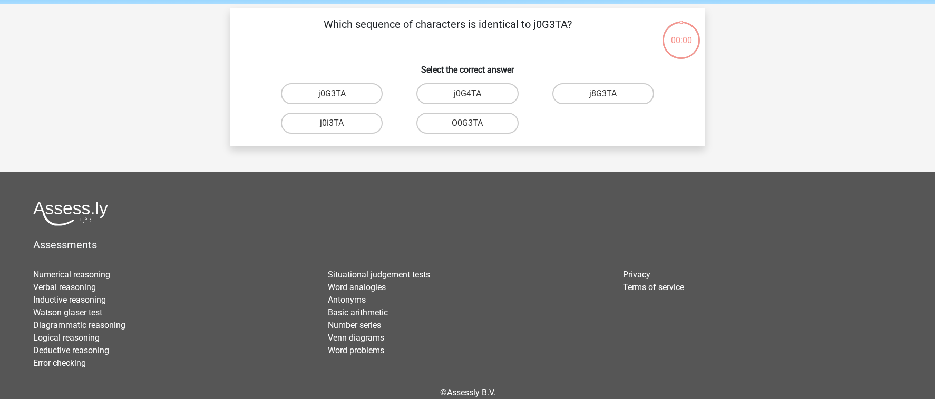
scroll to position [40, 0]
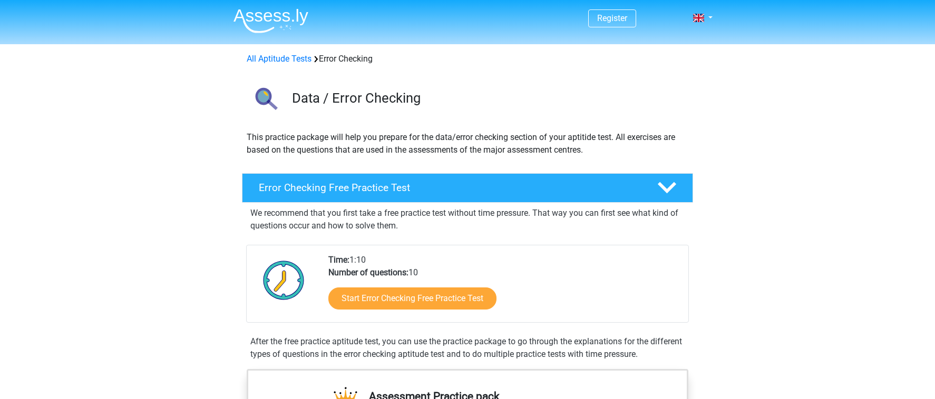
scroll to position [596, 0]
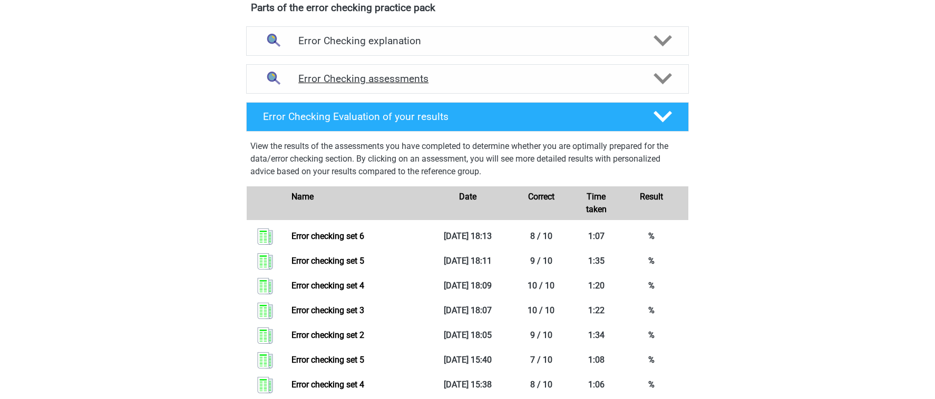
click at [481, 73] on h4 "Error Checking assessments" at bounding box center [467, 79] width 338 height 12
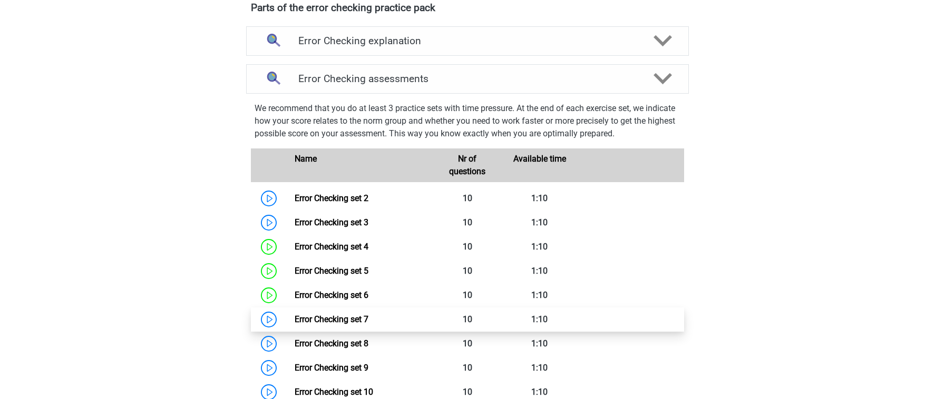
click at [368, 321] on link "Error Checking set 7" at bounding box center [331, 320] width 74 height 10
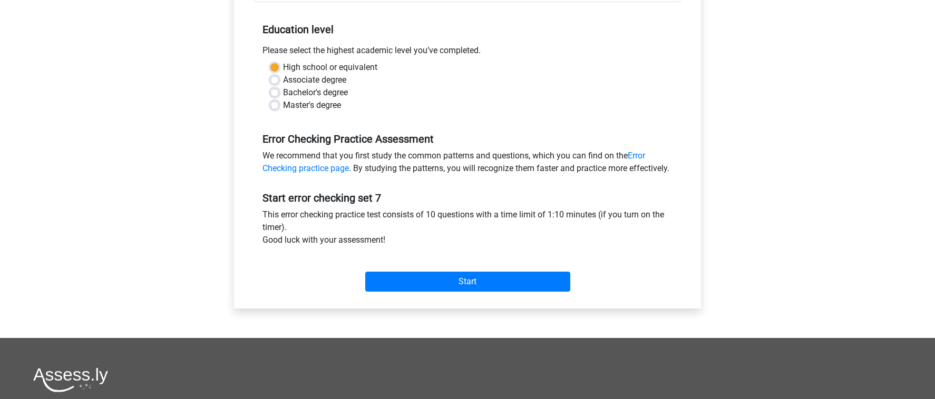
scroll to position [212, 0]
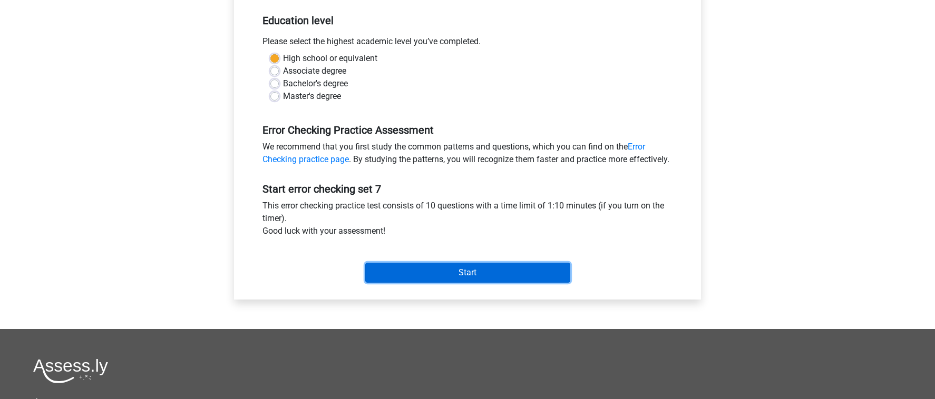
click at [469, 283] on input "Start" at bounding box center [467, 273] width 205 height 20
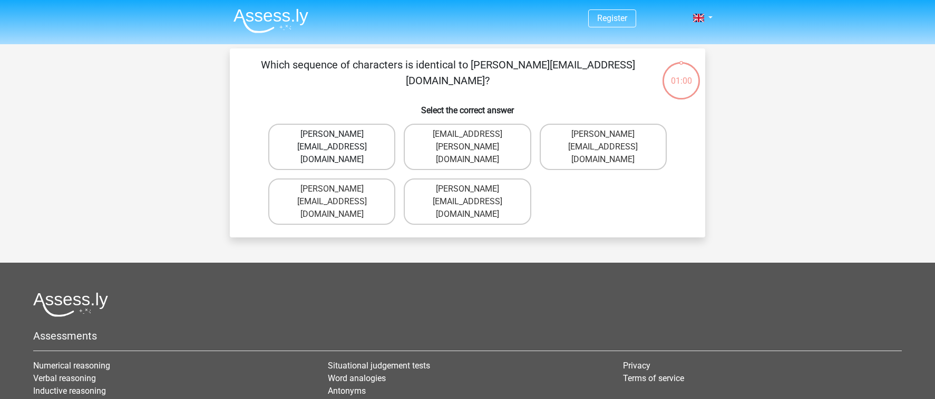
click at [382, 132] on label "Damian-Livingstone@hotmail.gr" at bounding box center [331, 147] width 127 height 46
click at [339, 134] on input "Damian-Livingstone@hotmail.gr" at bounding box center [335, 137] width 7 height 7
radio input "true"
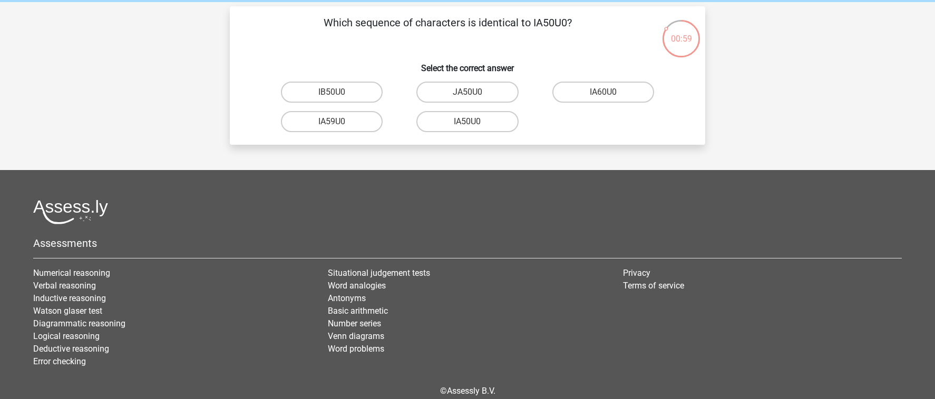
scroll to position [36, 0]
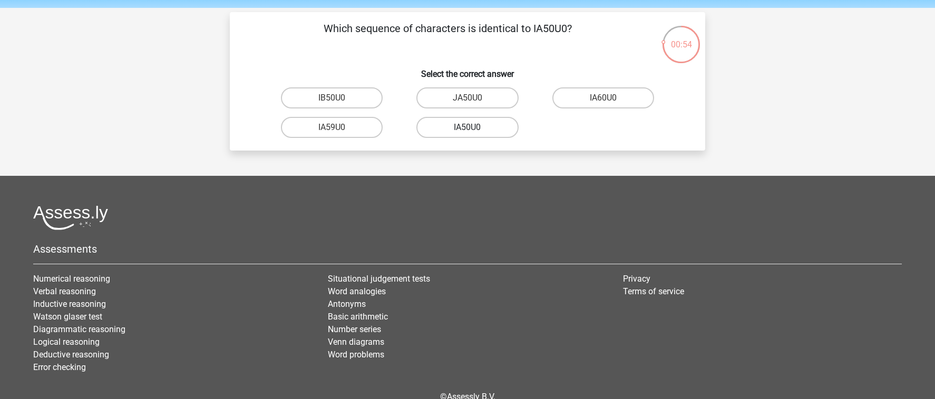
click at [478, 129] on label "IA50U0" at bounding box center [467, 127] width 102 height 21
click at [474, 129] on input "IA50U0" at bounding box center [470, 130] width 7 height 7
radio input "true"
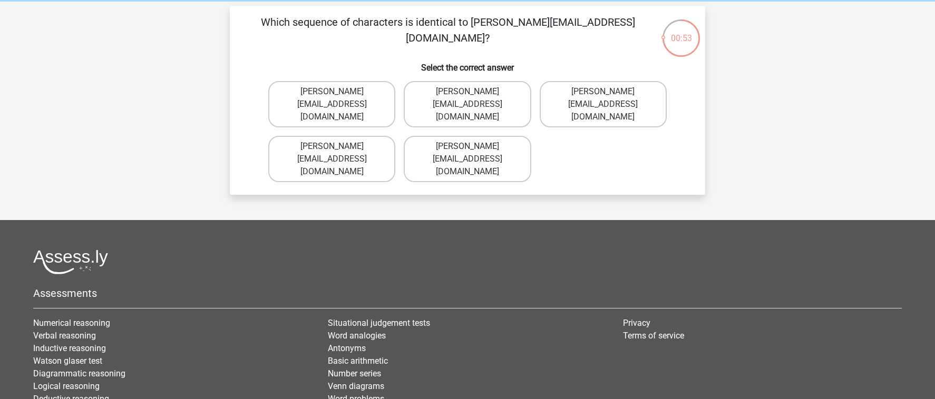
scroll to position [35, 0]
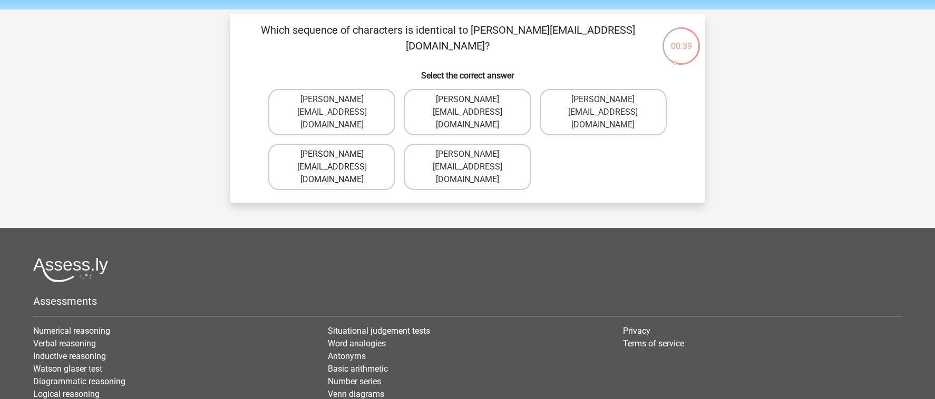
click at [368, 148] on label "Grace-Patterson@joinmail.com.co" at bounding box center [331, 167] width 127 height 46
click at [339, 154] on input "Grace-Patterson@joinmail.com.co" at bounding box center [335, 157] width 7 height 7
radio input "true"
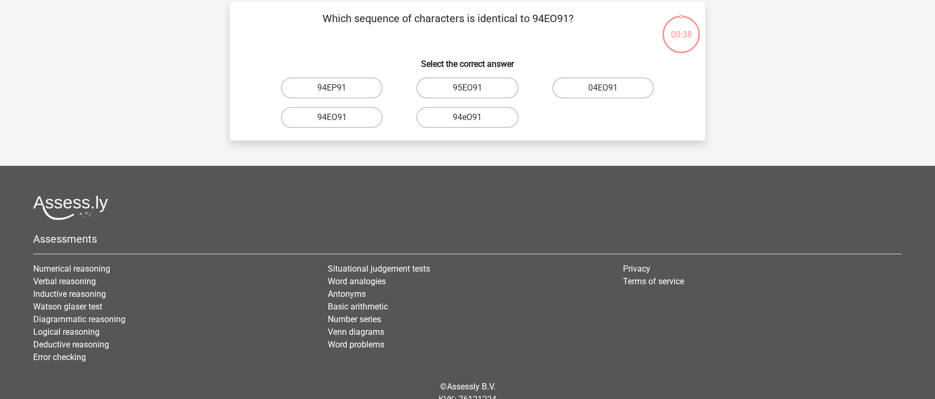
scroll to position [44, 0]
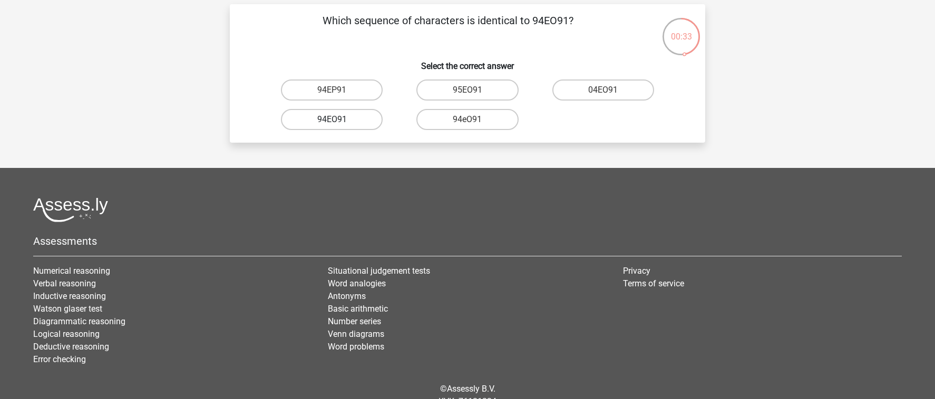
click at [360, 123] on label "94EO91" at bounding box center [332, 119] width 102 height 21
click at [339, 123] on input "94EO91" at bounding box center [335, 123] width 7 height 7
radio input "true"
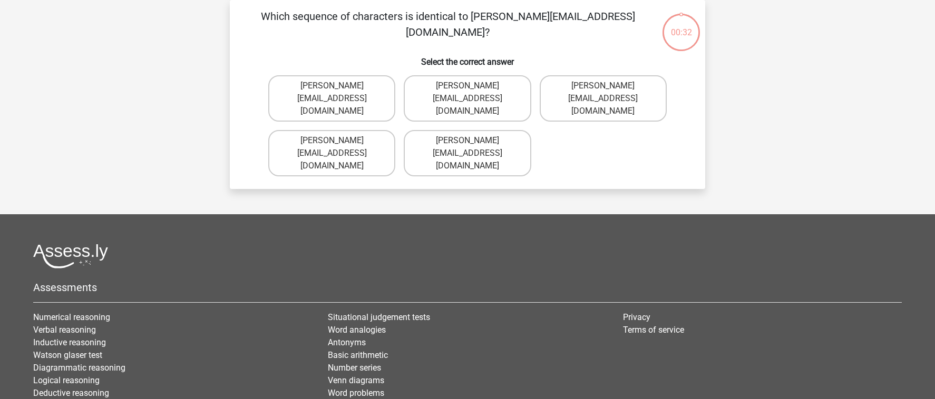
scroll to position [46, 0]
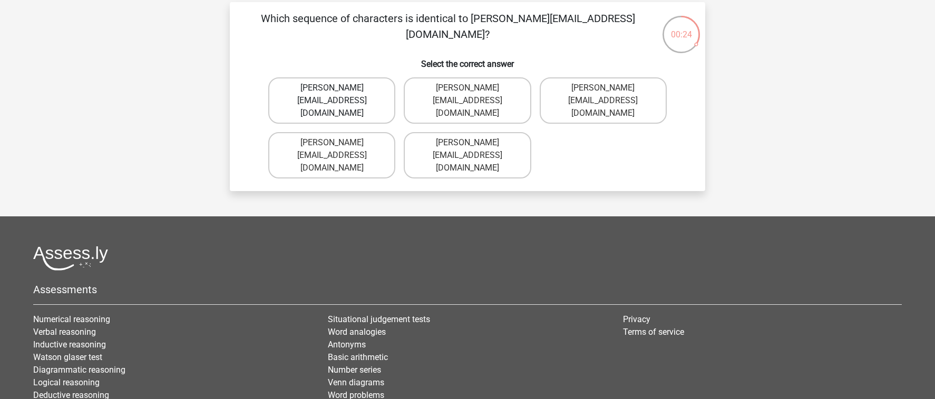
click at [380, 100] on label "Joshua-Carrick@email.uk.com" at bounding box center [331, 100] width 127 height 46
click at [339, 95] on input "Joshua-Carrick@email.uk.com" at bounding box center [335, 91] width 7 height 7
radio input "true"
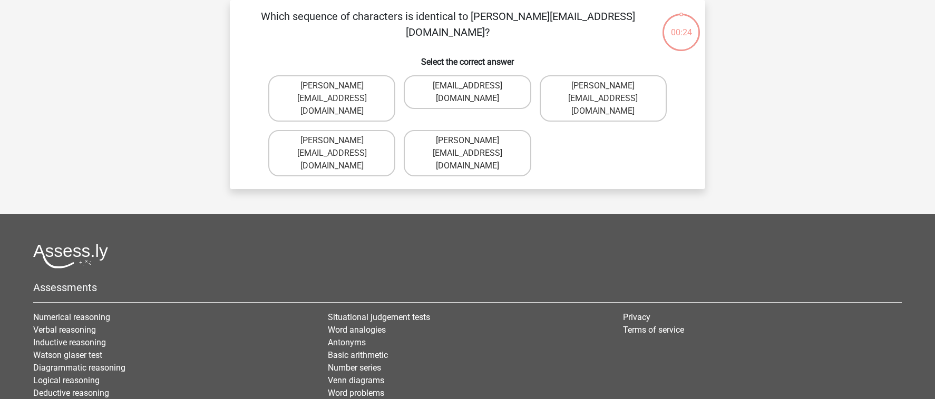
scroll to position [38, 0]
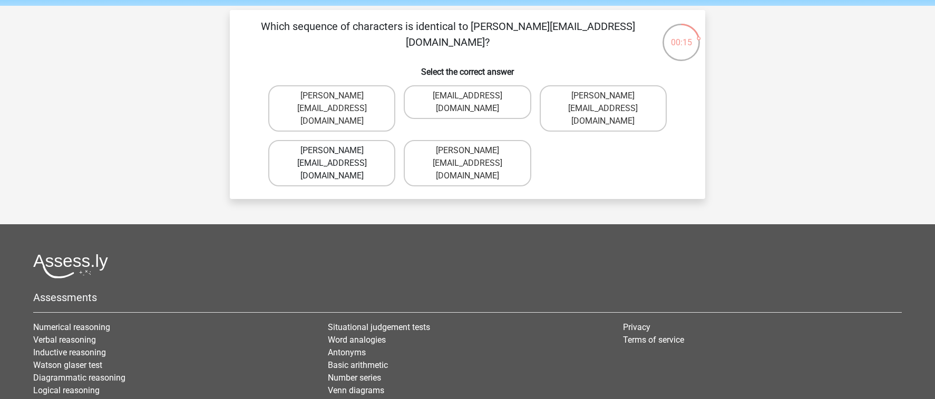
click at [369, 140] on label "Theo-Rhine@jointmail.gl" at bounding box center [331, 163] width 127 height 46
click at [339, 151] on input "Theo-Rhine@jointmail.gl" at bounding box center [335, 154] width 7 height 7
radio input "true"
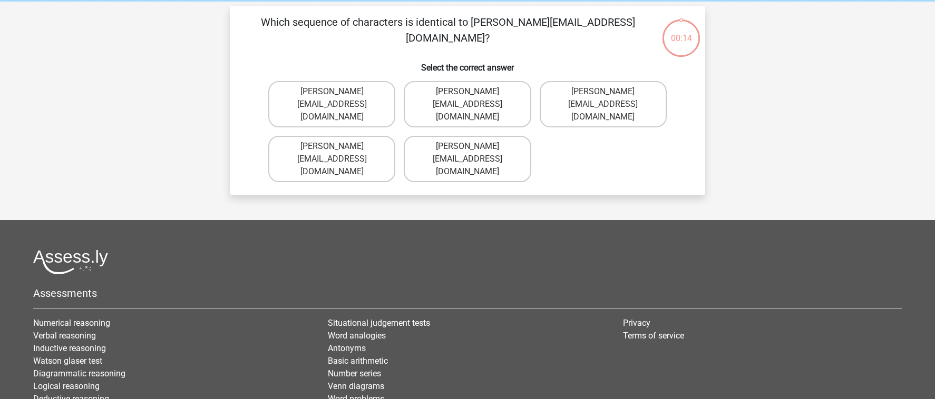
scroll to position [35, 0]
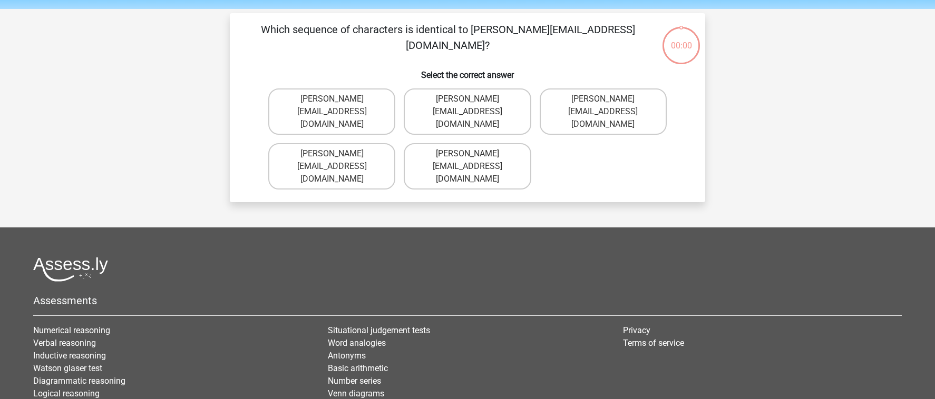
click at [372, 143] on label "Joseph-Clay@e-mail.br" at bounding box center [331, 166] width 127 height 46
click at [339, 154] on input "Joseph-Clay@e-mail.br" at bounding box center [335, 157] width 7 height 7
radio input "true"
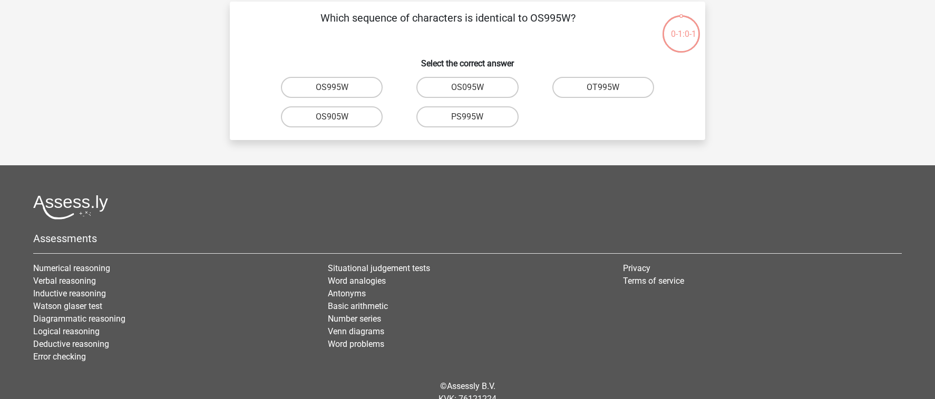
scroll to position [46, 0]
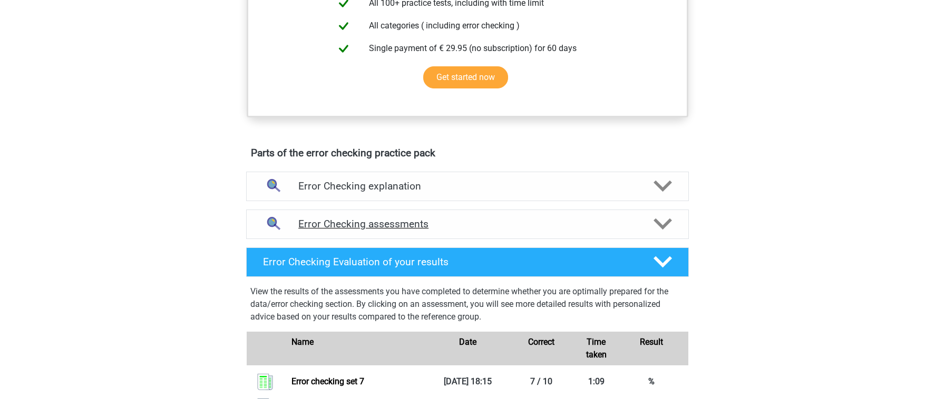
scroll to position [439, 0]
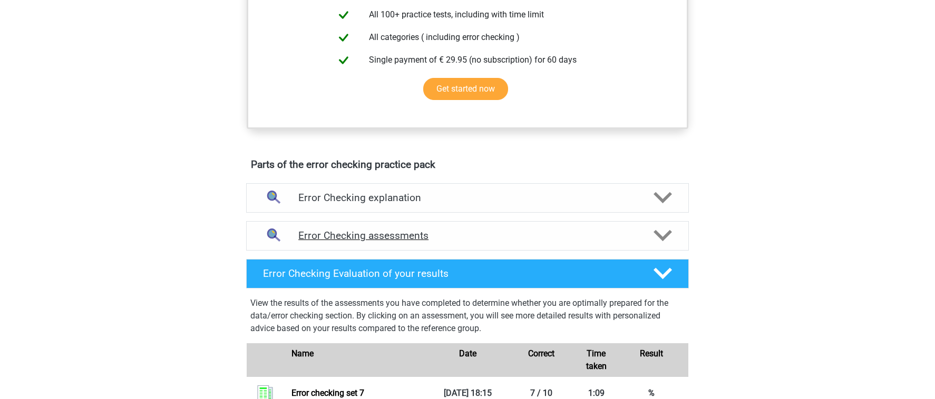
click at [507, 242] on h4 "Error Checking assessments" at bounding box center [467, 236] width 338 height 12
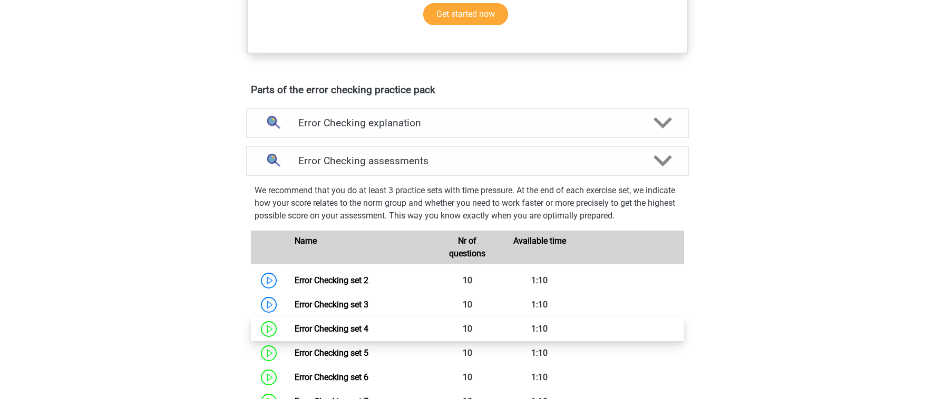
scroll to position [584, 0]
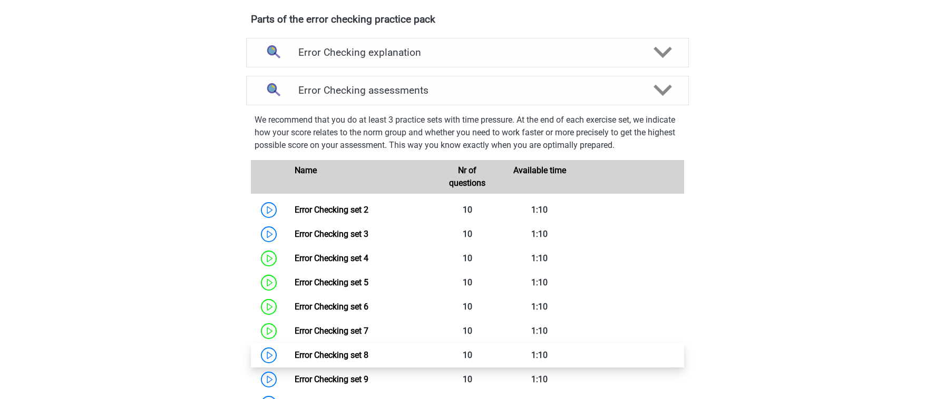
click at [368, 350] on link "Error Checking set 8" at bounding box center [331, 355] width 74 height 10
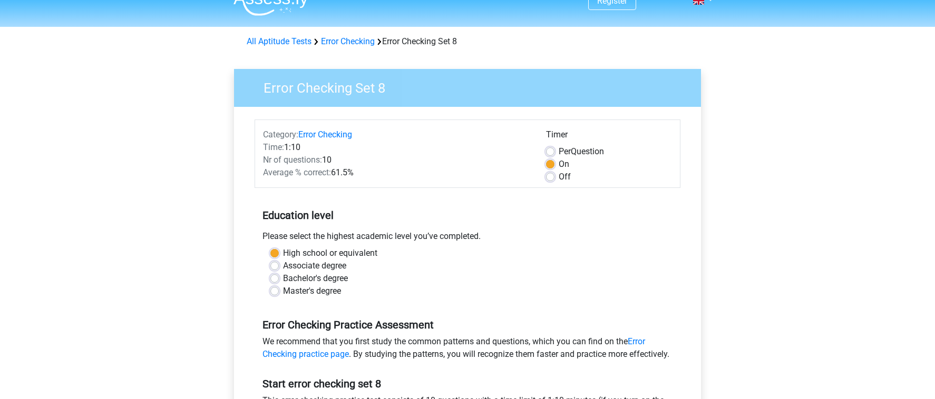
scroll to position [147, 0]
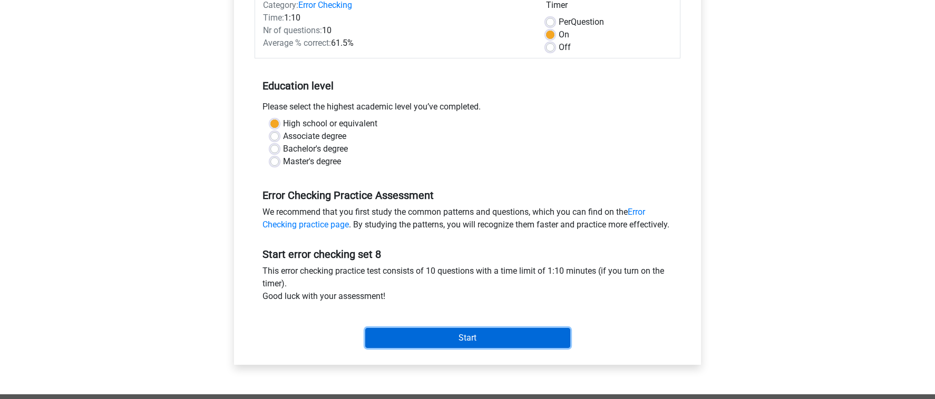
click at [445, 348] on input "Start" at bounding box center [467, 338] width 205 height 20
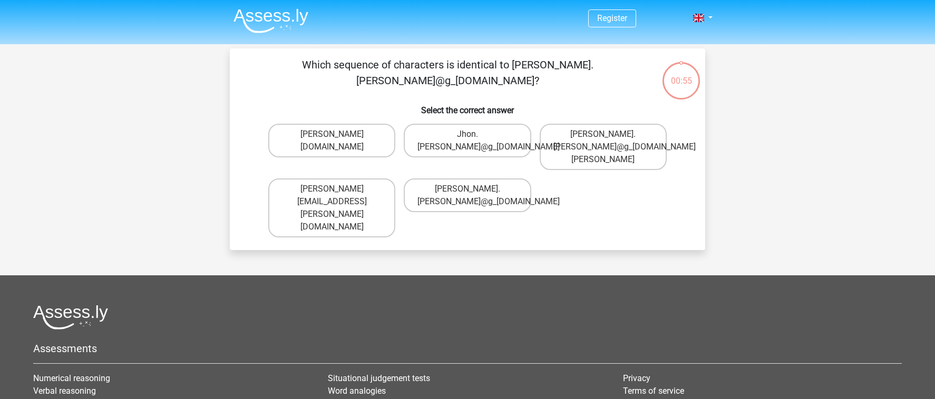
click at [468, 189] on input "John.Aylward@g_mail.gr" at bounding box center [470, 192] width 7 height 7
radio input "true"
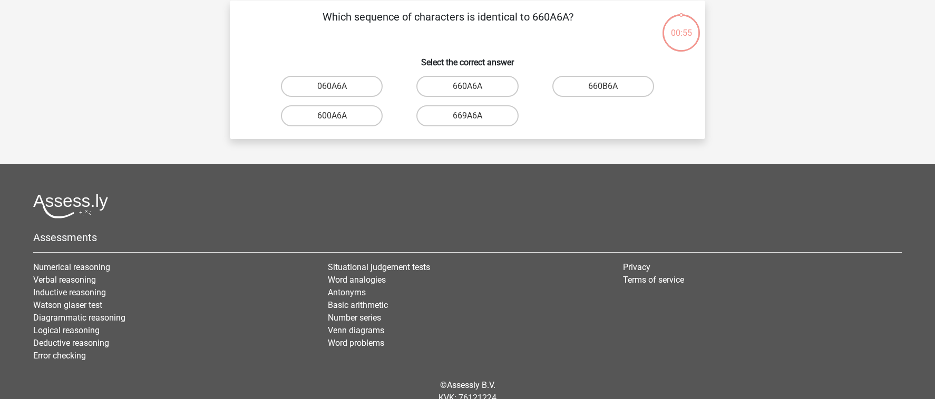
scroll to position [36, 0]
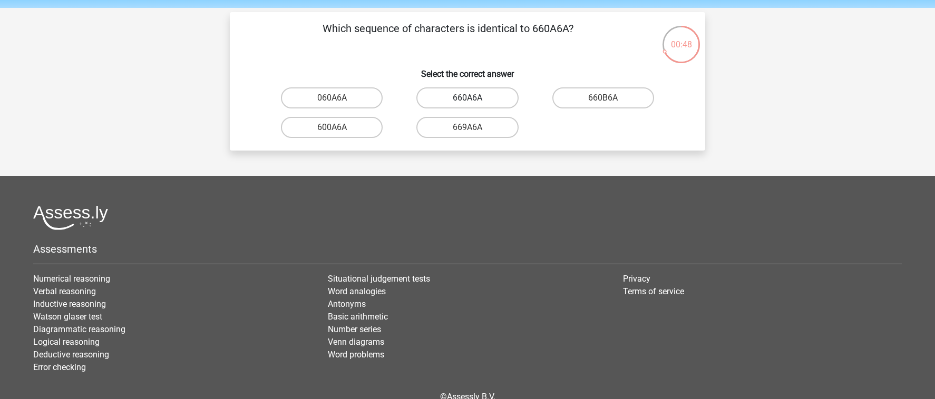
click at [494, 99] on label "660A6A" at bounding box center [467, 97] width 102 height 21
click at [474, 99] on input "660A6A" at bounding box center [470, 101] width 7 height 7
radio input "true"
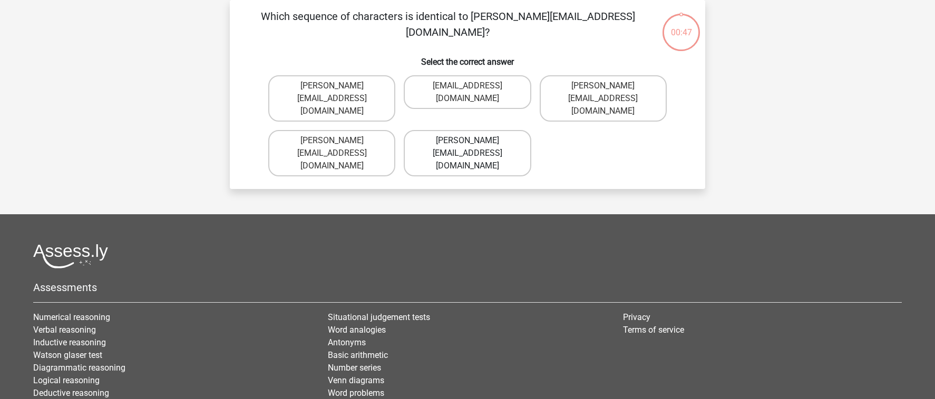
scroll to position [33, 0]
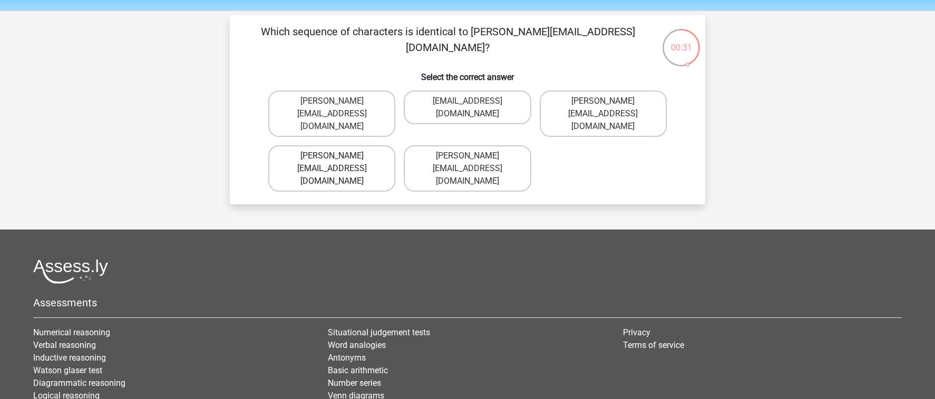
click at [377, 145] on label "Noah-Dern@Gmail.co.uk" at bounding box center [331, 168] width 127 height 46
click at [339, 156] on input "Noah-Dern@Gmail.co.uk" at bounding box center [335, 159] width 7 height 7
radio input "true"
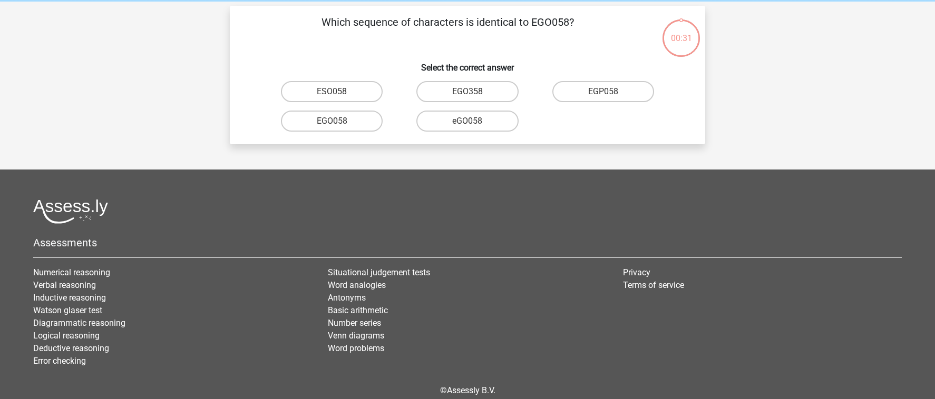
scroll to position [37, 0]
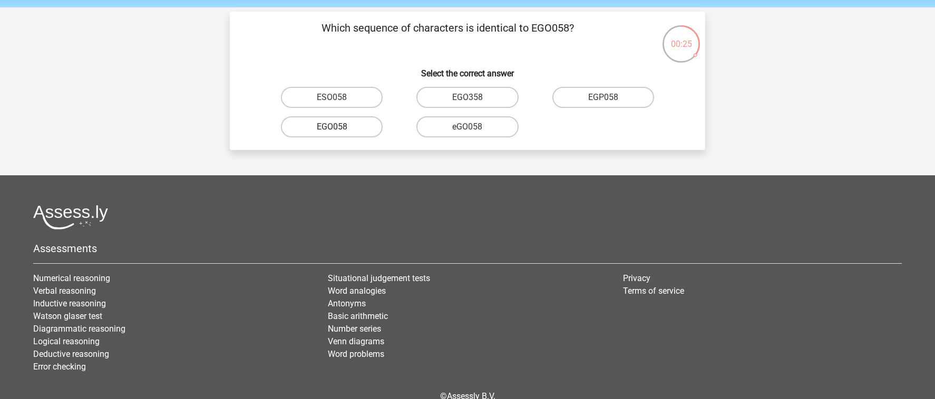
click at [355, 128] on label "EGO058" at bounding box center [332, 126] width 102 height 21
click at [339, 128] on input "EGO058" at bounding box center [335, 130] width 7 height 7
radio input "true"
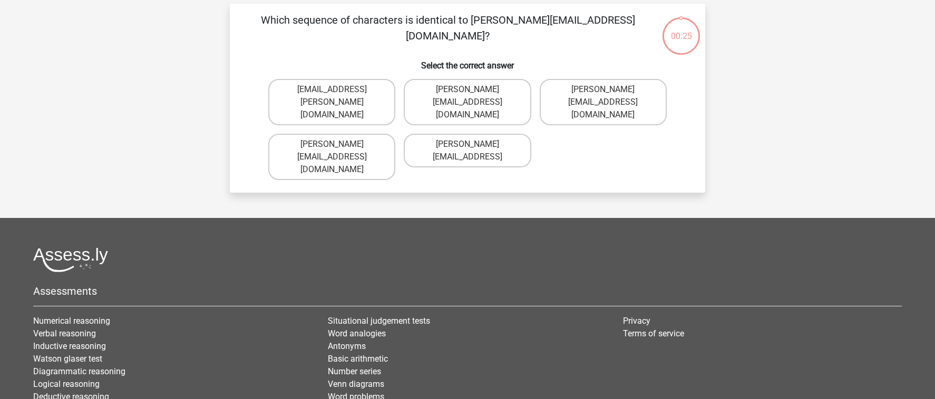
scroll to position [44, 0]
click at [635, 104] on label "Freya.Chamberlain@e-mail.com" at bounding box center [602, 103] width 127 height 46
click at [610, 97] on input "Freya.Chamberlain@e-mail.com" at bounding box center [606, 93] width 7 height 7
radio input "true"
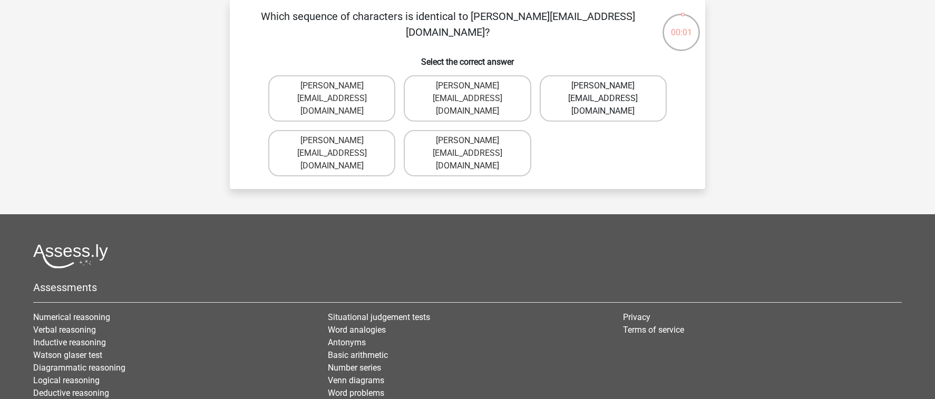
click at [581, 100] on label "Elsie-Land@joinedmail.co.com" at bounding box center [602, 98] width 127 height 46
click at [603, 93] on input "Elsie-Land@joinedmail.co.com" at bounding box center [606, 89] width 7 height 7
radio input "true"
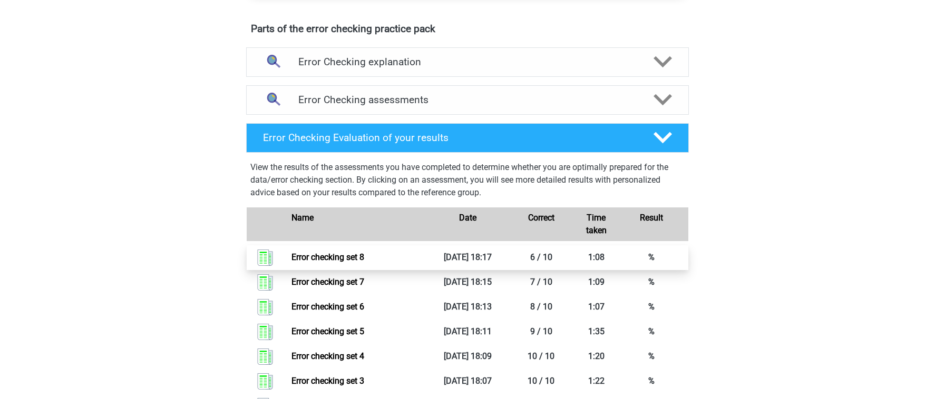
scroll to position [565, 0]
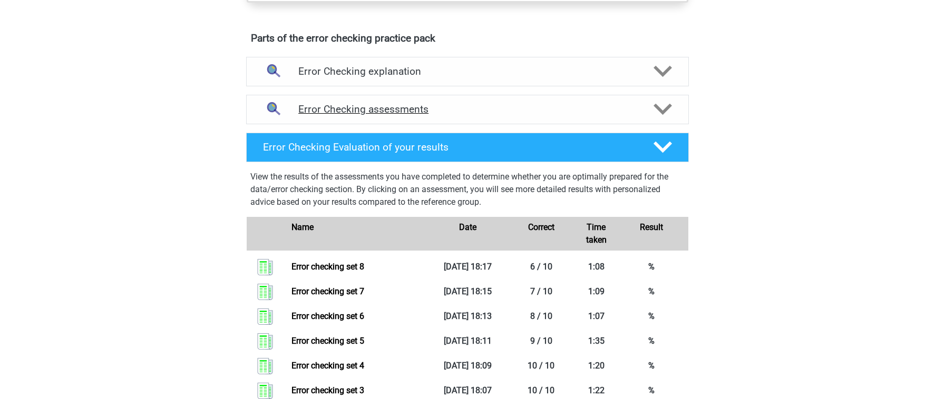
click at [485, 104] on h4 "Error Checking assessments" at bounding box center [467, 109] width 338 height 12
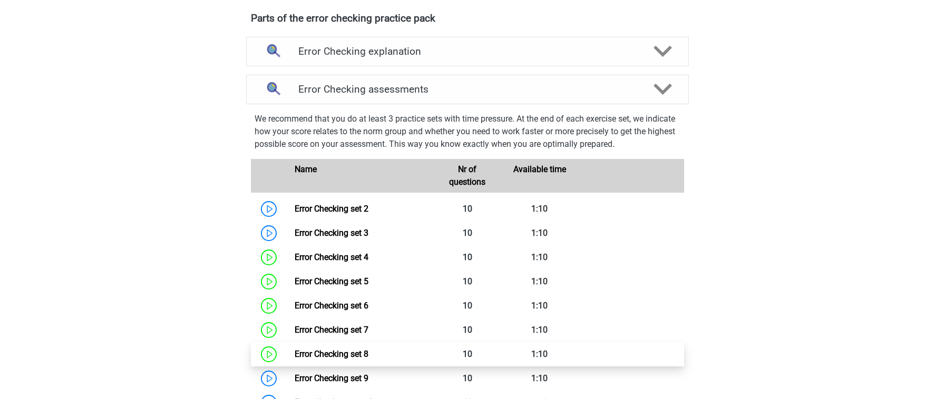
scroll to position [599, 0]
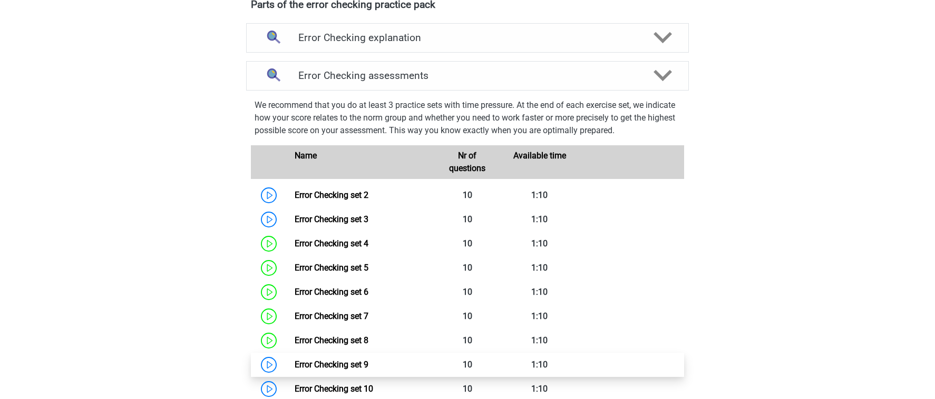
click at [368, 369] on link "Error Checking set 9" at bounding box center [331, 365] width 74 height 10
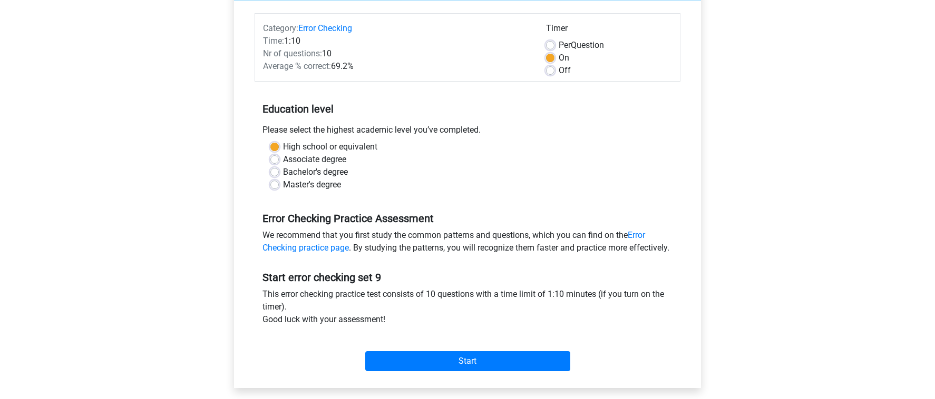
scroll to position [163, 0]
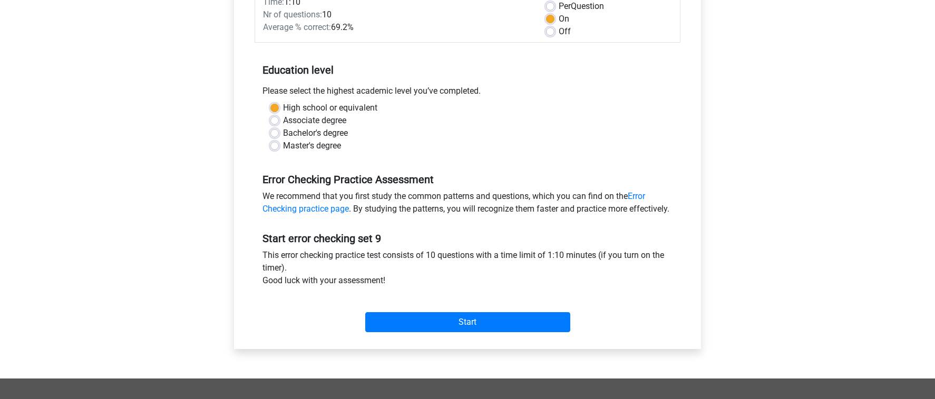
click at [558, 31] on label "Off" at bounding box center [564, 31] width 12 height 13
click at [551, 31] on input "Off" at bounding box center [550, 30] width 8 height 11
radio input "true"
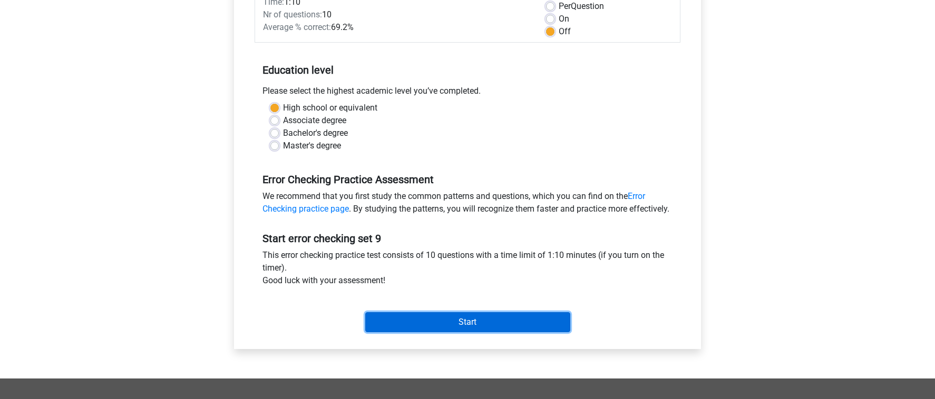
click at [470, 332] on input "Start" at bounding box center [467, 322] width 205 height 20
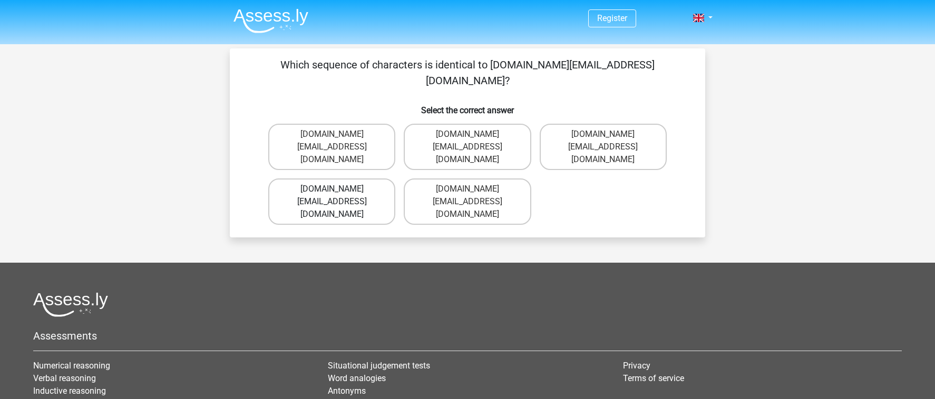
click at [362, 179] on label "[DOMAIN_NAME][EMAIL_ADDRESS][DOMAIN_NAME]" at bounding box center [331, 202] width 127 height 46
click at [339, 189] on input "[DOMAIN_NAME][EMAIL_ADDRESS][DOMAIN_NAME]" at bounding box center [335, 192] width 7 height 7
radio input "true"
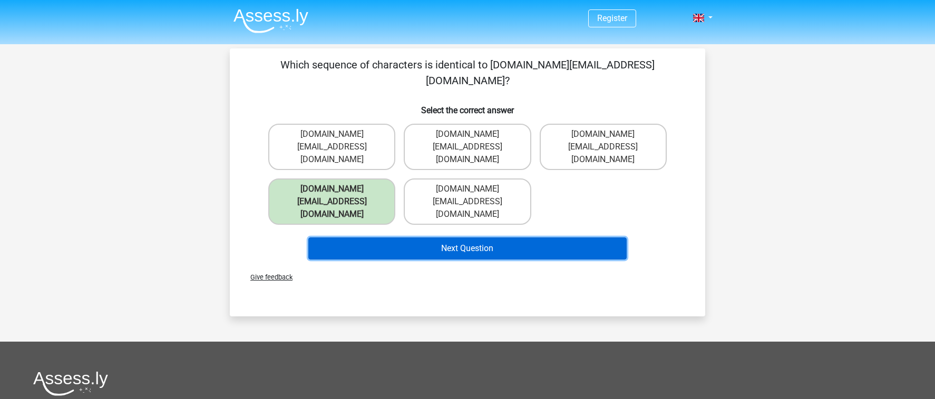
click at [407, 238] on button "Next Question" at bounding box center [467, 249] width 319 height 22
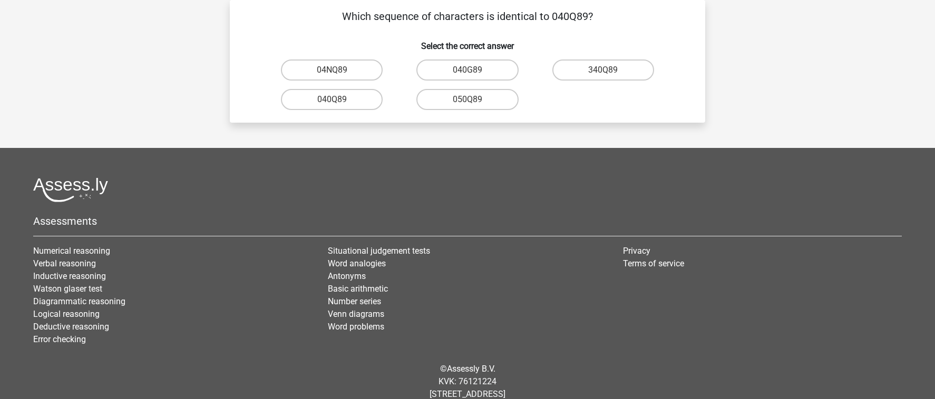
scroll to position [31, 0]
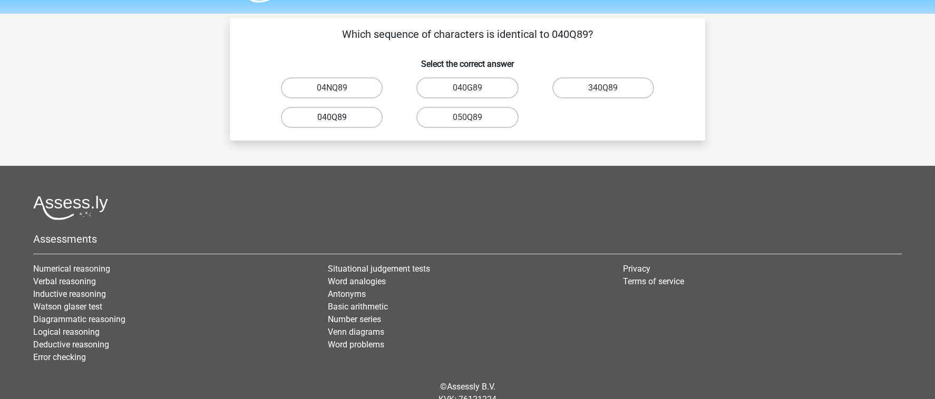
click at [354, 121] on label "040Q89" at bounding box center [332, 117] width 102 height 21
click at [339, 121] on input "040Q89" at bounding box center [335, 120] width 7 height 7
radio input "true"
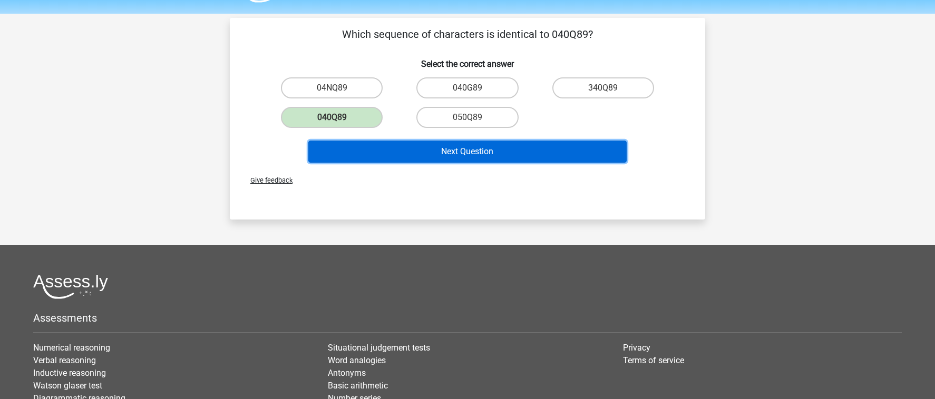
click at [394, 157] on button "Next Question" at bounding box center [467, 152] width 319 height 22
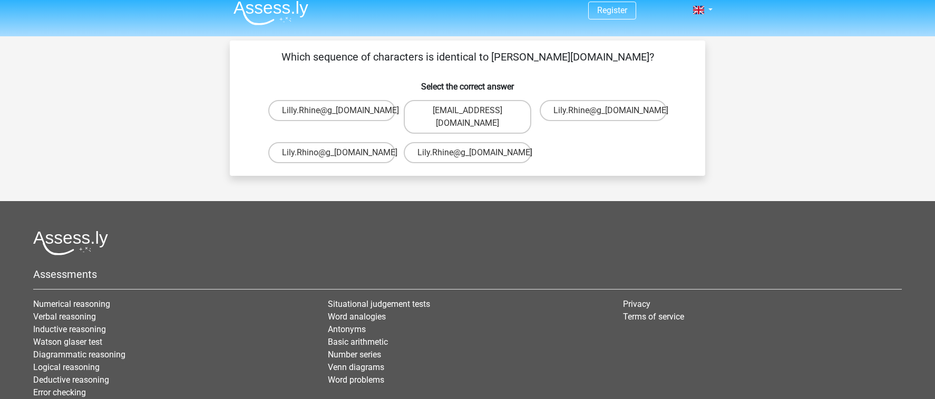
scroll to position [0, 0]
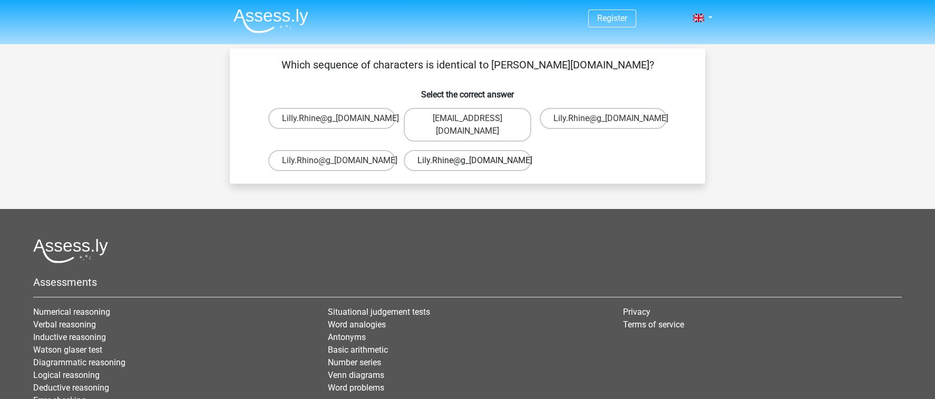
click at [509, 150] on label "Lily.Rhine@g_mail.br" at bounding box center [467, 160] width 127 height 21
click at [474, 161] on input "Lily.Rhine@g_mail.br" at bounding box center [470, 164] width 7 height 7
radio input "true"
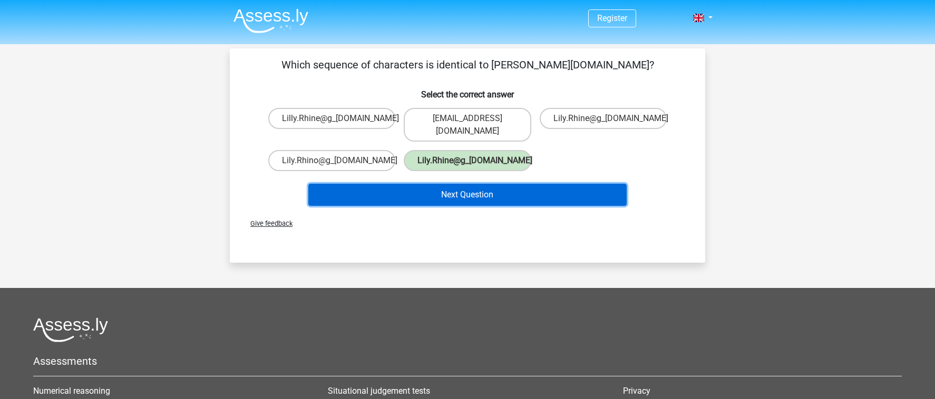
click at [478, 184] on button "Next Question" at bounding box center [467, 195] width 319 height 22
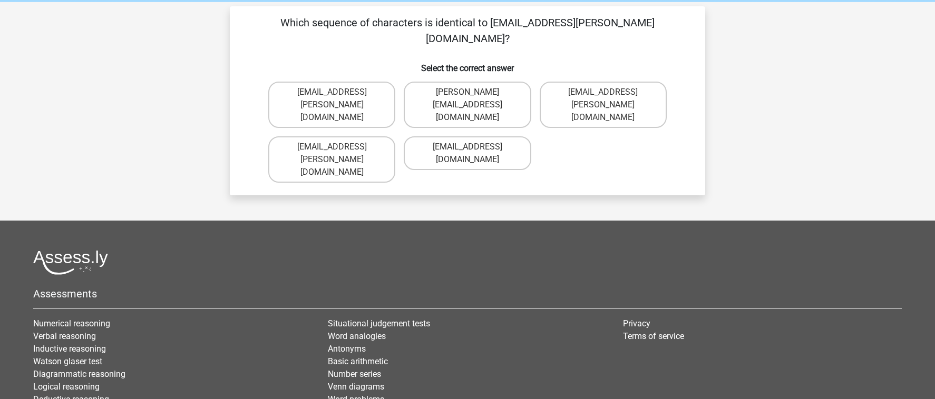
scroll to position [33, 0]
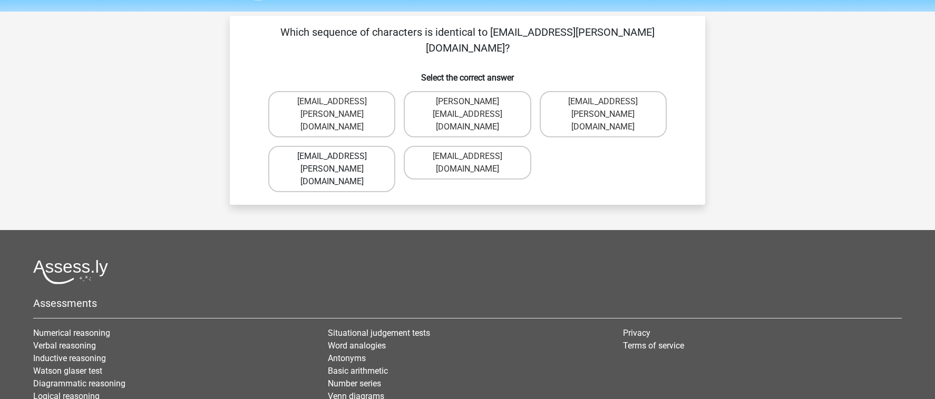
click at [363, 146] on label "Freya-Meade@jointmail.co.com" at bounding box center [331, 169] width 127 height 46
click at [339, 156] on input "Freya-Meade@jointmail.co.com" at bounding box center [335, 159] width 7 height 7
radio input "true"
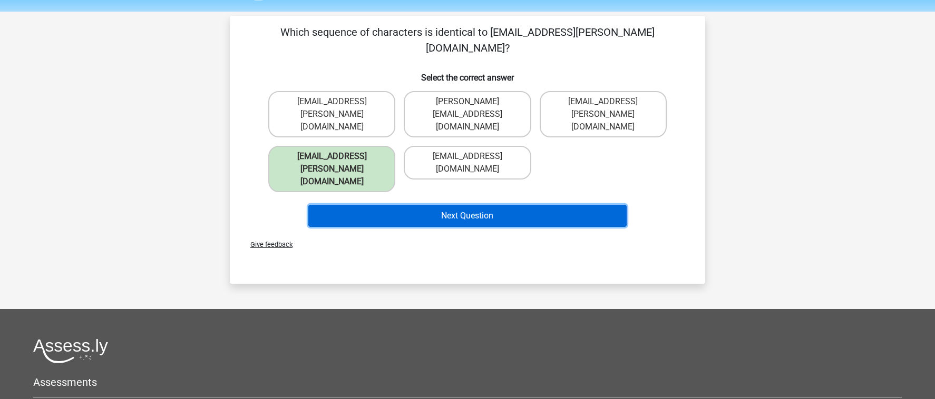
click at [413, 205] on button "Next Question" at bounding box center [467, 216] width 319 height 22
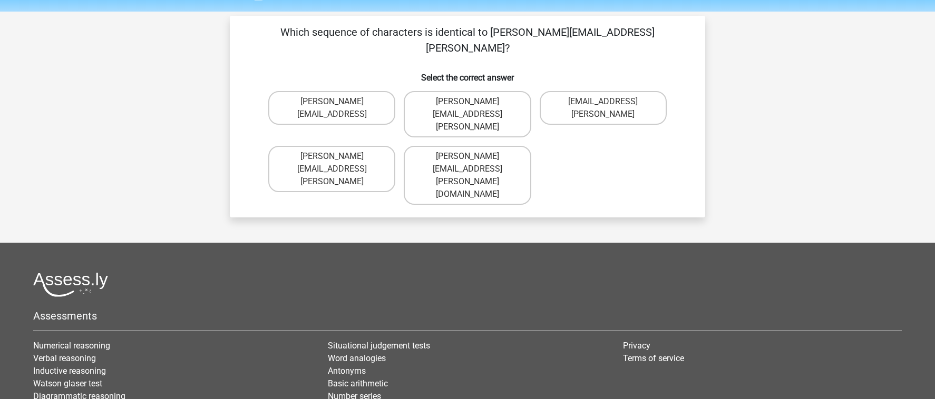
scroll to position [31, 0]
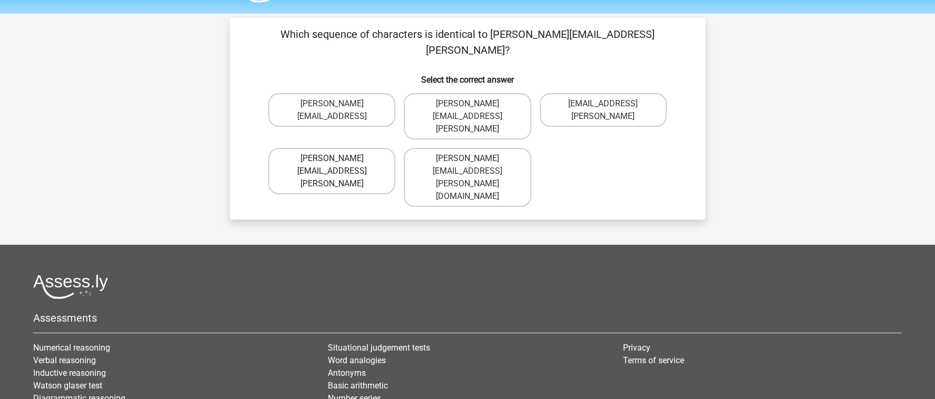
click at [374, 148] on label "Isaac+Wright@mailme.coo" at bounding box center [331, 171] width 127 height 46
click at [339, 159] on input "Isaac+Wright@mailme.coo" at bounding box center [335, 162] width 7 height 7
radio input "true"
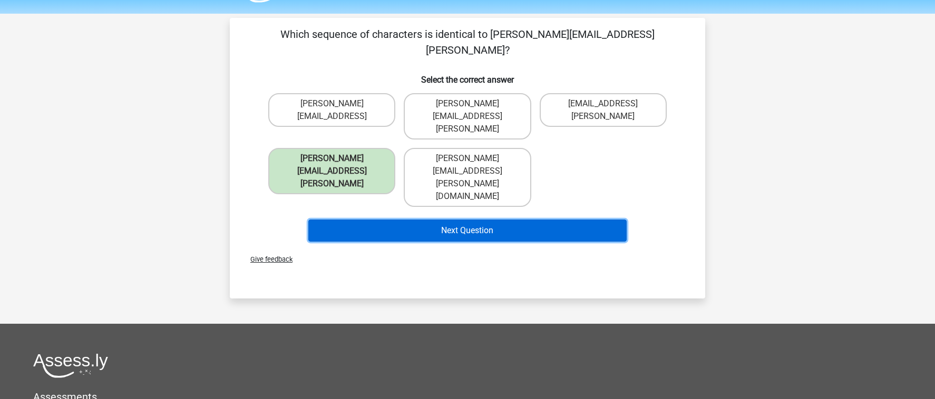
click at [401, 220] on button "Next Question" at bounding box center [467, 231] width 319 height 22
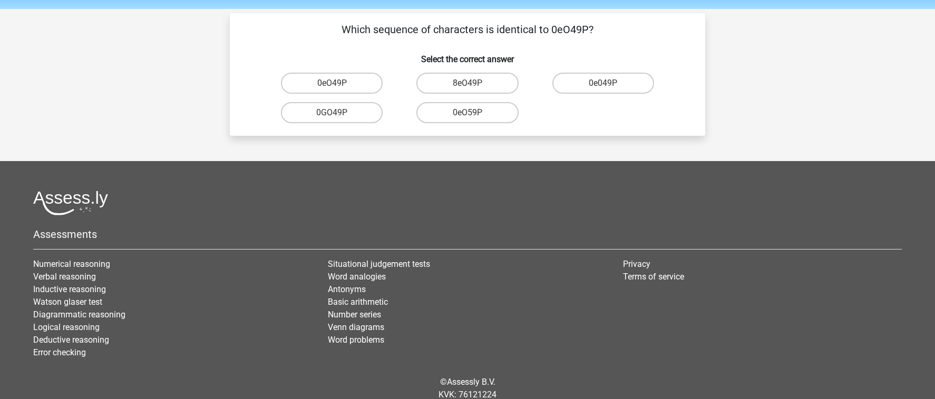
scroll to position [30, 0]
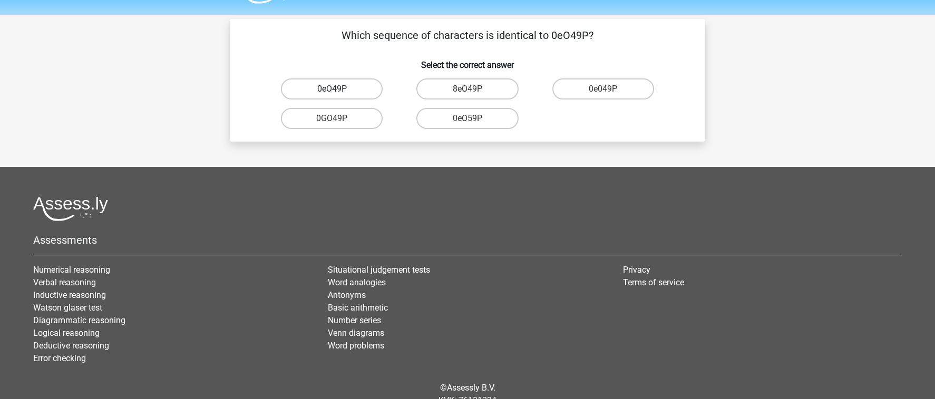
click at [356, 92] on label "0eO49P" at bounding box center [332, 88] width 102 height 21
click at [339, 92] on input "0eO49P" at bounding box center [335, 92] width 7 height 7
radio input "true"
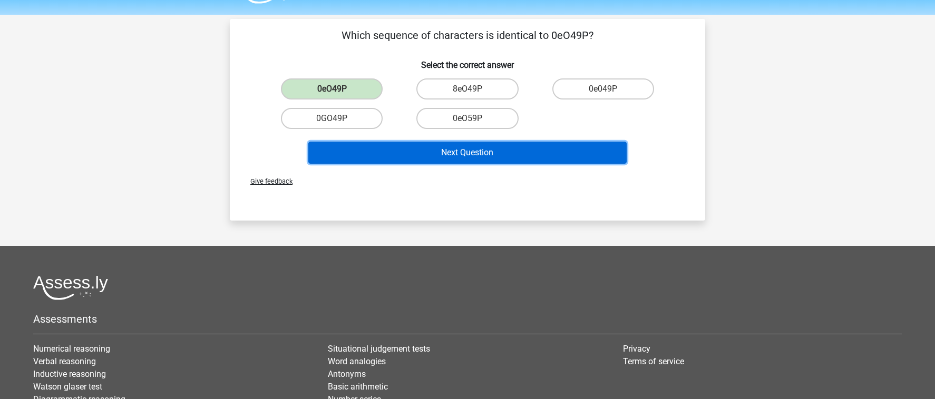
click at [416, 143] on button "Next Question" at bounding box center [467, 153] width 319 height 22
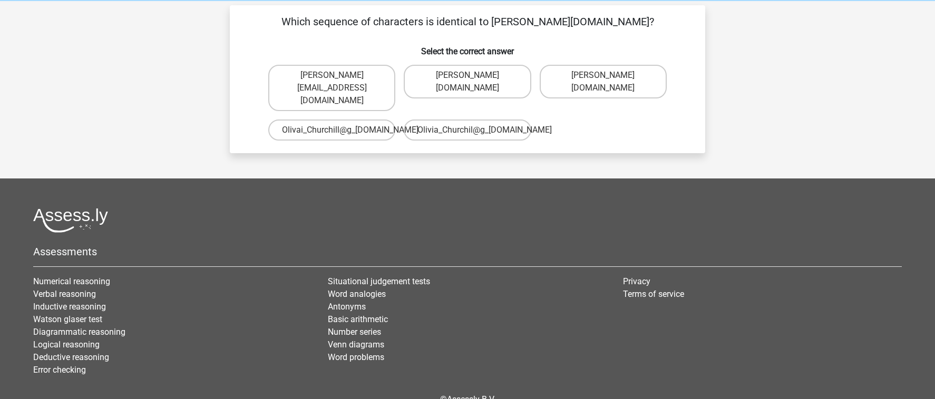
scroll to position [36, 0]
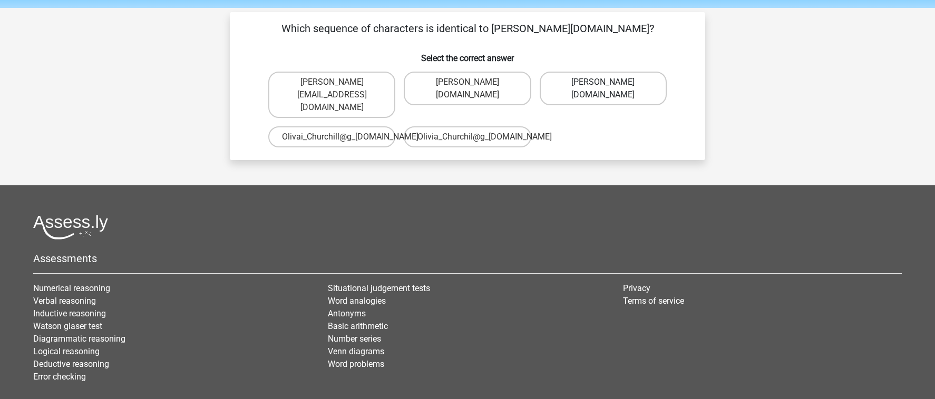
click at [640, 84] on label "Olivia_Churchill@g_mail.uk.co" at bounding box center [602, 89] width 127 height 34
click at [610, 84] on input "Olivia_Churchill@g_mail.uk.co" at bounding box center [606, 85] width 7 height 7
radio input "true"
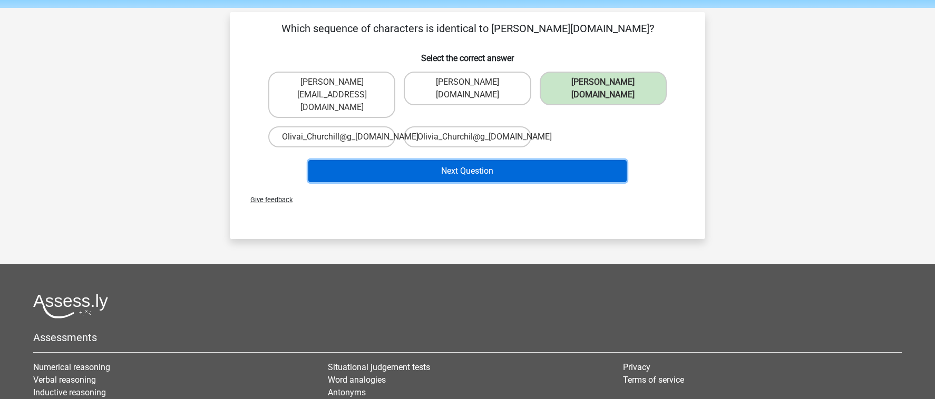
click at [571, 160] on button "Next Question" at bounding box center [467, 171] width 319 height 22
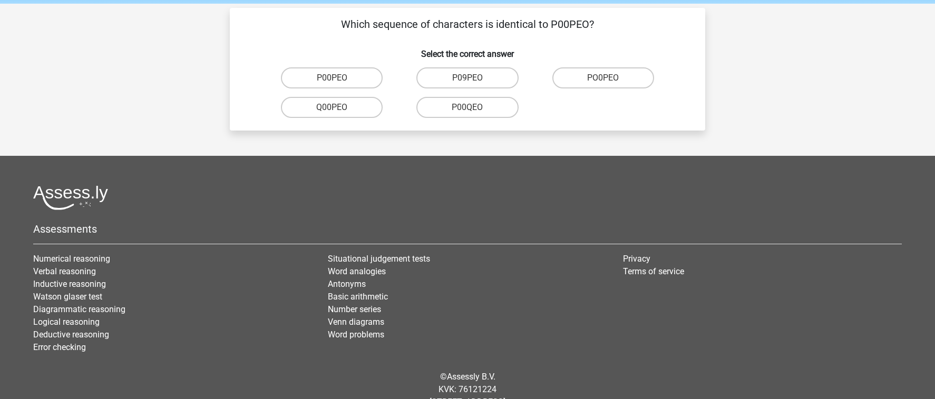
scroll to position [31, 0]
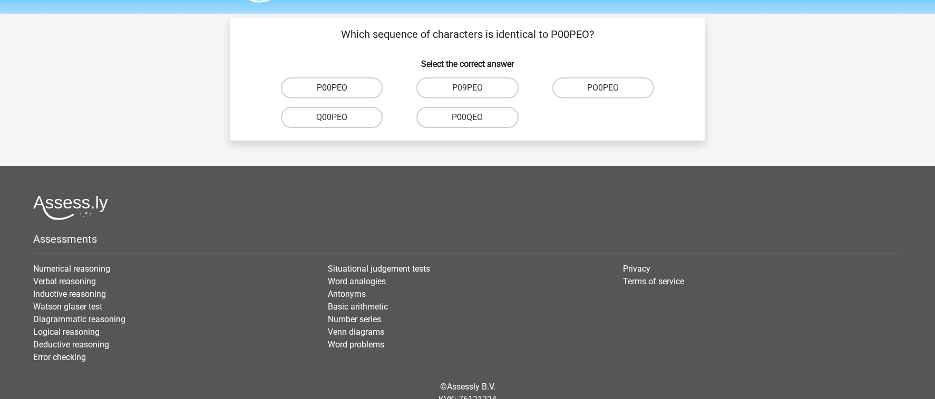
click at [351, 82] on label "P00PEO" at bounding box center [332, 87] width 102 height 21
click at [339, 88] on input "P00PEO" at bounding box center [335, 91] width 7 height 7
radio input "true"
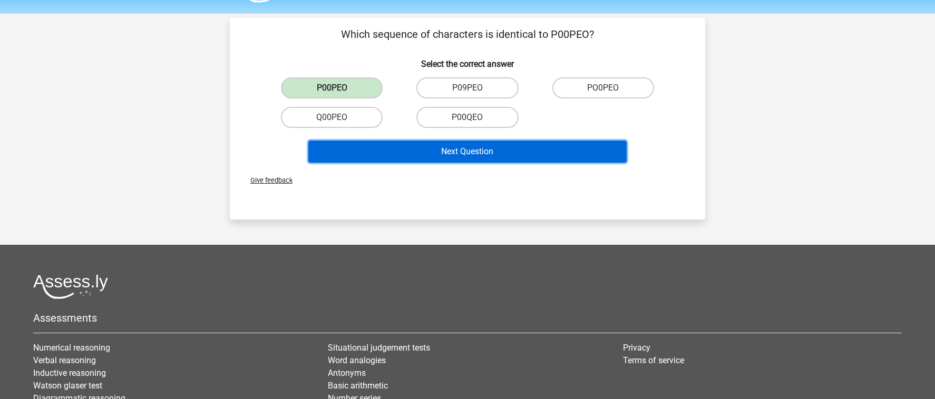
click at [452, 146] on button "Next Question" at bounding box center [467, 152] width 319 height 22
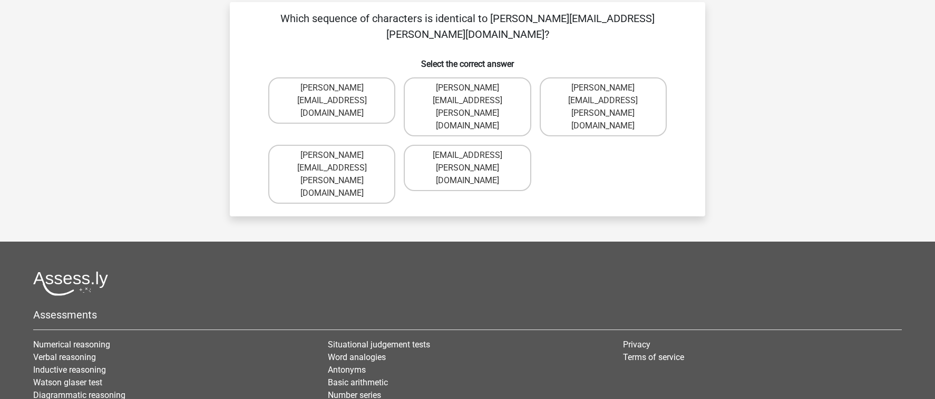
scroll to position [44, 0]
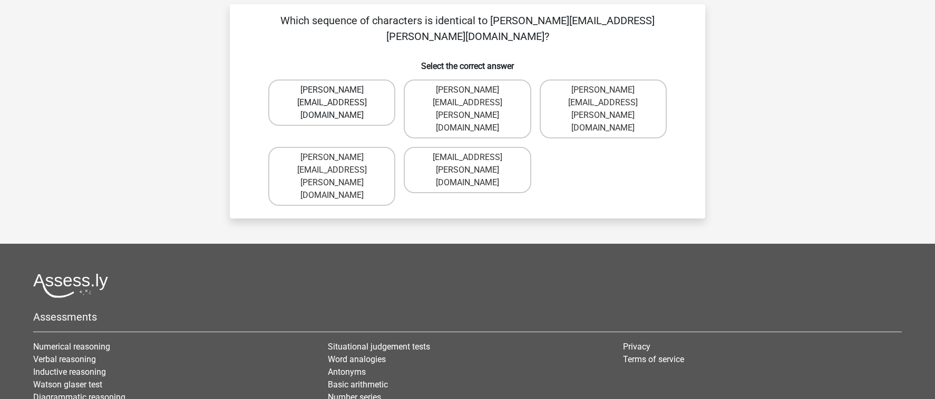
click at [382, 80] on label "Lucas.Sincliar@joymail.uk.com" at bounding box center [331, 103] width 127 height 46
click at [339, 90] on input "Lucas.Sincliar@joymail.uk.com" at bounding box center [335, 93] width 7 height 7
radio input "true"
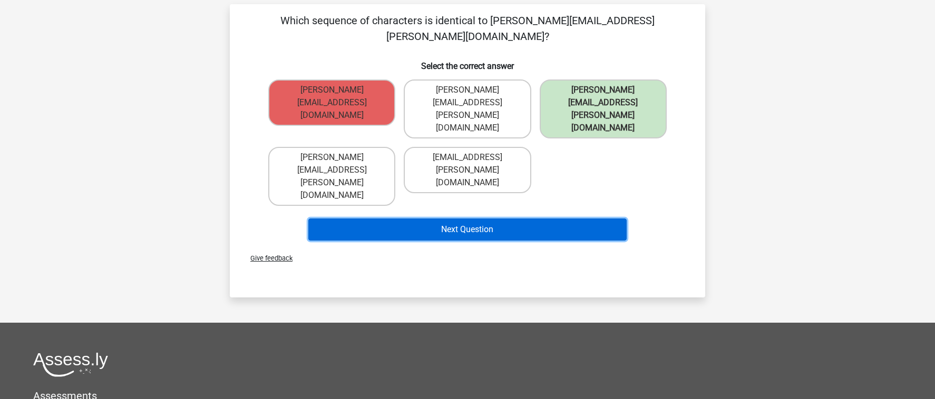
click at [519, 219] on button "Next Question" at bounding box center [467, 230] width 319 height 22
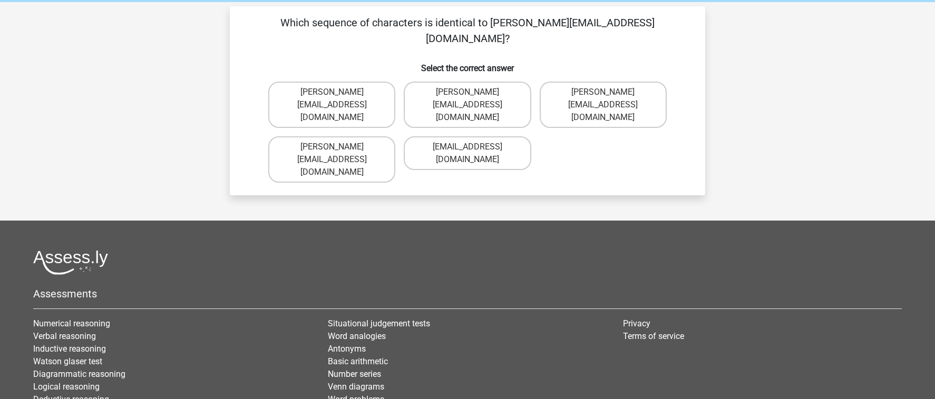
scroll to position [33, 0]
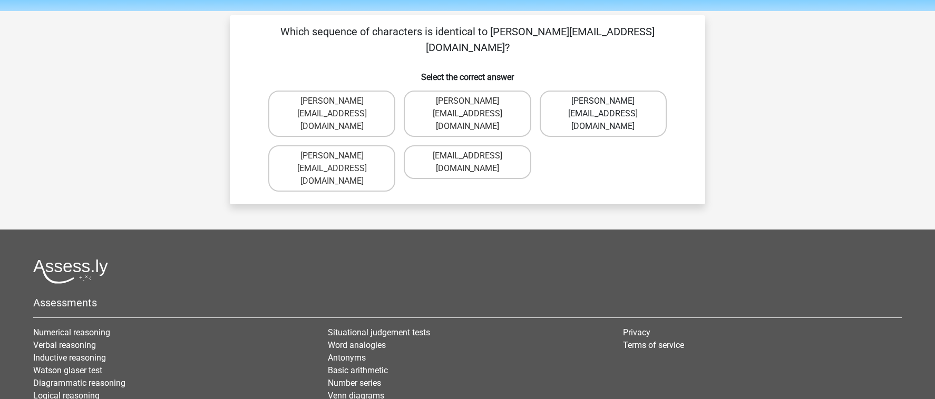
click at [620, 91] on label "Jake.Clay@hotmail.gr" at bounding box center [602, 114] width 127 height 46
click at [610, 101] on input "Jake.Clay@hotmail.gr" at bounding box center [606, 104] width 7 height 7
radio input "true"
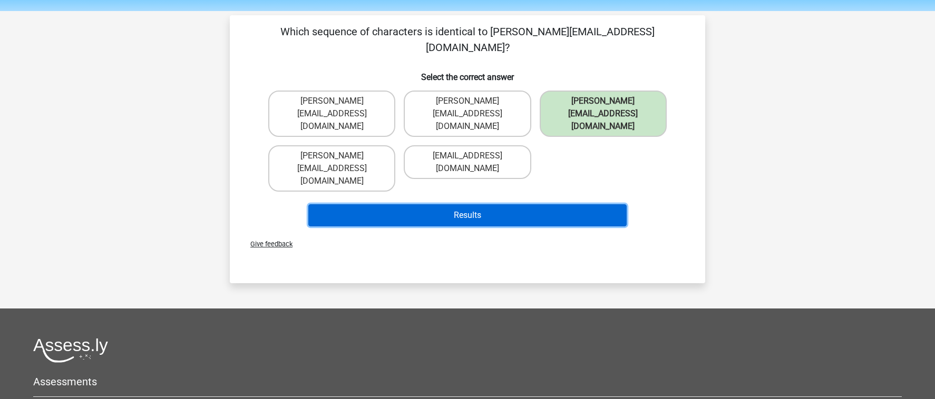
click at [542, 204] on button "Results" at bounding box center [467, 215] width 319 height 22
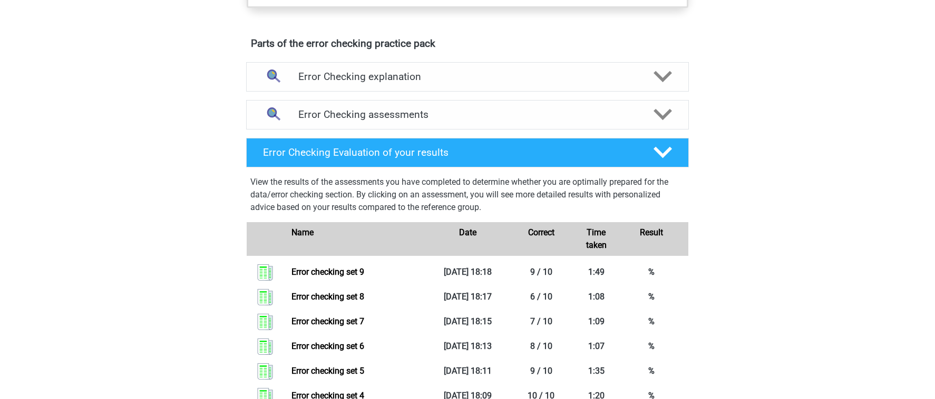
scroll to position [536, 0]
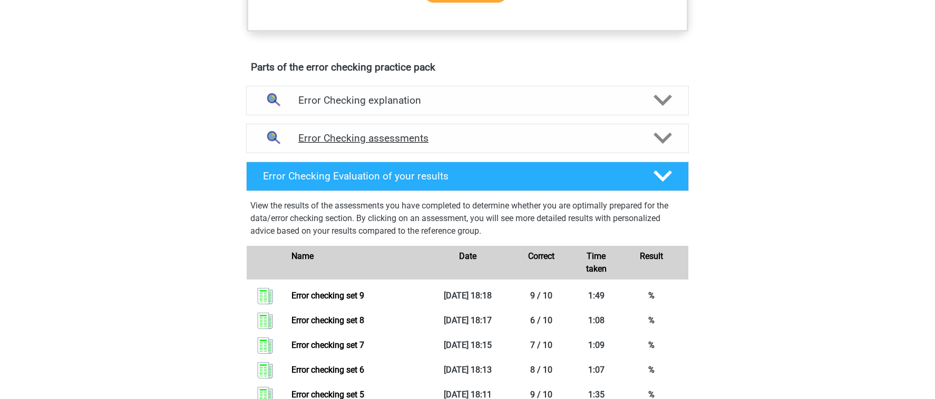
click at [476, 143] on h4 "Error Checking assessments" at bounding box center [467, 138] width 338 height 12
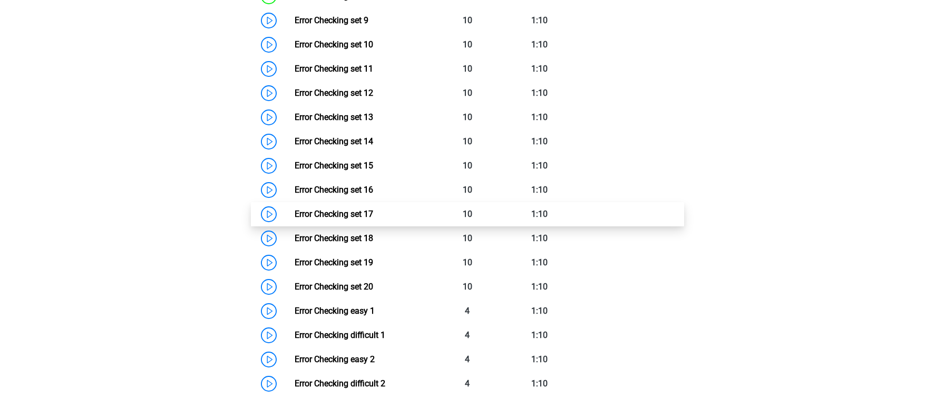
scroll to position [944, 0]
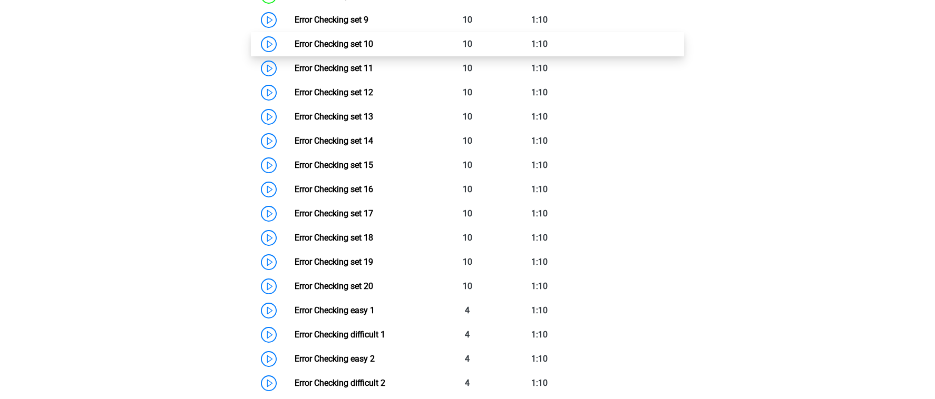
click at [373, 47] on link "Error Checking set 10" at bounding box center [333, 44] width 78 height 10
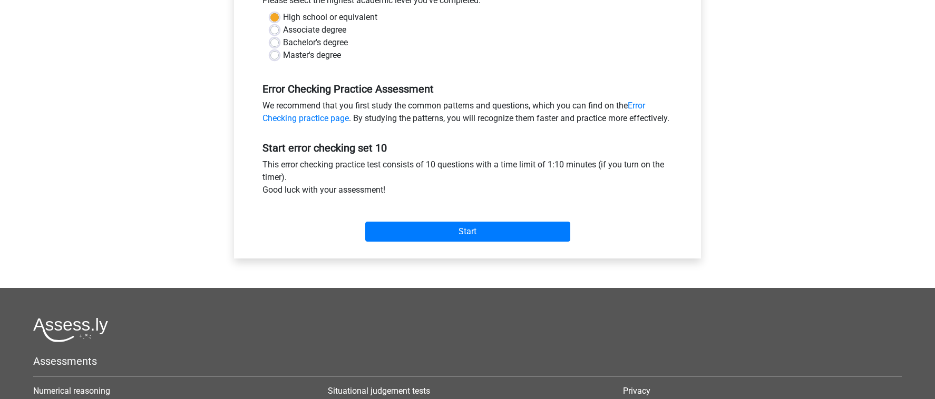
scroll to position [263, 0]
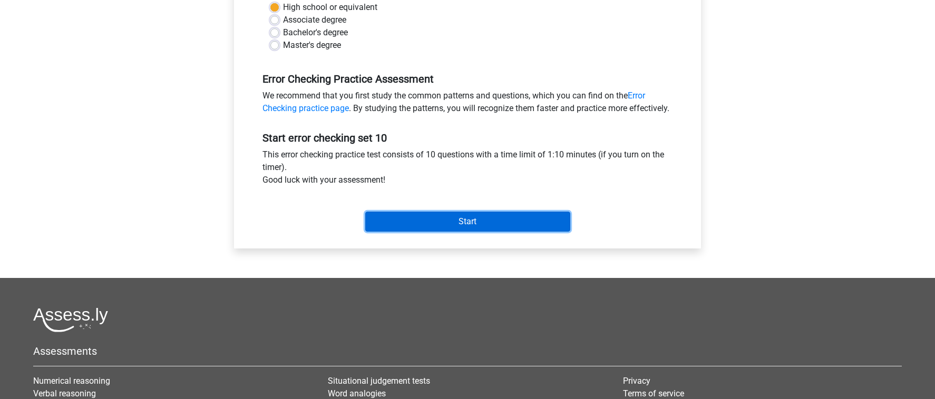
click at [463, 227] on input "Start" at bounding box center [467, 222] width 205 height 20
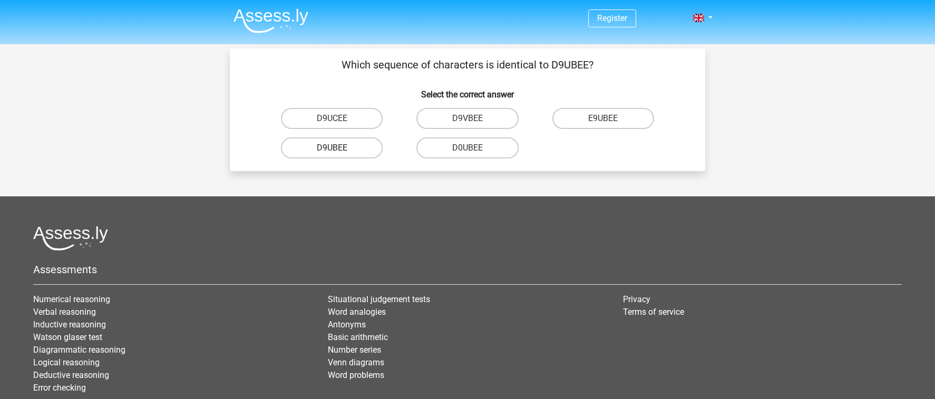
click at [346, 149] on label "D9UBEE" at bounding box center [332, 148] width 102 height 21
click at [339, 149] on input "D9UBEE" at bounding box center [335, 151] width 7 height 7
radio input "true"
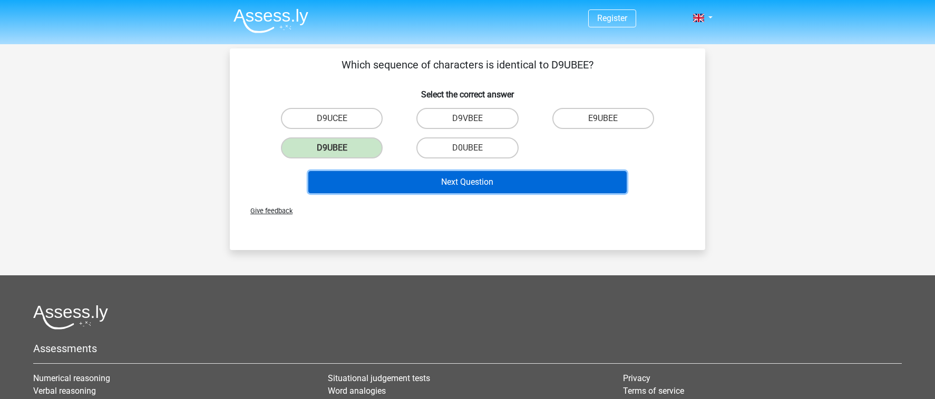
click at [441, 180] on button "Next Question" at bounding box center [467, 182] width 319 height 22
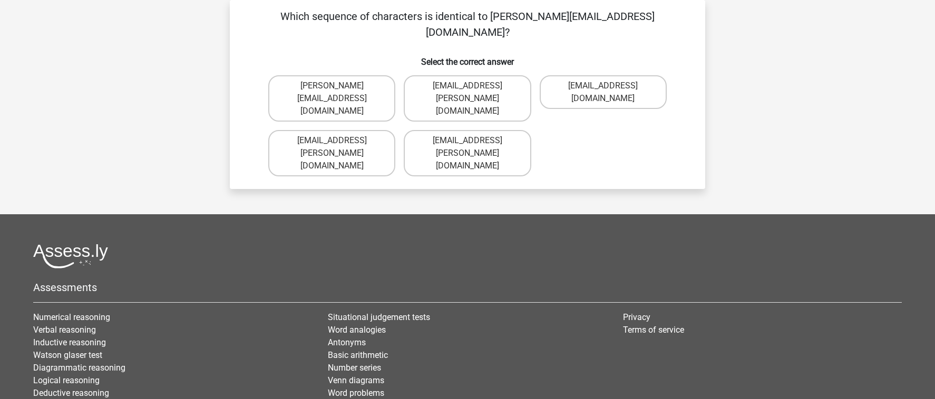
scroll to position [46, 0]
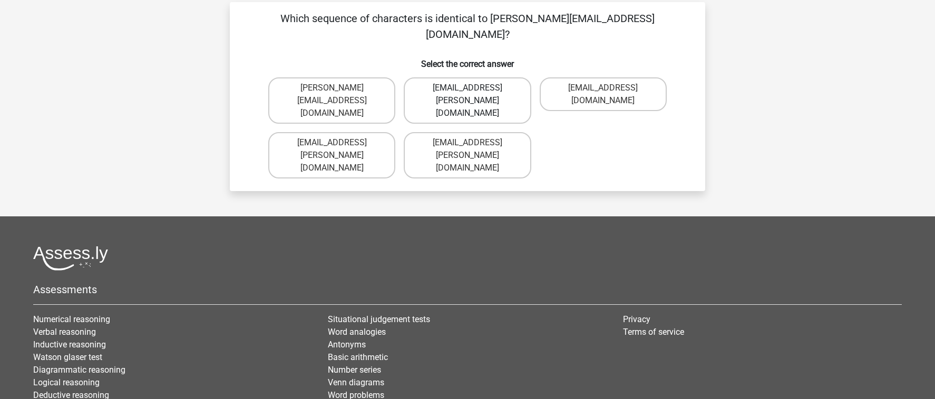
click at [506, 86] on label "Mia-Thompson@joinmail.com.uk" at bounding box center [467, 100] width 127 height 46
click at [474, 88] on input "Mia-Thompson@joinmail.com.uk" at bounding box center [470, 91] width 7 height 7
radio input "true"
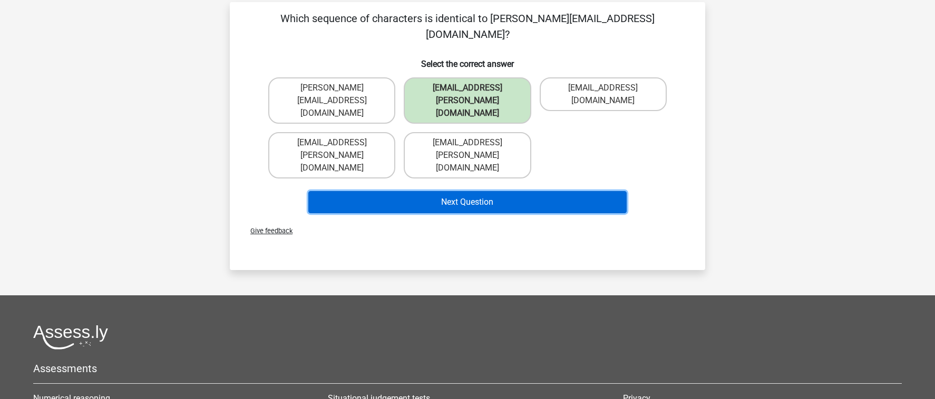
click at [488, 191] on button "Next Question" at bounding box center [467, 202] width 319 height 22
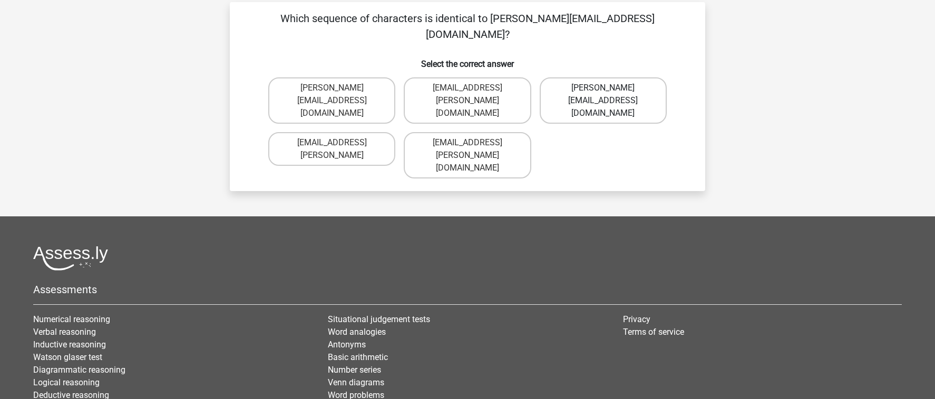
click at [595, 81] on label "Sienna.Sadler@hot-mail.com" at bounding box center [602, 100] width 127 height 46
click at [603, 88] on input "Sienna.Sadler@hot-mail.com" at bounding box center [606, 91] width 7 height 7
radio input "true"
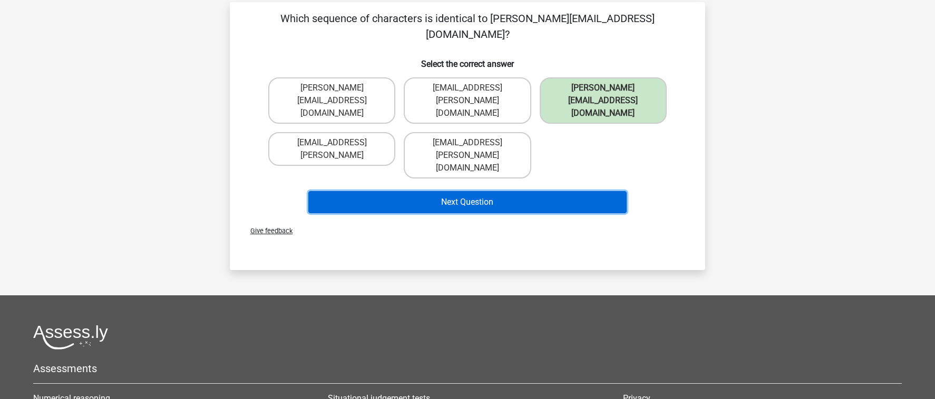
click at [549, 191] on button "Next Question" at bounding box center [467, 202] width 319 height 22
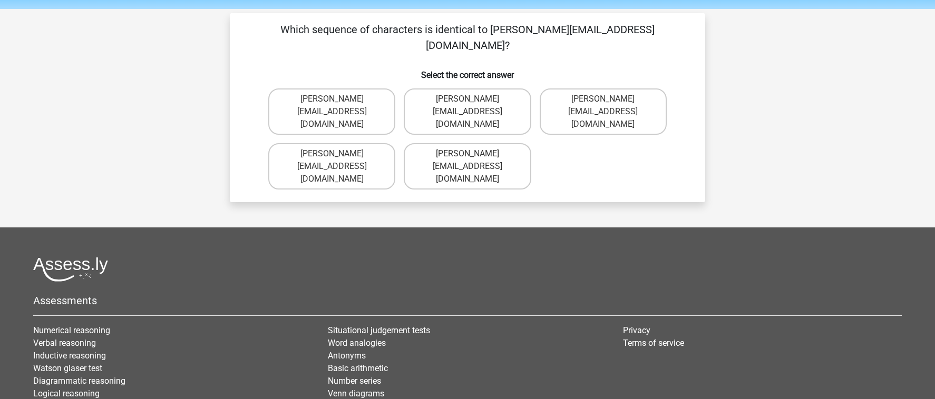
scroll to position [35, 0]
click at [460, 144] on label "Freddie-Conley@joinedmail.co.uk" at bounding box center [467, 167] width 127 height 46
click at [467, 154] on input "Freddie-Conley@joinedmail.co.uk" at bounding box center [470, 157] width 7 height 7
radio input "true"
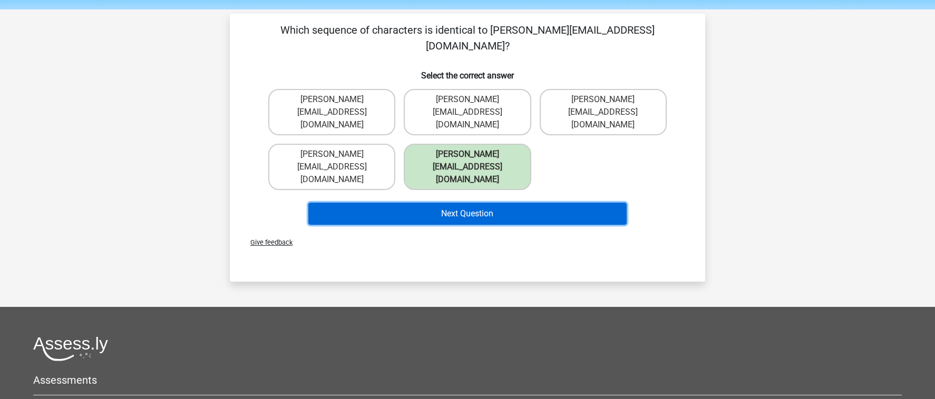
click at [456, 203] on button "Next Question" at bounding box center [467, 214] width 319 height 22
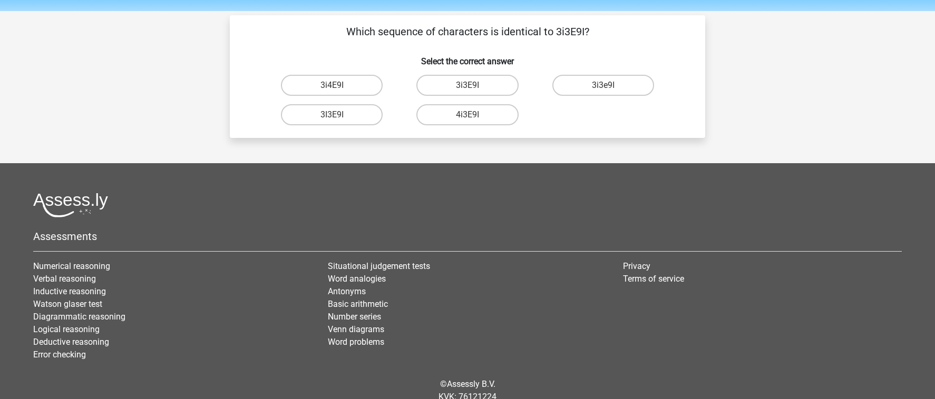
scroll to position [33, 0]
click at [479, 83] on label "3i3E9I" at bounding box center [467, 85] width 102 height 21
click at [474, 86] on input "3i3E9I" at bounding box center [470, 89] width 7 height 7
radio input "true"
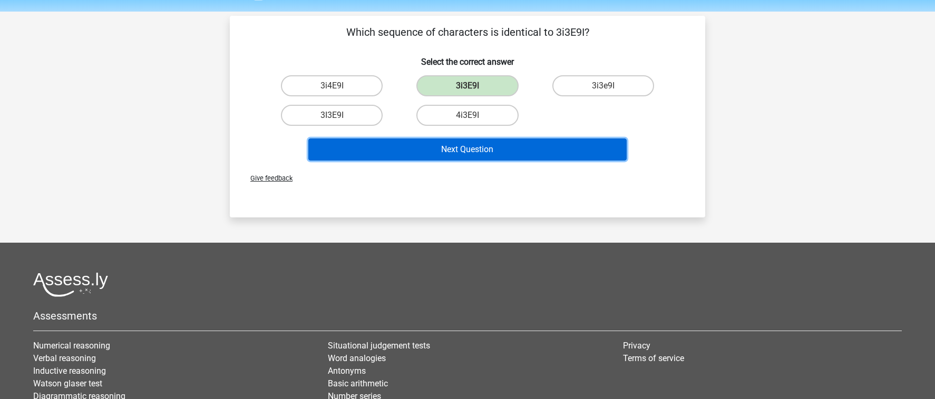
click at [455, 145] on button "Next Question" at bounding box center [467, 150] width 319 height 22
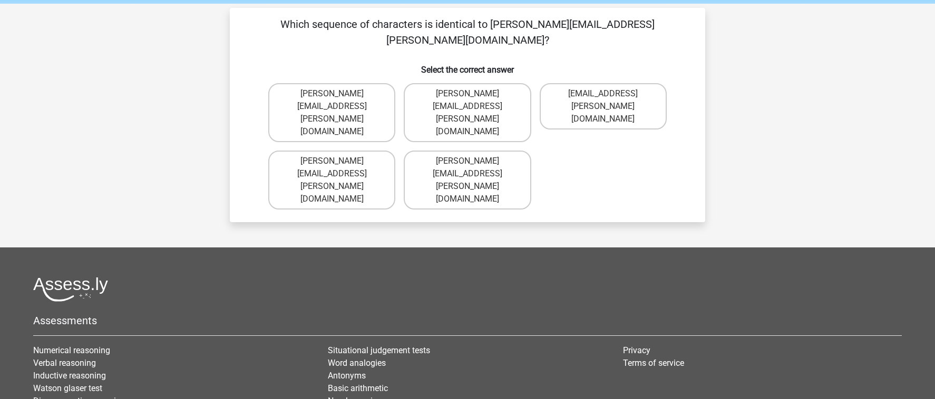
scroll to position [34, 0]
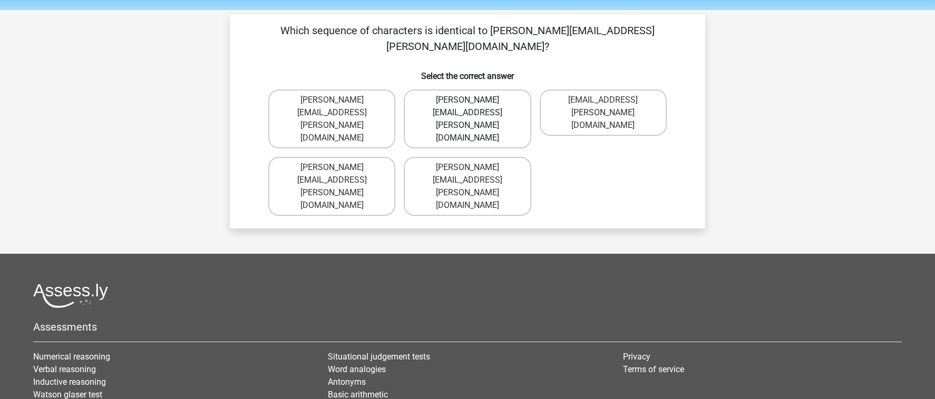
click at [512, 91] on label "Charles.Carpenter@hot-mail.br" at bounding box center [467, 119] width 127 height 59
click at [474, 100] on input "Charles.Carpenter@hot-mail.br" at bounding box center [470, 103] width 7 height 7
radio input "true"
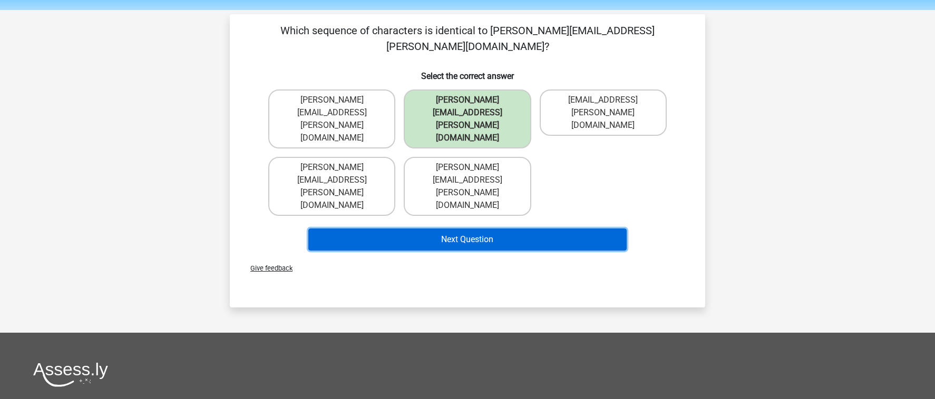
click at [480, 229] on button "Next Question" at bounding box center [467, 240] width 319 height 22
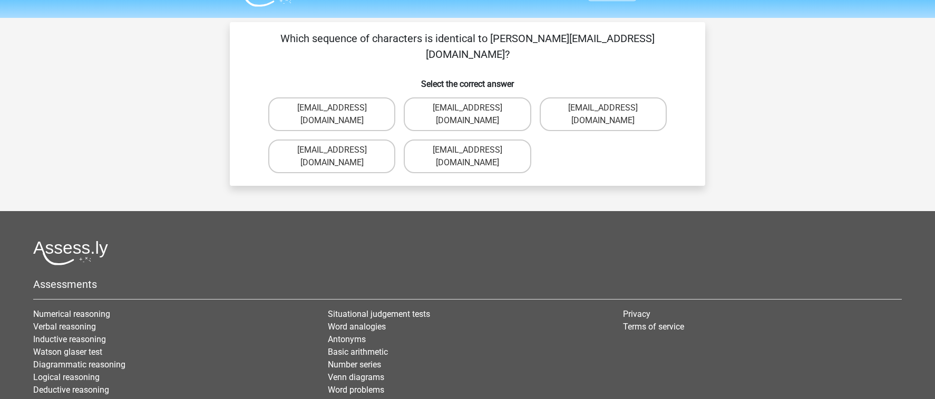
scroll to position [24, 0]
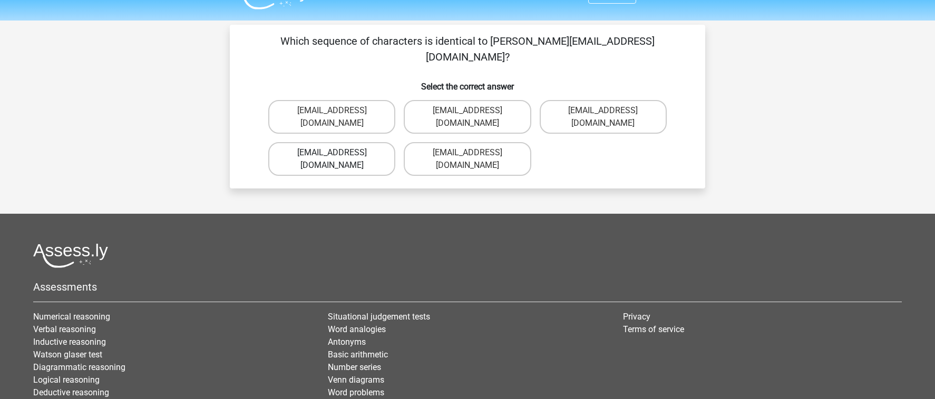
click at [355, 142] on label "Alice_Knight@Gmail.gr" at bounding box center [331, 159] width 127 height 34
click at [339, 153] on input "Alice_Knight@Gmail.gr" at bounding box center [335, 156] width 7 height 7
radio input "true"
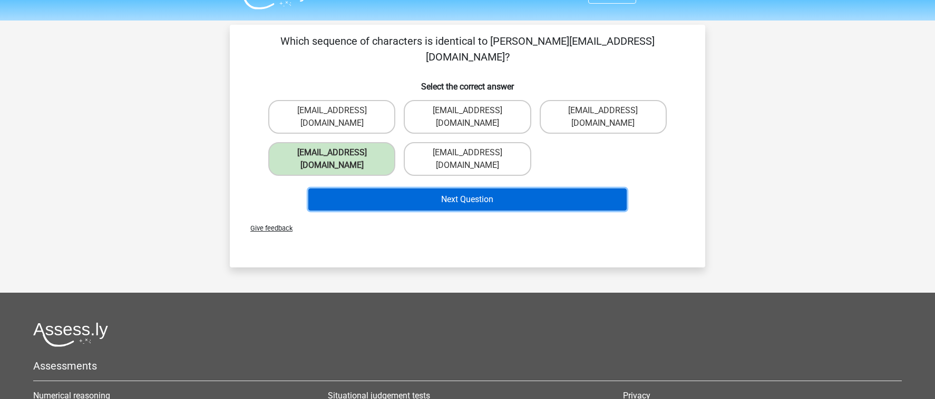
click at [389, 189] on button "Next Question" at bounding box center [467, 200] width 319 height 22
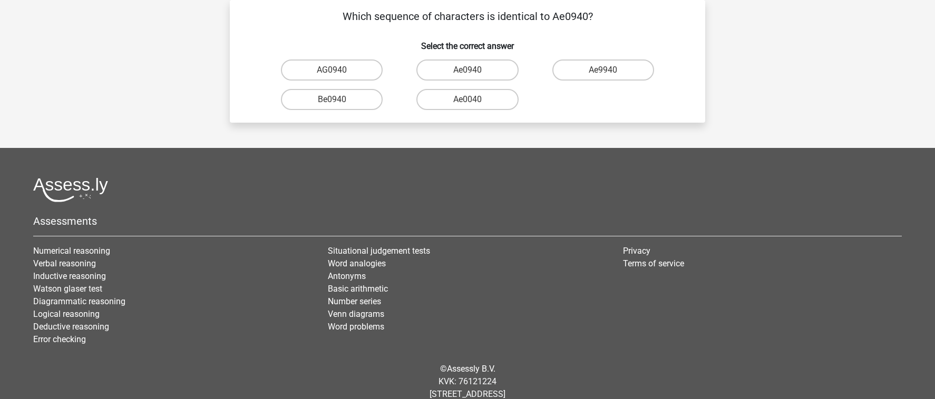
scroll to position [33, 0]
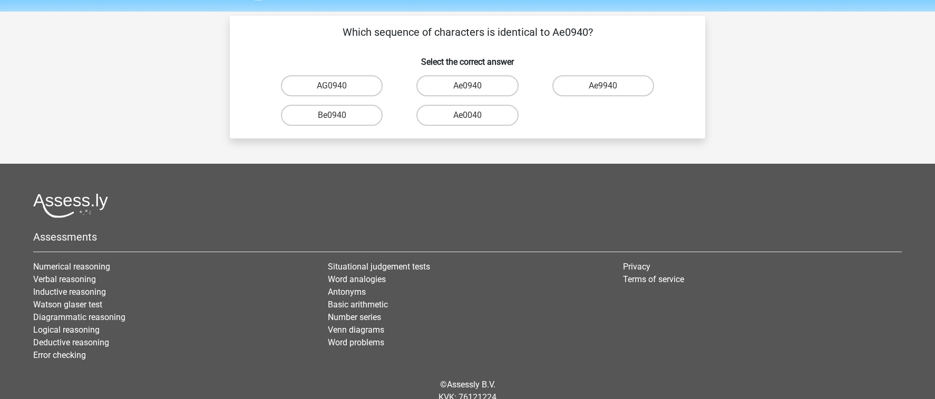
click at [473, 88] on input "Ae0940" at bounding box center [470, 89] width 7 height 7
radio input "true"
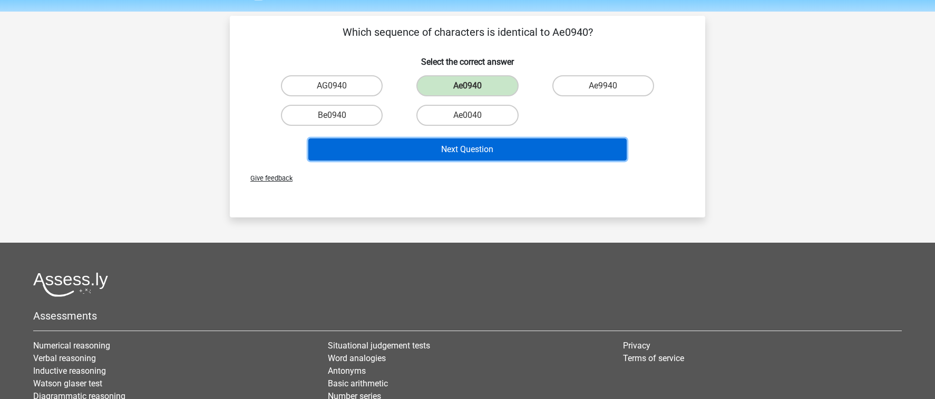
click at [441, 148] on button "Next Question" at bounding box center [467, 150] width 319 height 22
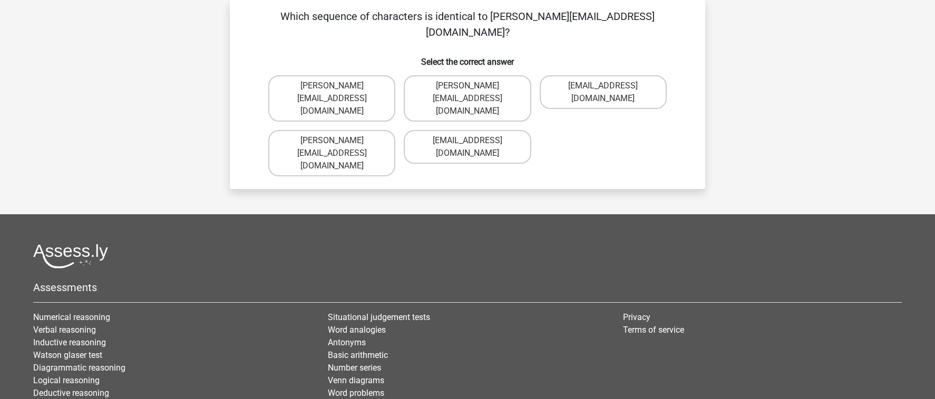
scroll to position [36, 0]
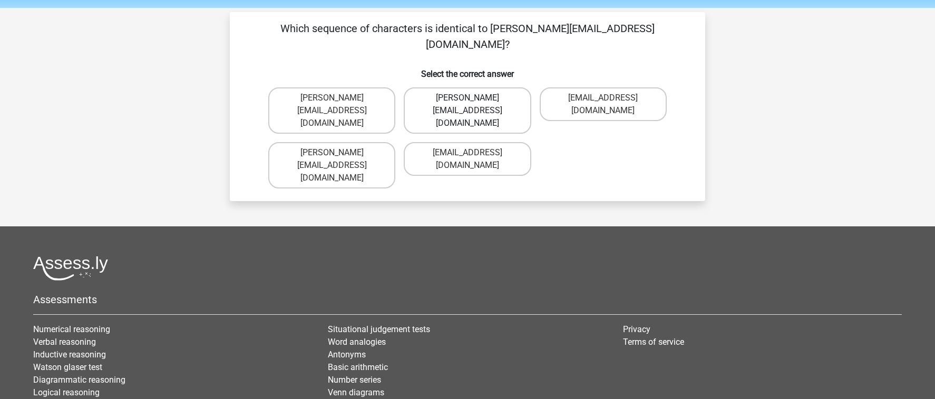
click at [515, 87] on label "Henry_Churchill@Gmail.com.co" at bounding box center [467, 110] width 127 height 46
click at [474, 98] on input "Henry_Churchill@Gmail.com.co" at bounding box center [470, 101] width 7 height 7
radio input "true"
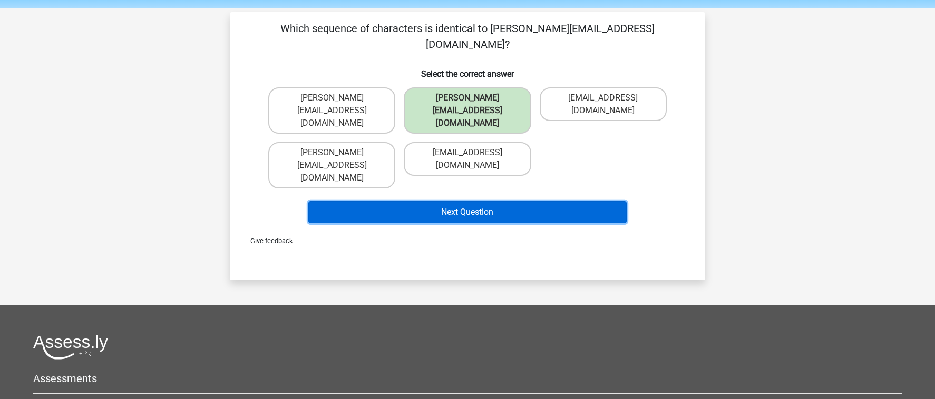
click at [476, 201] on button "Next Question" at bounding box center [467, 212] width 319 height 22
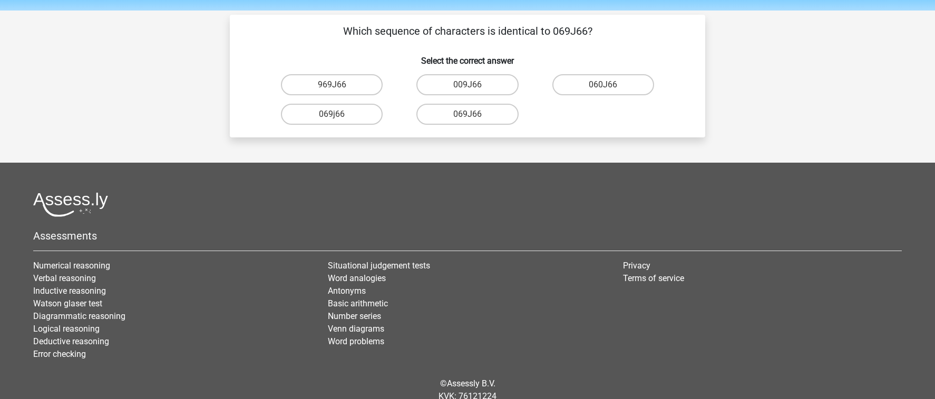
scroll to position [33, 0]
click at [362, 116] on label "069j66" at bounding box center [332, 114] width 102 height 21
click at [339, 116] on input "069j66" at bounding box center [335, 118] width 7 height 7
radio input "true"
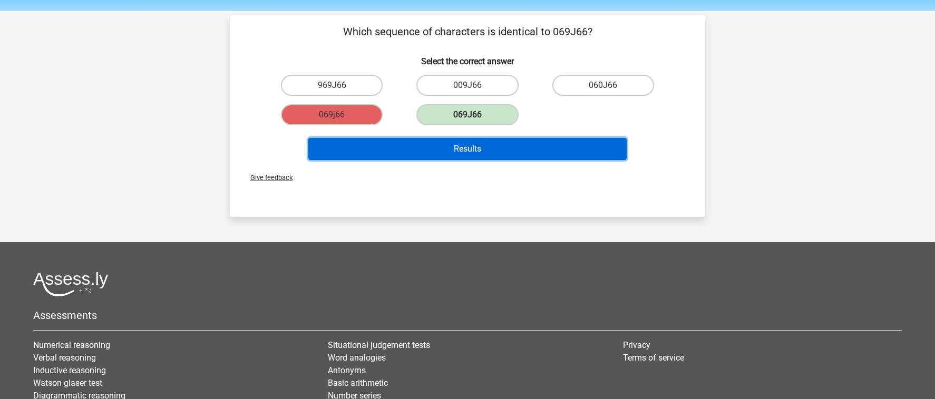
click at [468, 151] on button "Results" at bounding box center [467, 149] width 319 height 22
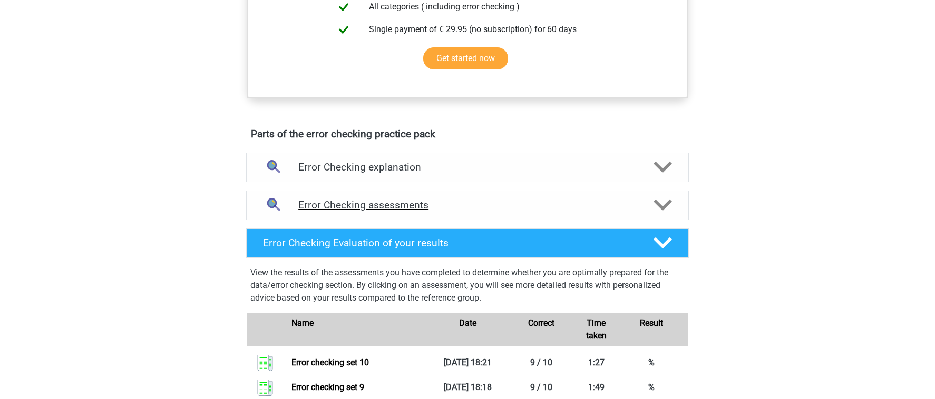
scroll to position [451, 0]
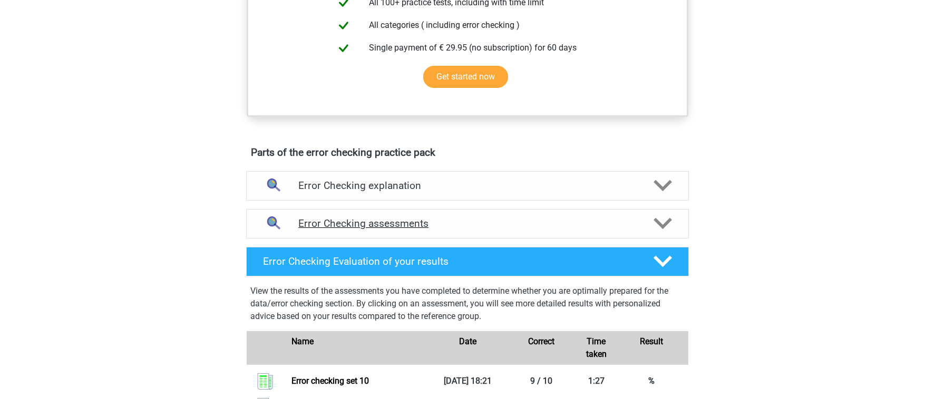
click at [508, 233] on div "Error Checking assessments" at bounding box center [467, 224] width 443 height 30
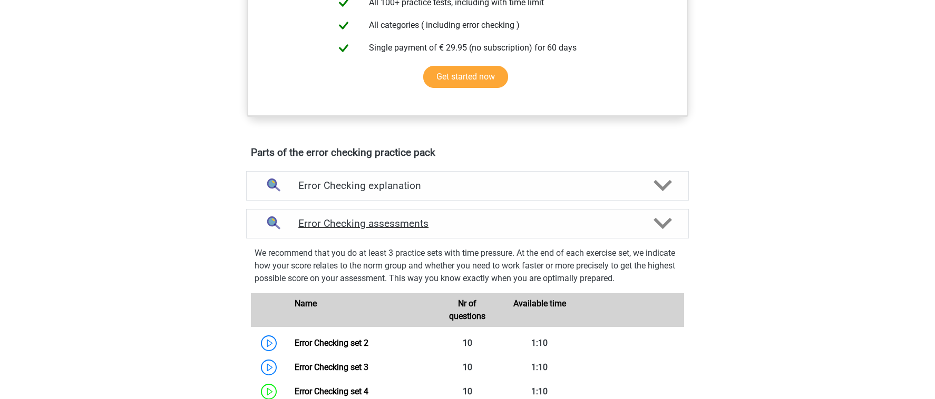
scroll to position [453, 0]
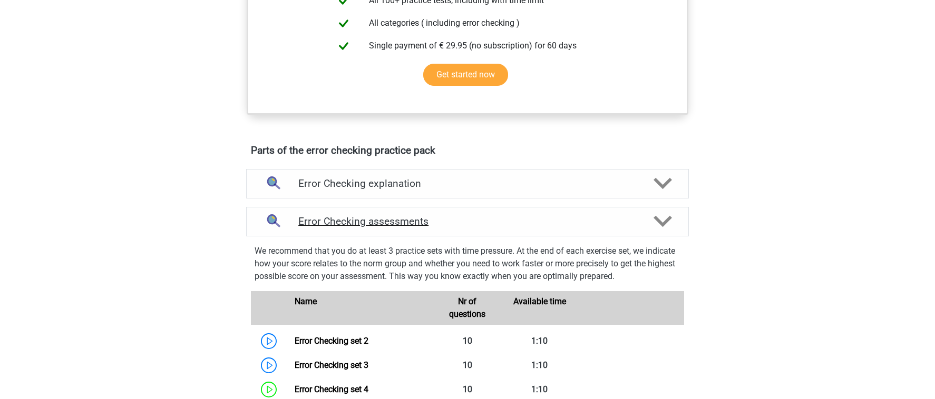
click at [508, 233] on div "Error Checking assessments" at bounding box center [467, 222] width 443 height 30
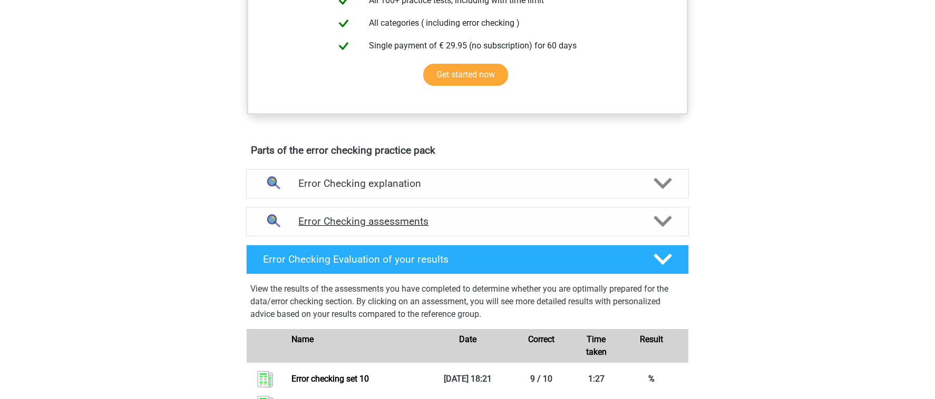
click at [514, 223] on h4 "Error Checking assessments" at bounding box center [467, 221] width 338 height 12
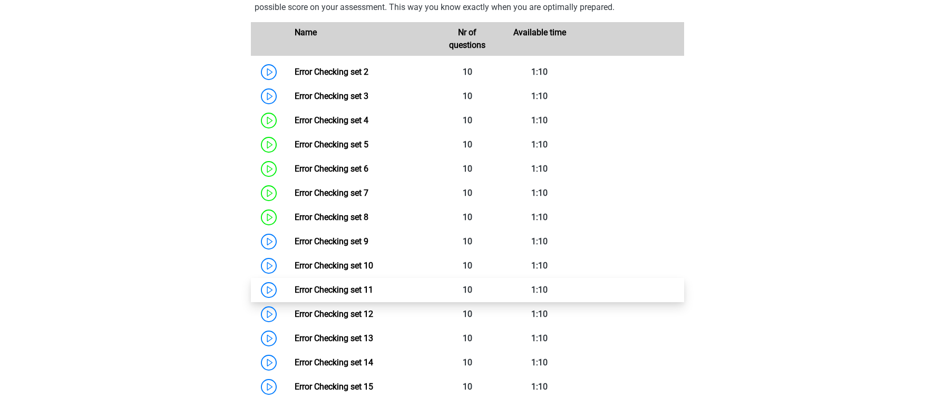
scroll to position [723, 0]
click at [373, 284] on link "Error Checking set 11" at bounding box center [333, 289] width 78 height 10
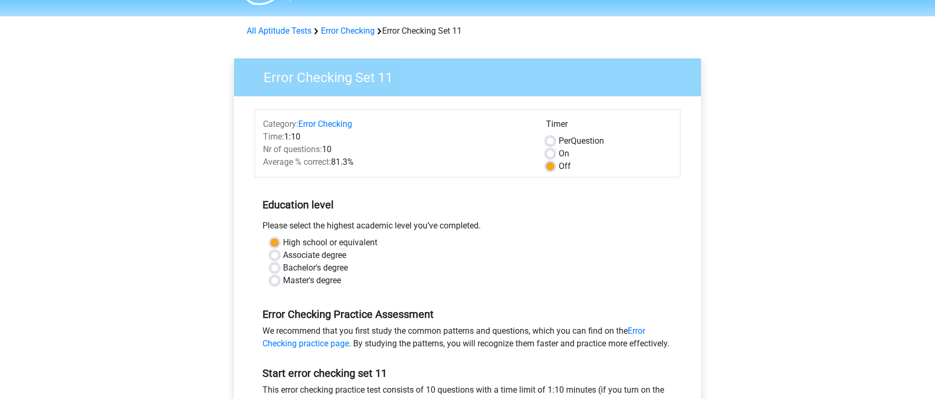
scroll to position [164, 0]
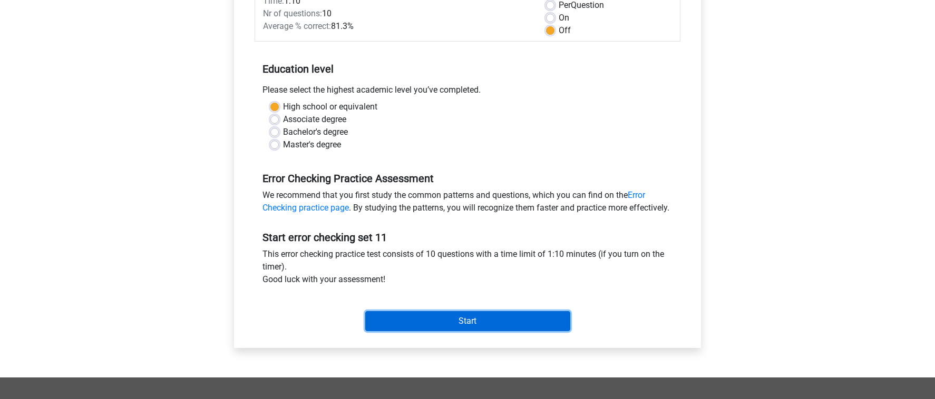
click at [469, 331] on input "Start" at bounding box center [467, 321] width 205 height 20
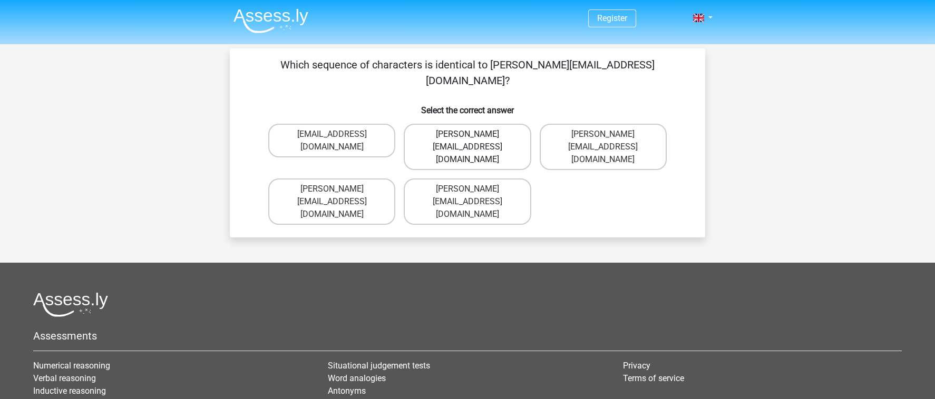
click at [513, 126] on label "[PERSON_NAME][EMAIL_ADDRESS][DOMAIN_NAME]" at bounding box center [467, 147] width 127 height 46
click at [474, 134] on input "[PERSON_NAME][EMAIL_ADDRESS][DOMAIN_NAME]" at bounding box center [470, 137] width 7 height 7
radio input "true"
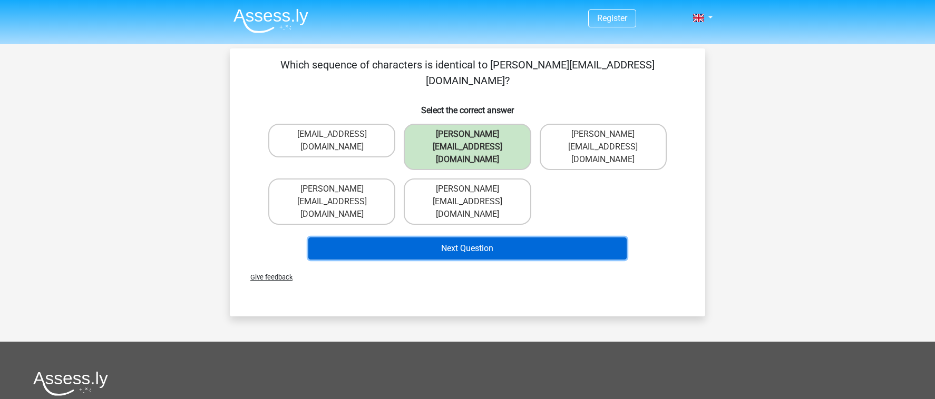
click at [493, 238] on button "Next Question" at bounding box center [467, 249] width 319 height 22
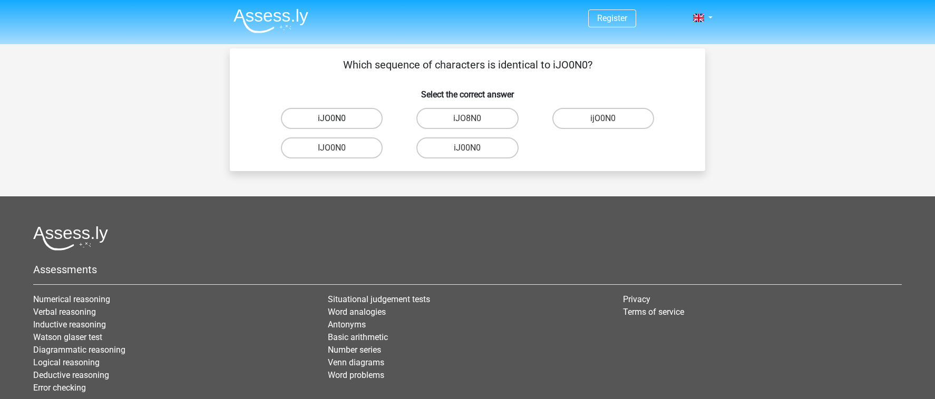
click at [366, 117] on label "iJO0N0" at bounding box center [332, 118] width 102 height 21
click at [339, 119] on input "iJO0N0" at bounding box center [335, 122] width 7 height 7
radio input "true"
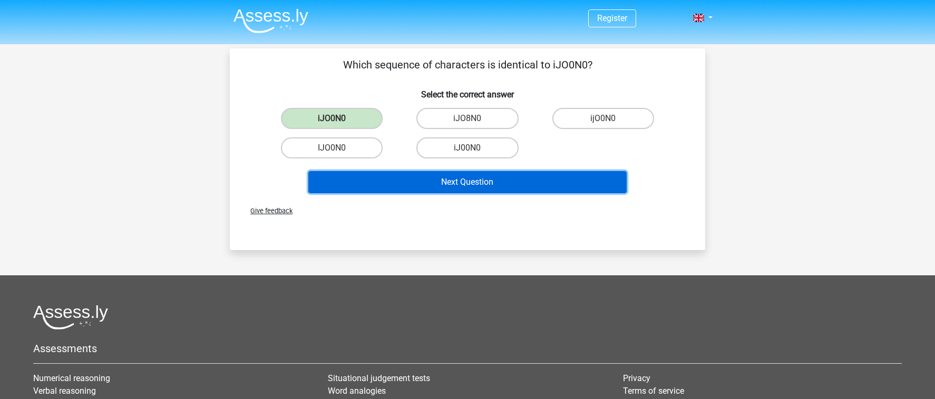
click at [456, 187] on button "Next Question" at bounding box center [467, 182] width 319 height 22
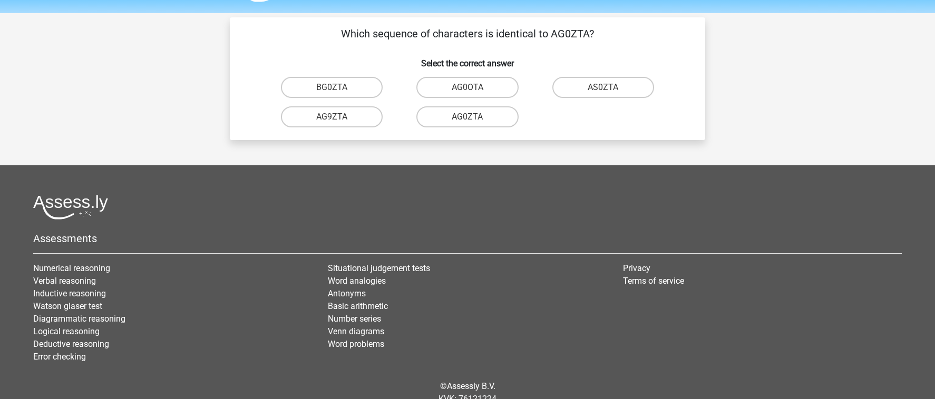
scroll to position [31, 0]
click at [470, 119] on input "AG0ZTA" at bounding box center [470, 120] width 7 height 7
radio input "true"
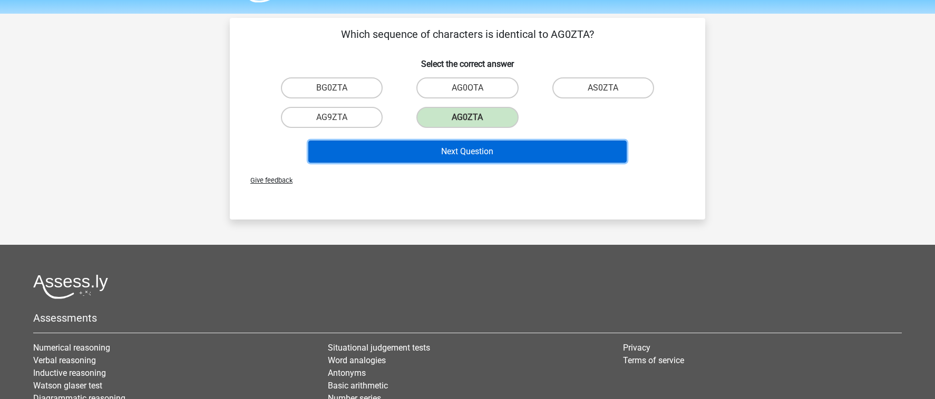
click at [484, 147] on button "Next Question" at bounding box center [467, 152] width 319 height 22
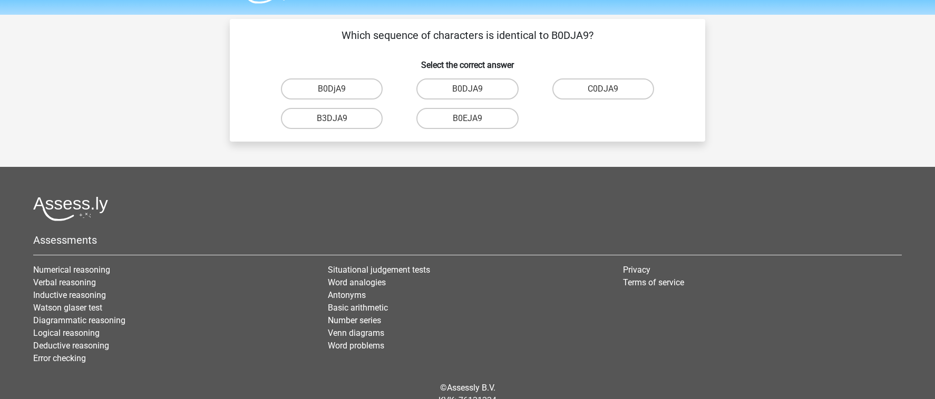
scroll to position [29, 0]
click at [473, 85] on label "B0DJA9" at bounding box center [467, 89] width 102 height 21
click at [473, 90] on input "B0DJA9" at bounding box center [470, 93] width 7 height 7
radio input "true"
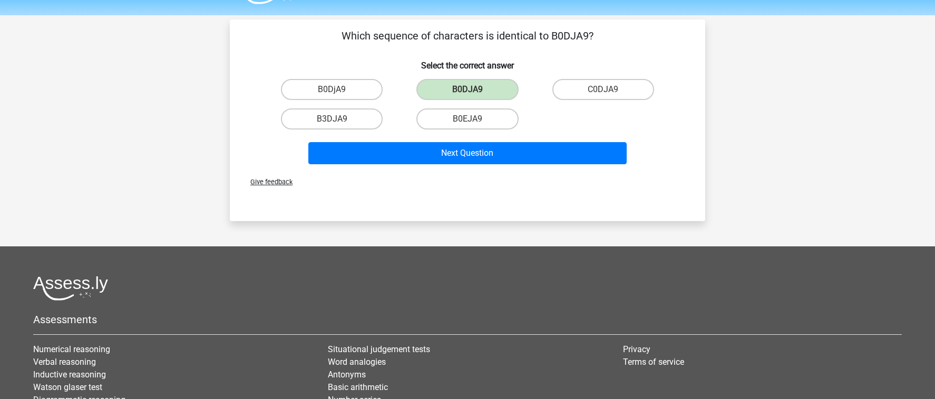
click at [472, 168] on div "Next Question" at bounding box center [467, 155] width 407 height 26
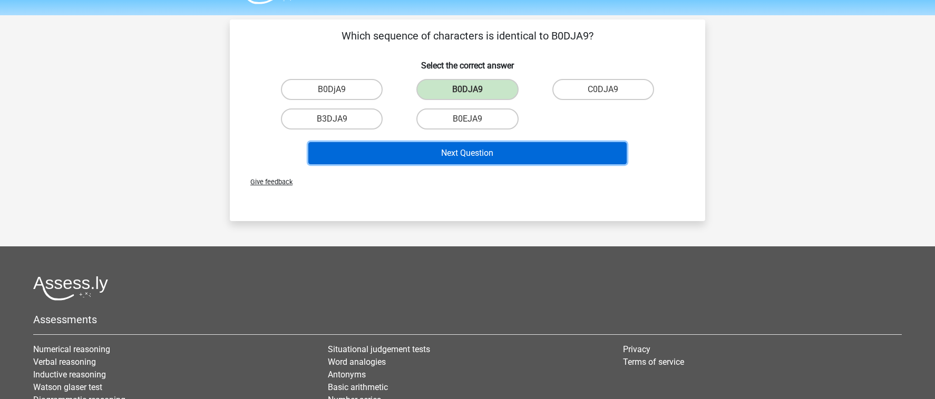
click at [473, 156] on button "Next Question" at bounding box center [467, 153] width 319 height 22
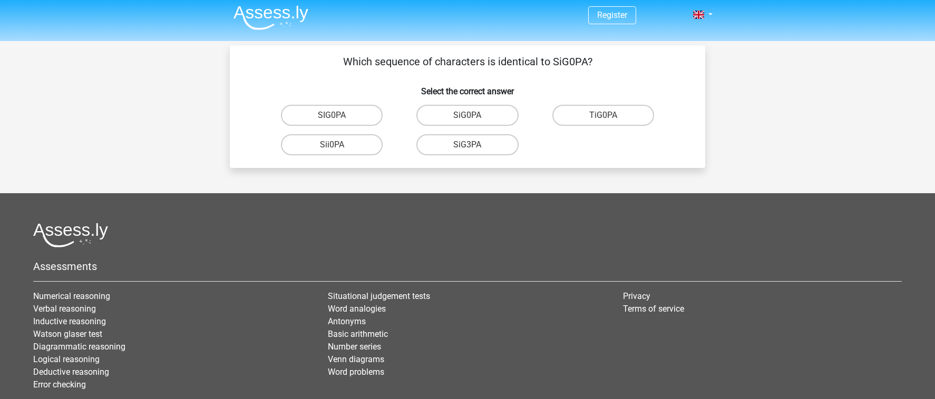
scroll to position [0, 0]
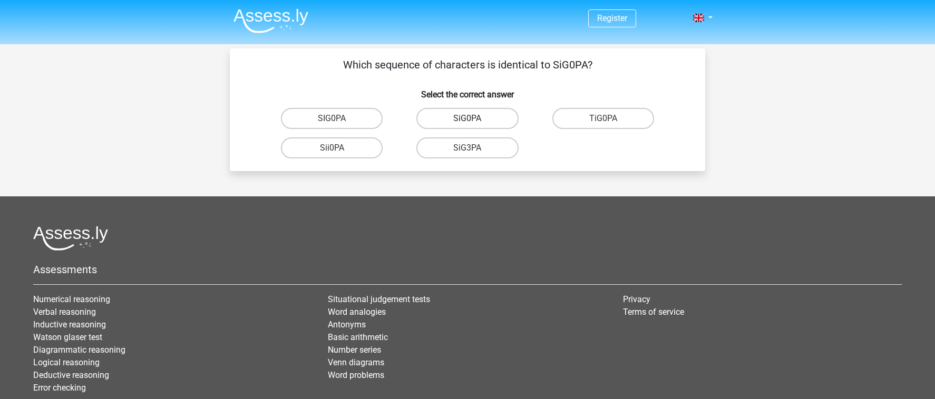
click at [482, 122] on label "SiG0PA" at bounding box center [467, 118] width 102 height 21
click at [474, 122] on input "SiG0PA" at bounding box center [470, 122] width 7 height 7
radio input "true"
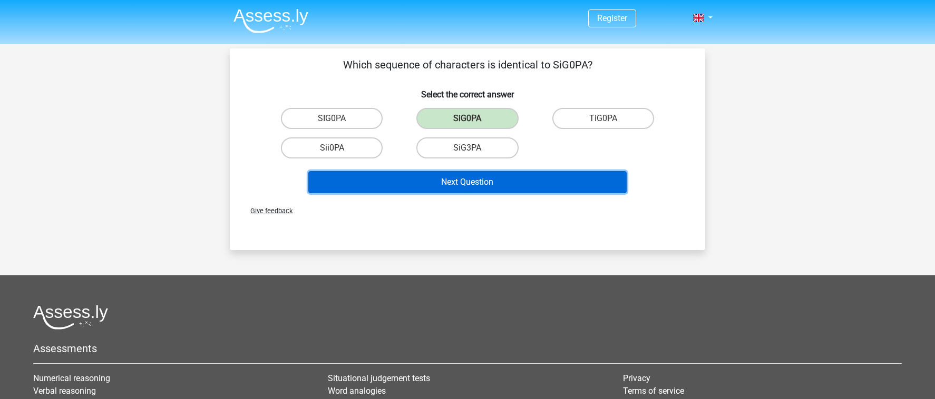
click at [464, 179] on button "Next Question" at bounding box center [467, 182] width 319 height 22
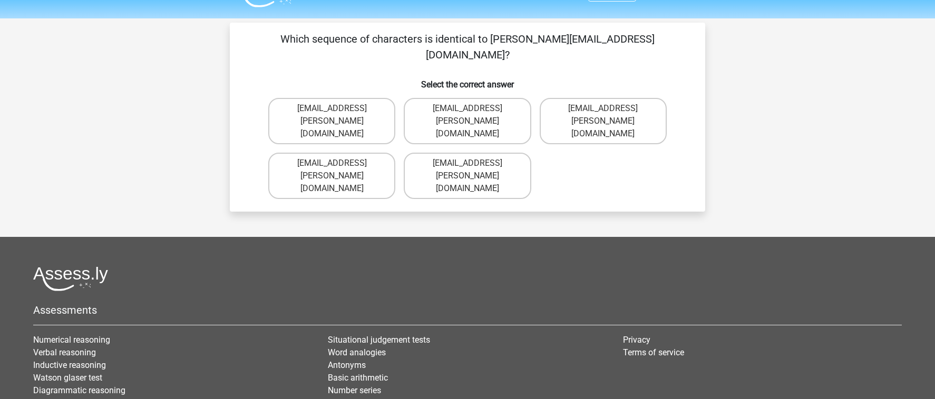
scroll to position [12, 0]
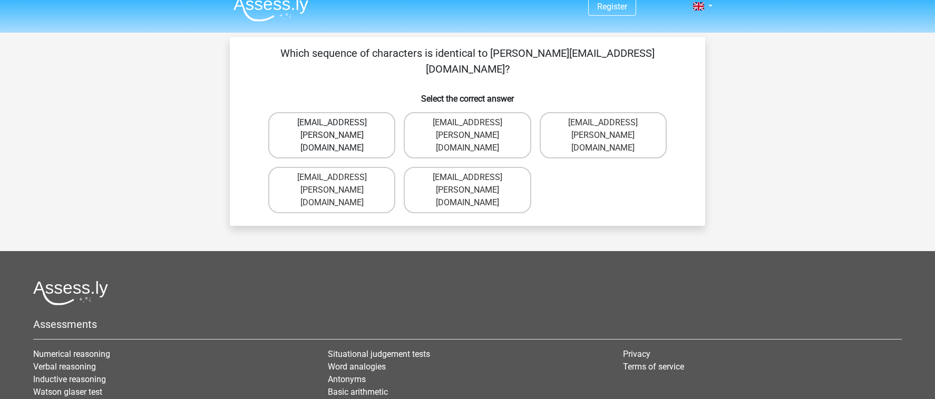
click at [376, 112] on label "[EMAIL_ADDRESS][PERSON_NAME][DOMAIN_NAME]" at bounding box center [331, 135] width 127 height 46
click at [339, 123] on input "[EMAIL_ADDRESS][PERSON_NAME][DOMAIN_NAME]" at bounding box center [335, 126] width 7 height 7
radio input "true"
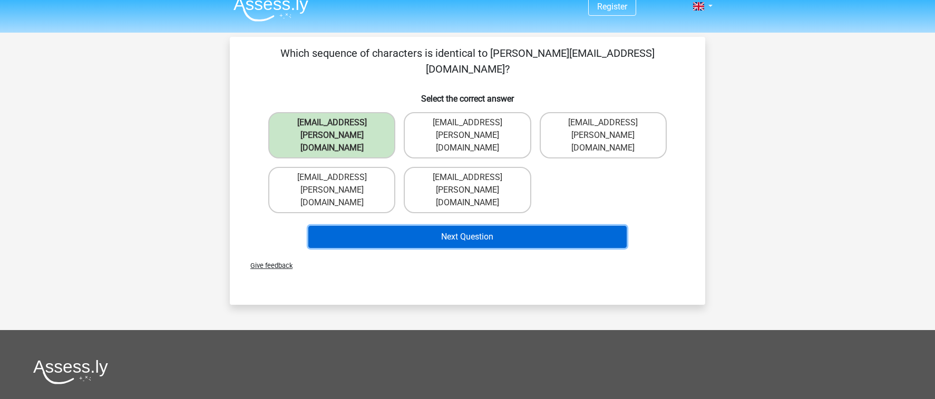
click at [444, 226] on button "Next Question" at bounding box center [467, 237] width 319 height 22
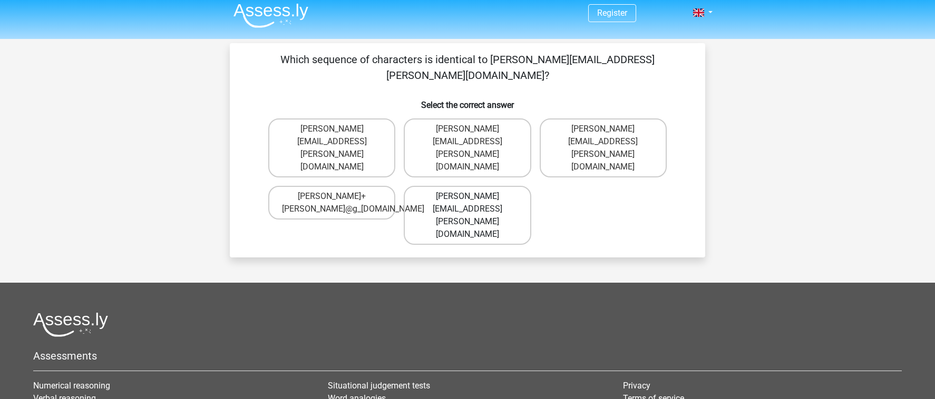
scroll to position [0, 0]
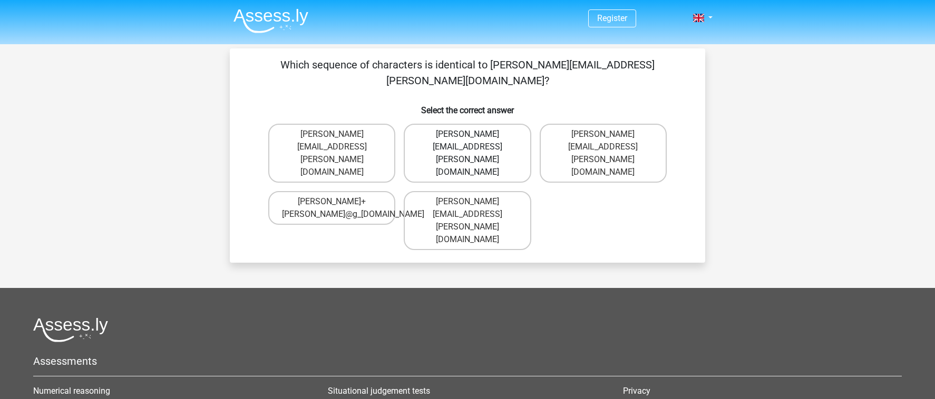
click at [509, 126] on label "[PERSON_NAME][EMAIL_ADDRESS][PERSON_NAME][DOMAIN_NAME]" at bounding box center [467, 153] width 127 height 59
click at [474, 134] on input "[PERSON_NAME][EMAIL_ADDRESS][PERSON_NAME][DOMAIN_NAME]" at bounding box center [470, 137] width 7 height 7
radio input "true"
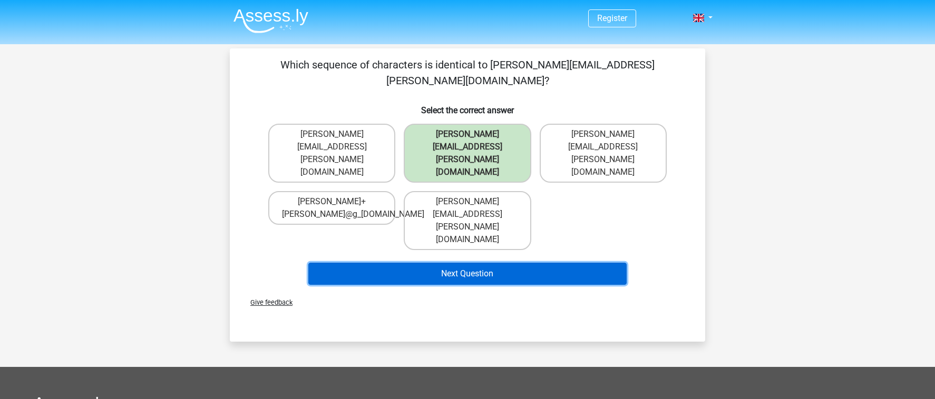
click at [483, 263] on button "Next Question" at bounding box center [467, 274] width 319 height 22
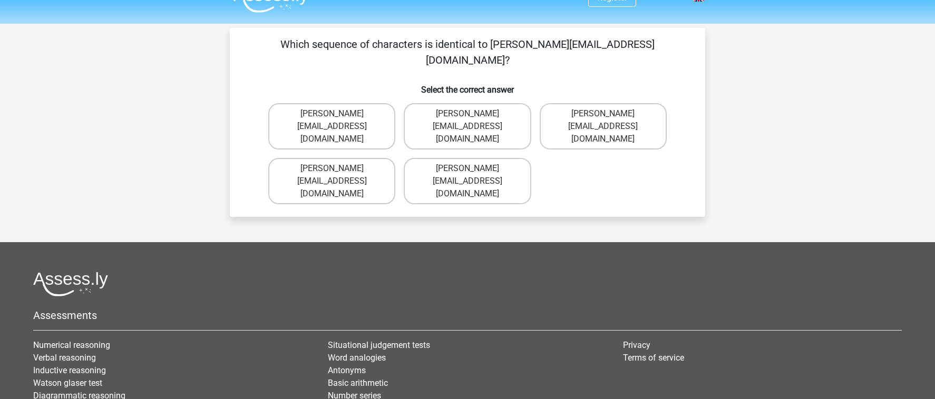
scroll to position [16, 0]
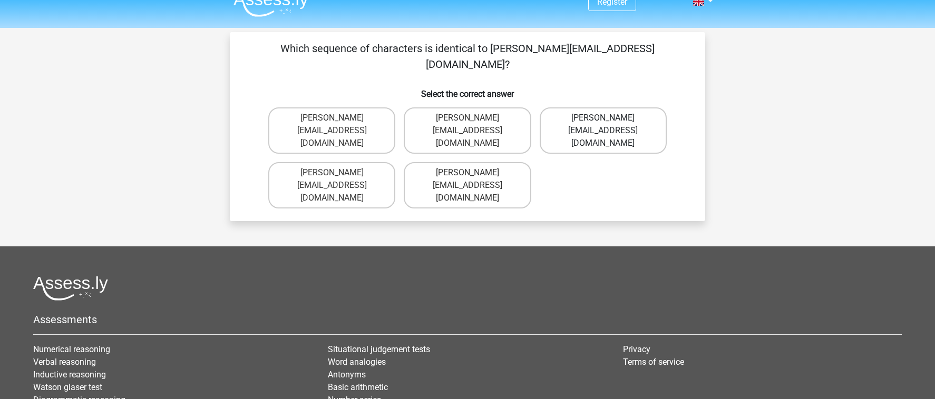
click at [615, 114] on label "[PERSON_NAME][EMAIL_ADDRESS][DOMAIN_NAME]" at bounding box center [602, 130] width 127 height 46
click at [610, 118] on input "[PERSON_NAME][EMAIL_ADDRESS][DOMAIN_NAME]" at bounding box center [606, 121] width 7 height 7
radio input "true"
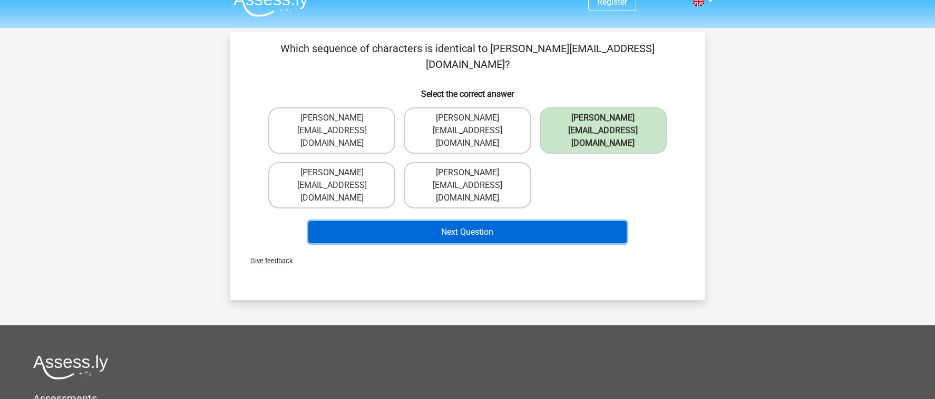
click at [561, 221] on button "Next Question" at bounding box center [467, 232] width 319 height 22
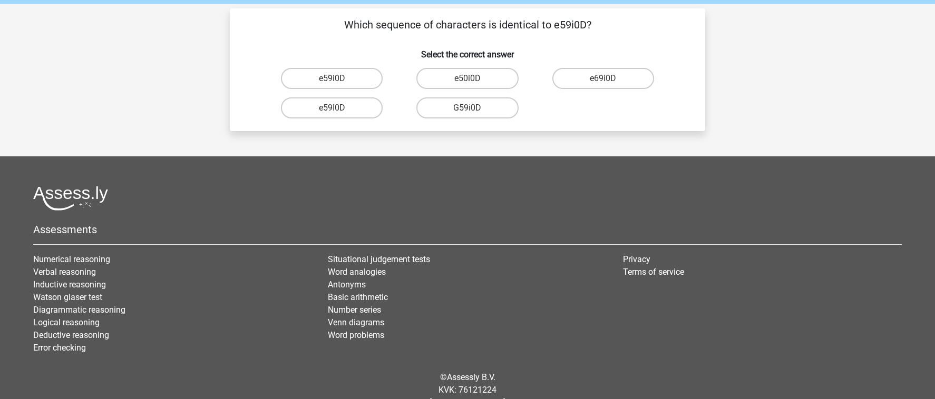
scroll to position [39, 0]
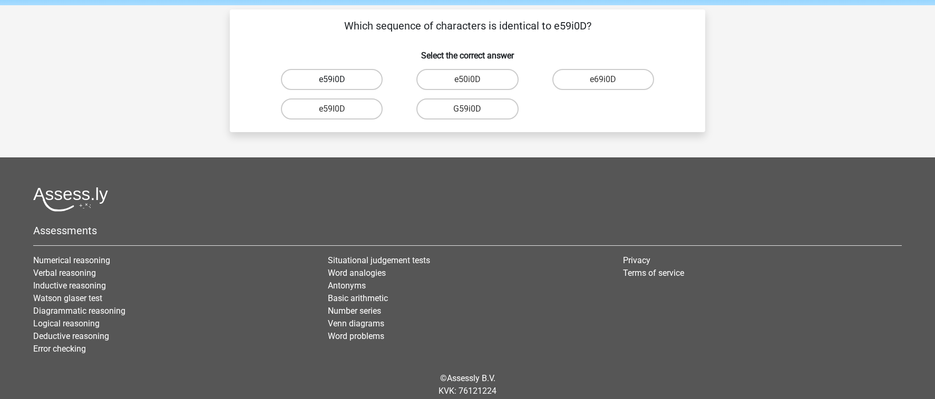
click at [347, 77] on label "e59i0D" at bounding box center [332, 79] width 102 height 21
click at [339, 80] on input "e59i0D" at bounding box center [335, 83] width 7 height 7
radio input "true"
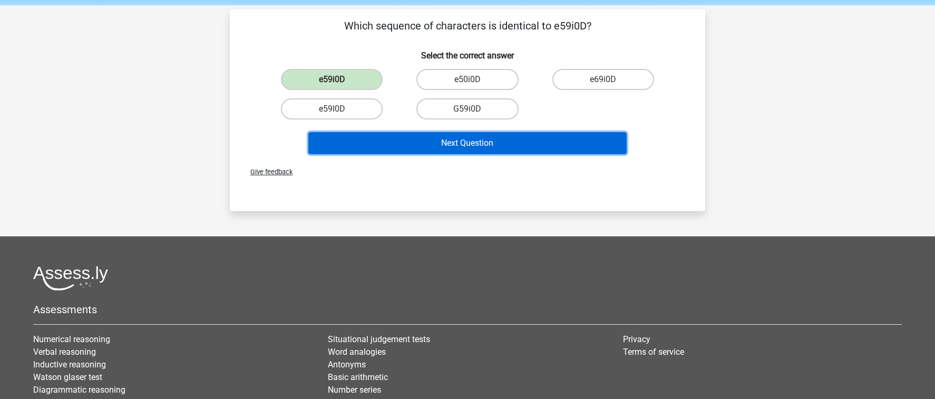
click at [472, 154] on button "Next Question" at bounding box center [467, 143] width 319 height 22
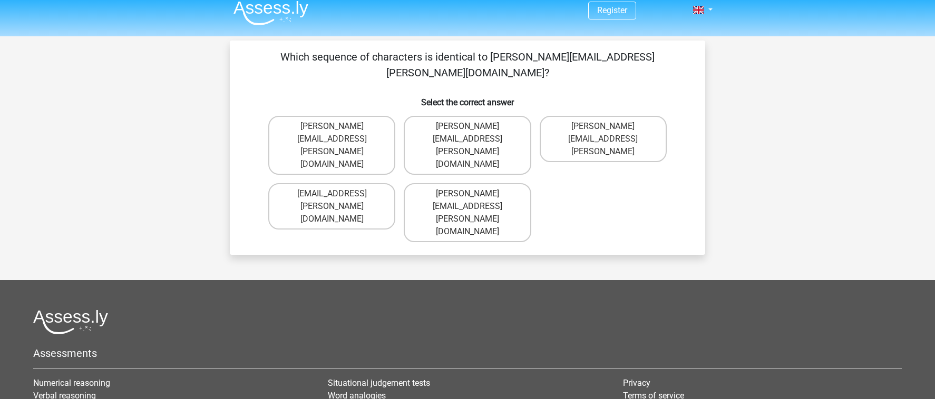
scroll to position [0, 0]
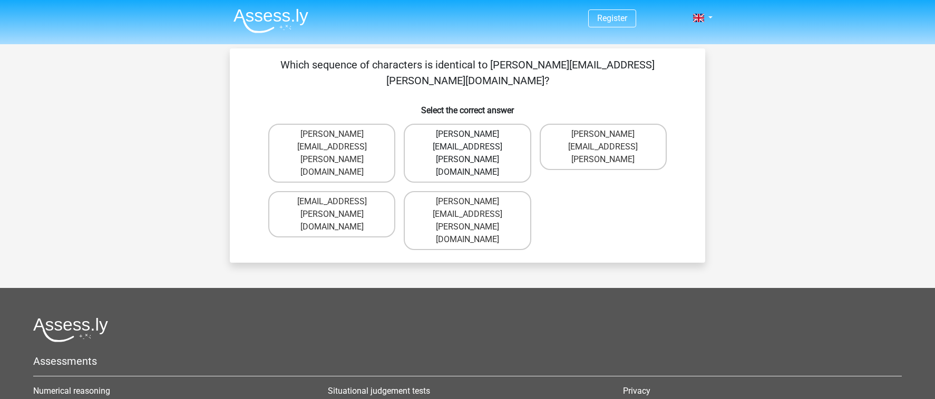
click at [519, 124] on label "[PERSON_NAME][EMAIL_ADDRESS][PERSON_NAME][DOMAIN_NAME]" at bounding box center [467, 153] width 127 height 59
click at [474, 134] on input "[PERSON_NAME][EMAIL_ADDRESS][PERSON_NAME][DOMAIN_NAME]" at bounding box center [470, 137] width 7 height 7
radio input "true"
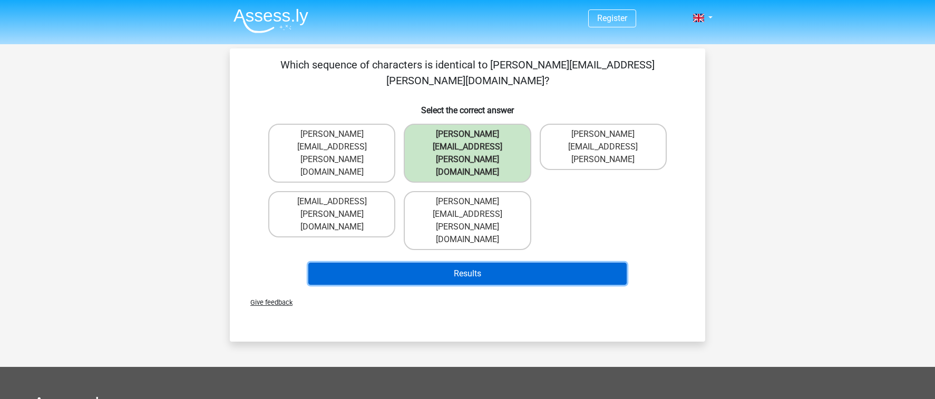
click at [499, 263] on button "Results" at bounding box center [467, 274] width 319 height 22
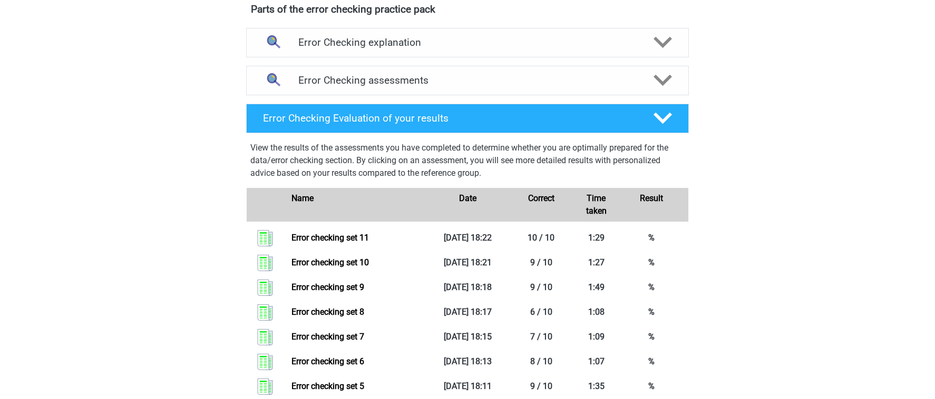
scroll to position [551, 0]
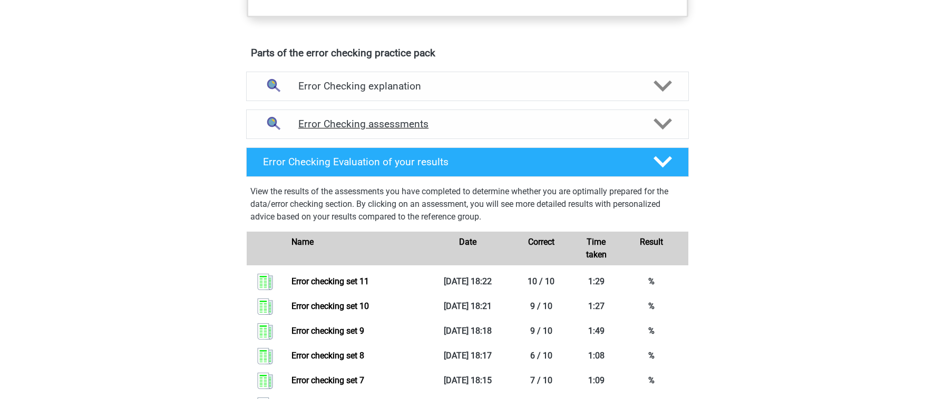
click at [526, 117] on div "Error Checking assessments" at bounding box center [467, 125] width 443 height 30
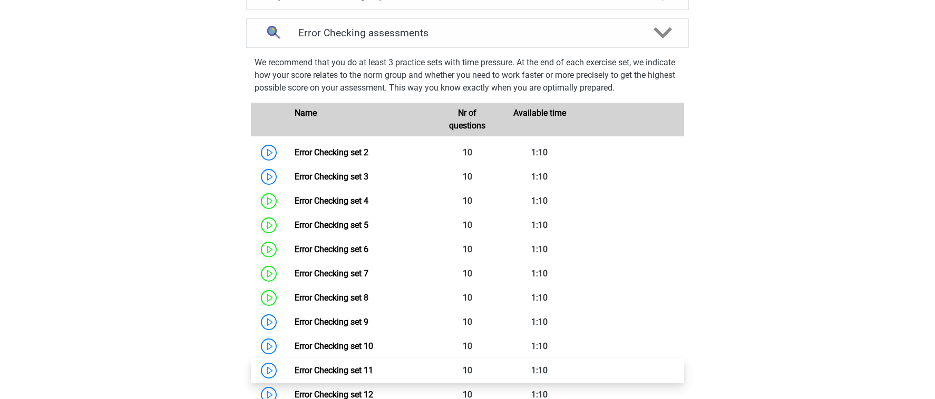
scroll to position [749, 0]
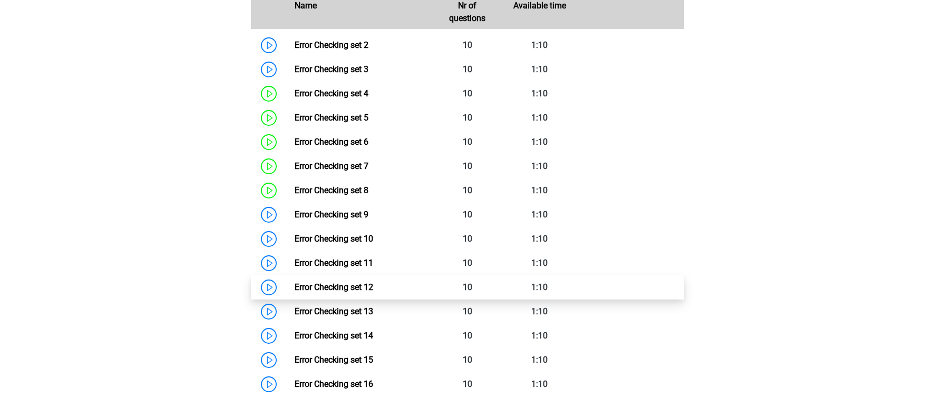
click at [373, 284] on link "Error Checking set 12" at bounding box center [333, 287] width 78 height 10
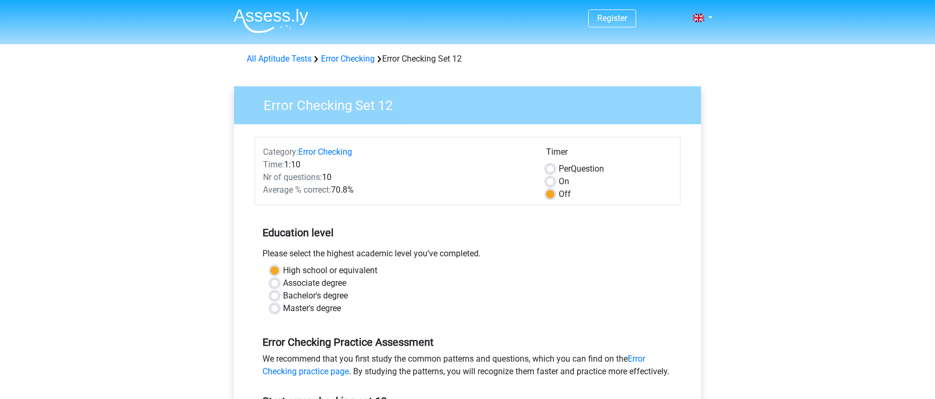
click at [551, 176] on div "On" at bounding box center [609, 181] width 126 height 13
click at [558, 182] on label "On" at bounding box center [563, 181] width 11 height 13
click at [549, 182] on input "On" at bounding box center [550, 180] width 8 height 11
radio input "true"
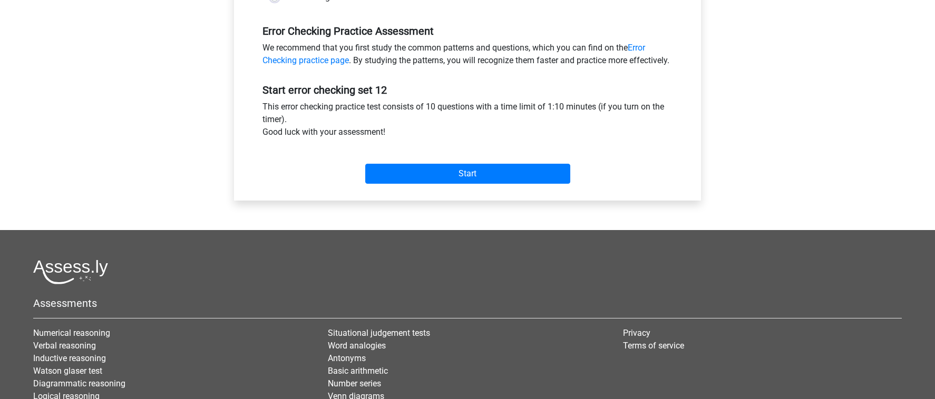
scroll to position [375, 0]
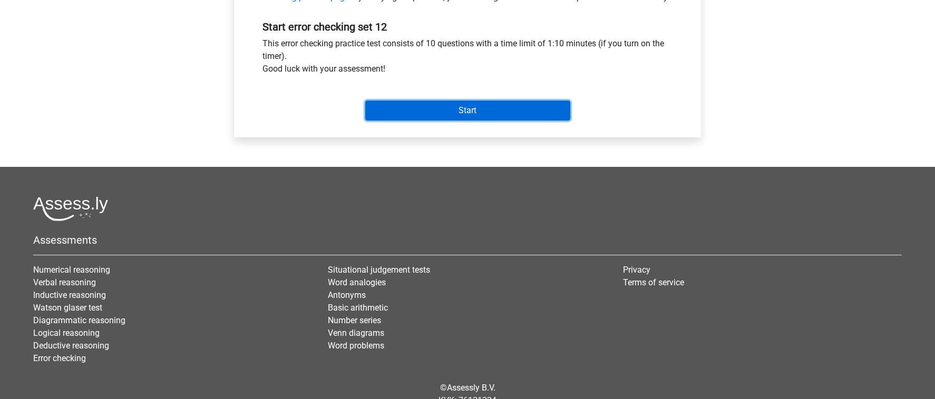
click at [494, 118] on input "Start" at bounding box center [467, 111] width 205 height 20
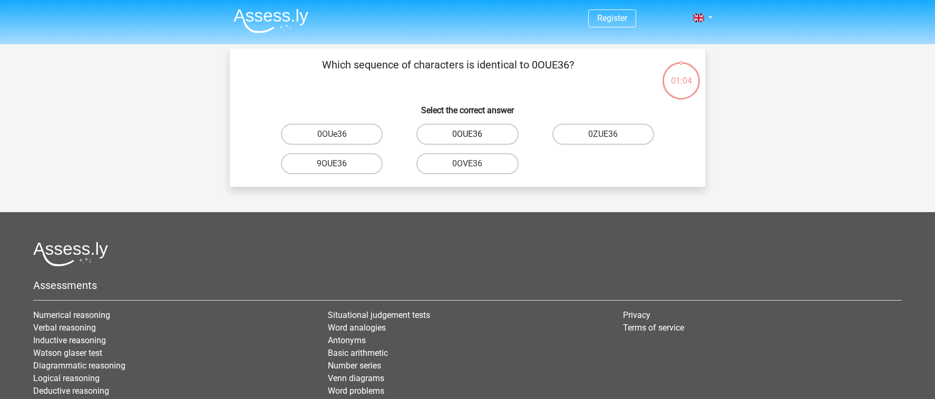
click at [494, 134] on label "0OUE36" at bounding box center [467, 134] width 102 height 21
click at [474, 134] on input "0OUE36" at bounding box center [470, 137] width 7 height 7
radio input "true"
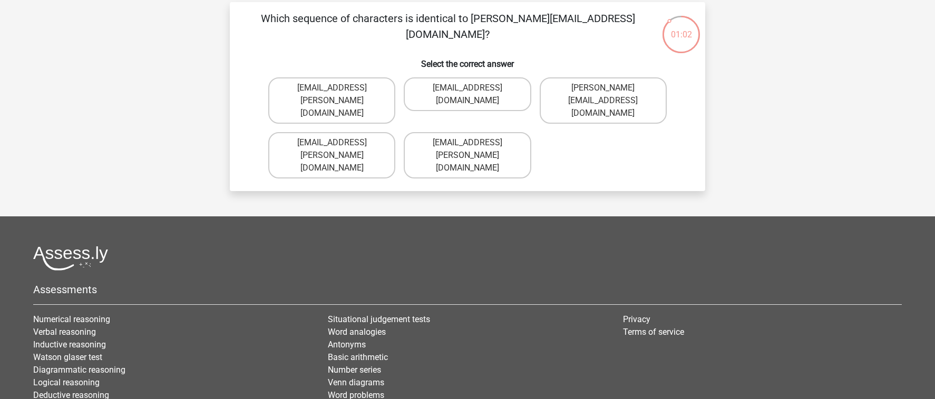
scroll to position [44, 0]
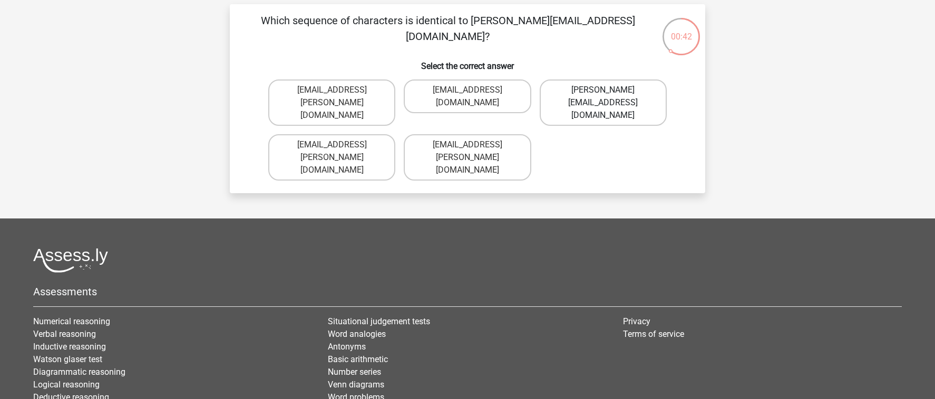
click at [637, 92] on label "[PERSON_NAME][EMAIL_ADDRESS][DOMAIN_NAME]" at bounding box center [602, 103] width 127 height 46
click at [610, 92] on input "Willow+Sinclair@email.com.uk" at bounding box center [606, 93] width 7 height 7
radio input "true"
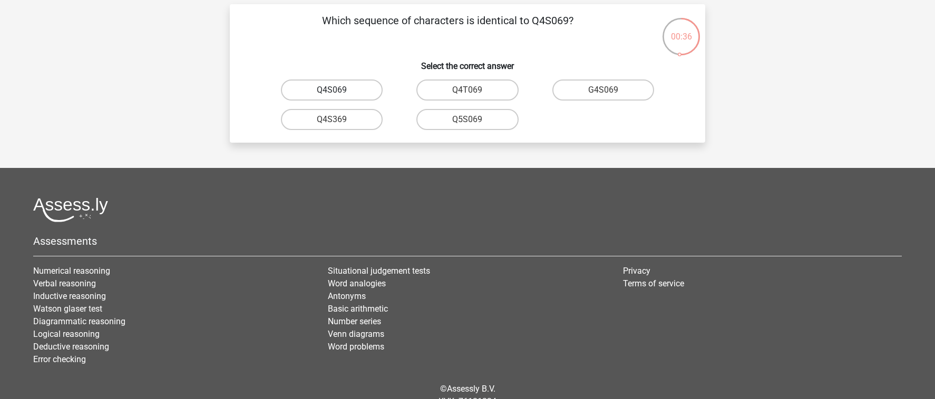
click at [360, 91] on label "Q4S069" at bounding box center [332, 90] width 102 height 21
click at [339, 91] on input "Q4S069" at bounding box center [335, 93] width 7 height 7
radio input "true"
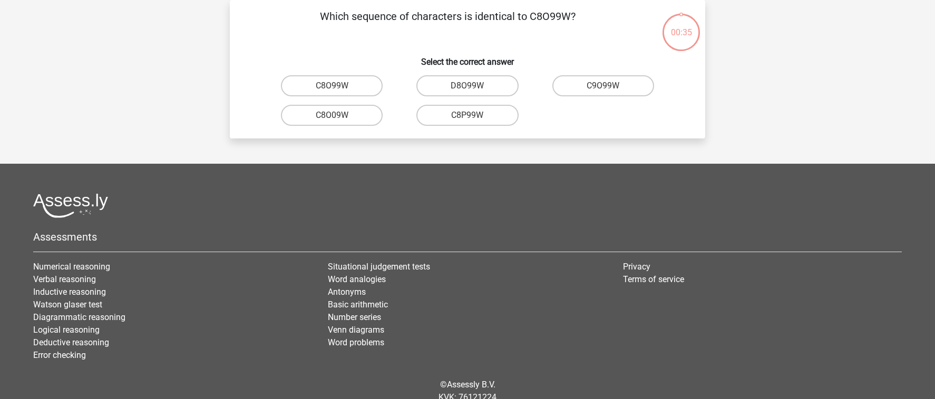
scroll to position [46, 0]
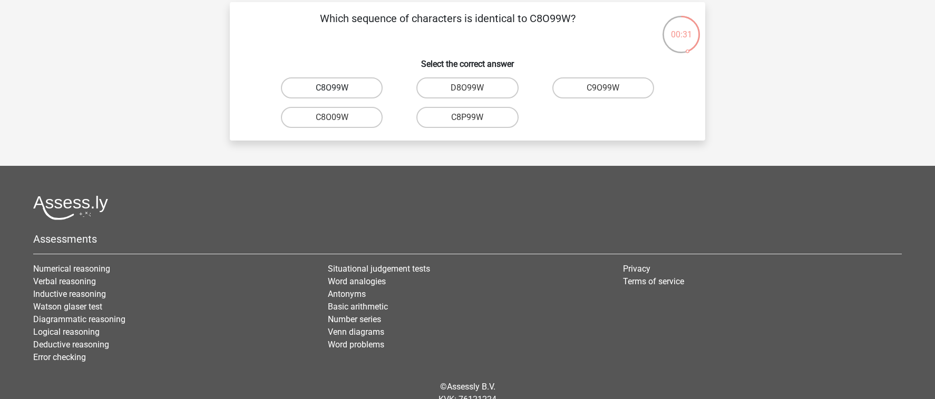
click at [357, 89] on label "C8O99W" at bounding box center [332, 87] width 102 height 21
click at [339, 89] on input "C8O99W" at bounding box center [335, 91] width 7 height 7
radio input "true"
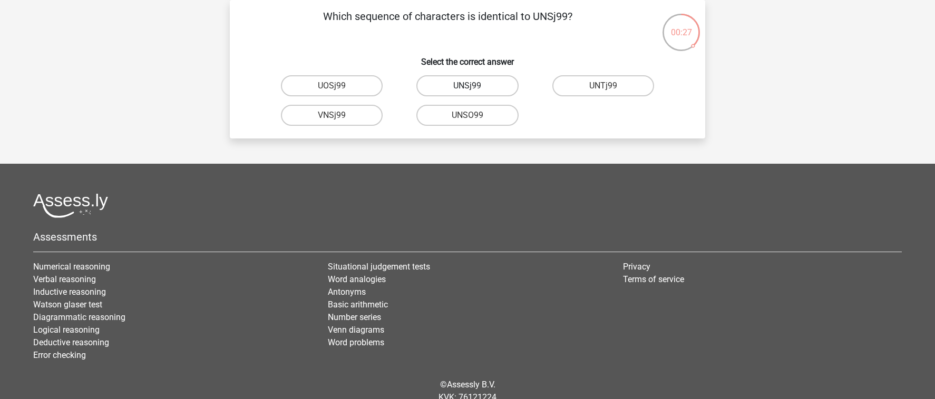
click at [481, 86] on label "UNSj99" at bounding box center [467, 85] width 102 height 21
click at [474, 86] on input "UNSj99" at bounding box center [470, 89] width 7 height 7
radio input "true"
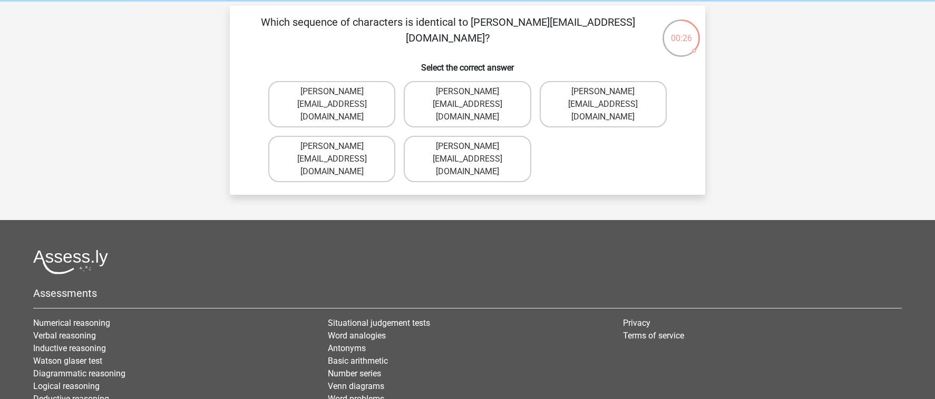
scroll to position [42, 0]
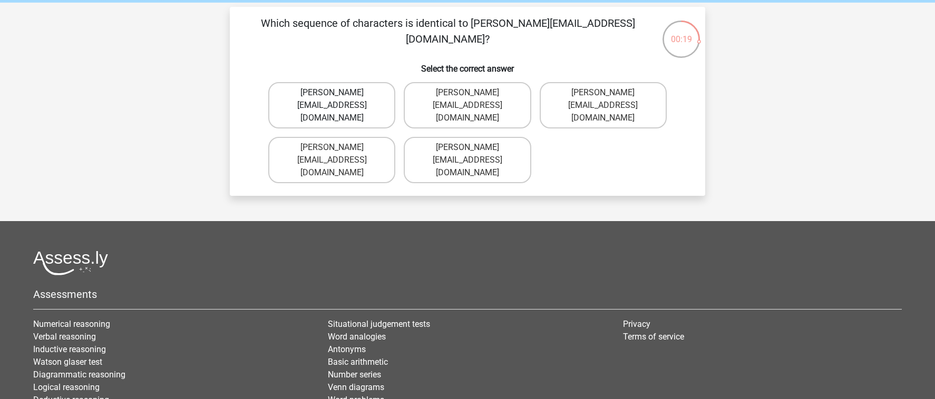
click at [371, 96] on label "Freddie-Williams@Gmail.gr" at bounding box center [331, 105] width 127 height 46
click at [339, 96] on input "Freddie-Williams@Gmail.gr" at bounding box center [335, 96] width 7 height 7
radio input "true"
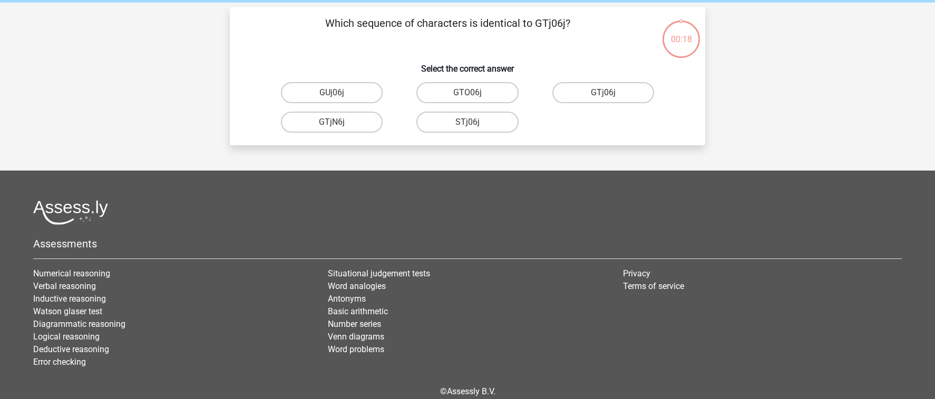
scroll to position [33, 0]
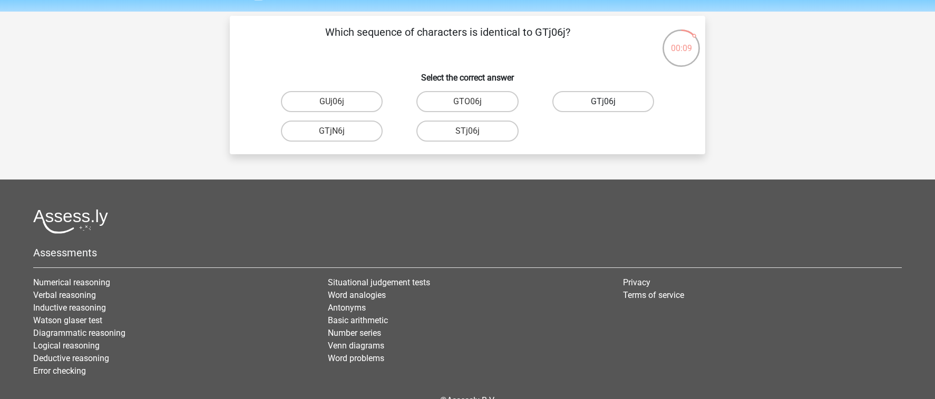
click at [641, 104] on label "GTj06j" at bounding box center [603, 101] width 102 height 21
click at [610, 104] on input "GTj06j" at bounding box center [606, 105] width 7 height 7
radio input "true"
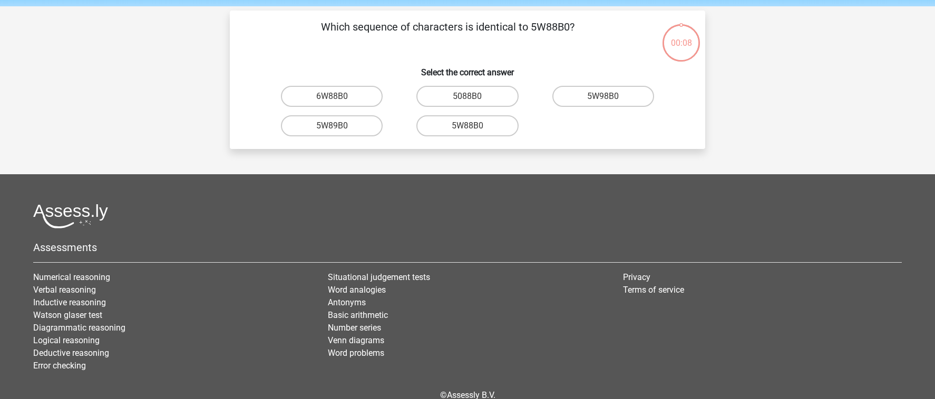
scroll to position [37, 0]
click at [502, 124] on label "5W88B0" at bounding box center [467, 126] width 102 height 21
click at [474, 126] on input "5W88B0" at bounding box center [470, 129] width 7 height 7
radio input "true"
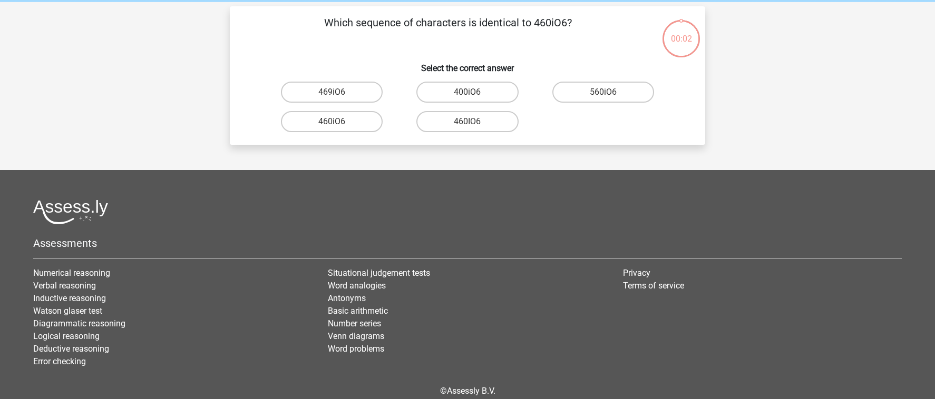
scroll to position [42, 0]
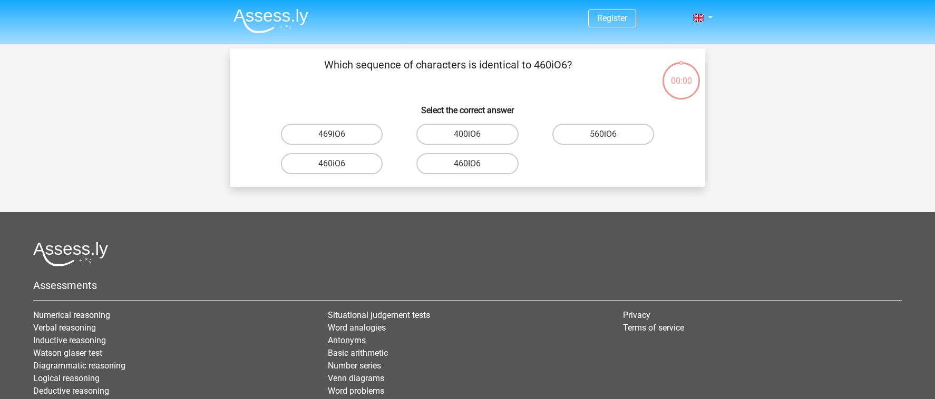
scroll to position [42, 0]
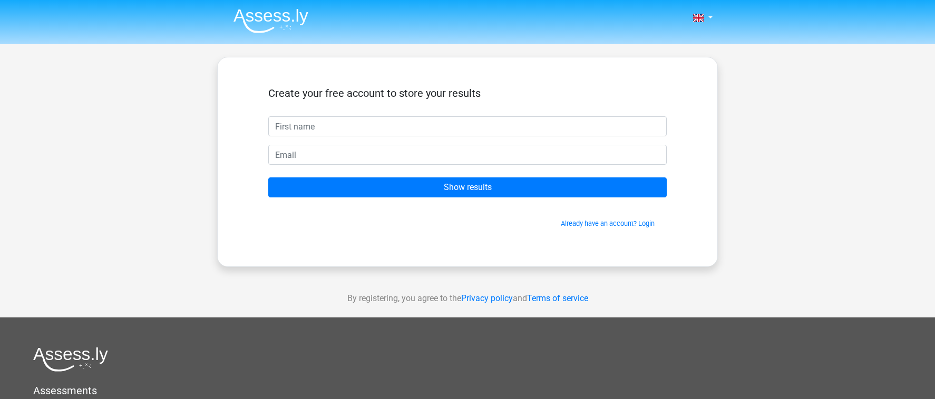
click at [369, 121] on input "text" at bounding box center [467, 126] width 398 height 20
click at [219, 117] on div "Create your free account to store your results Show results Already have an acc…" at bounding box center [467, 162] width 500 height 210
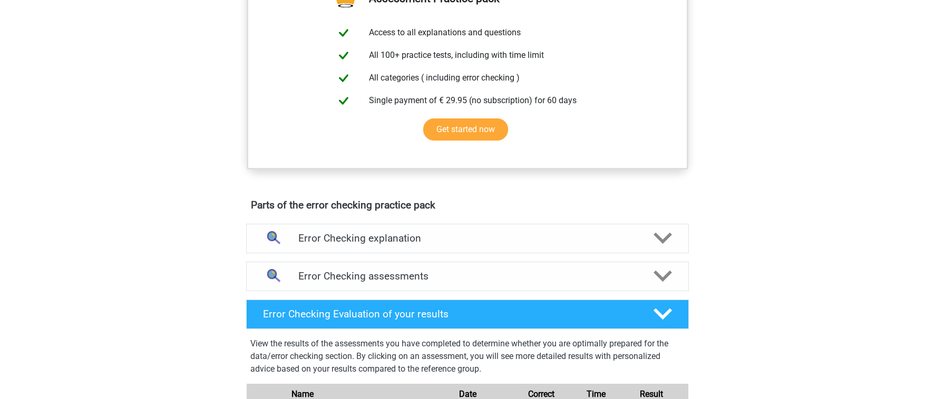
scroll to position [202, 0]
